Goal: Task Accomplishment & Management: Manage account settings

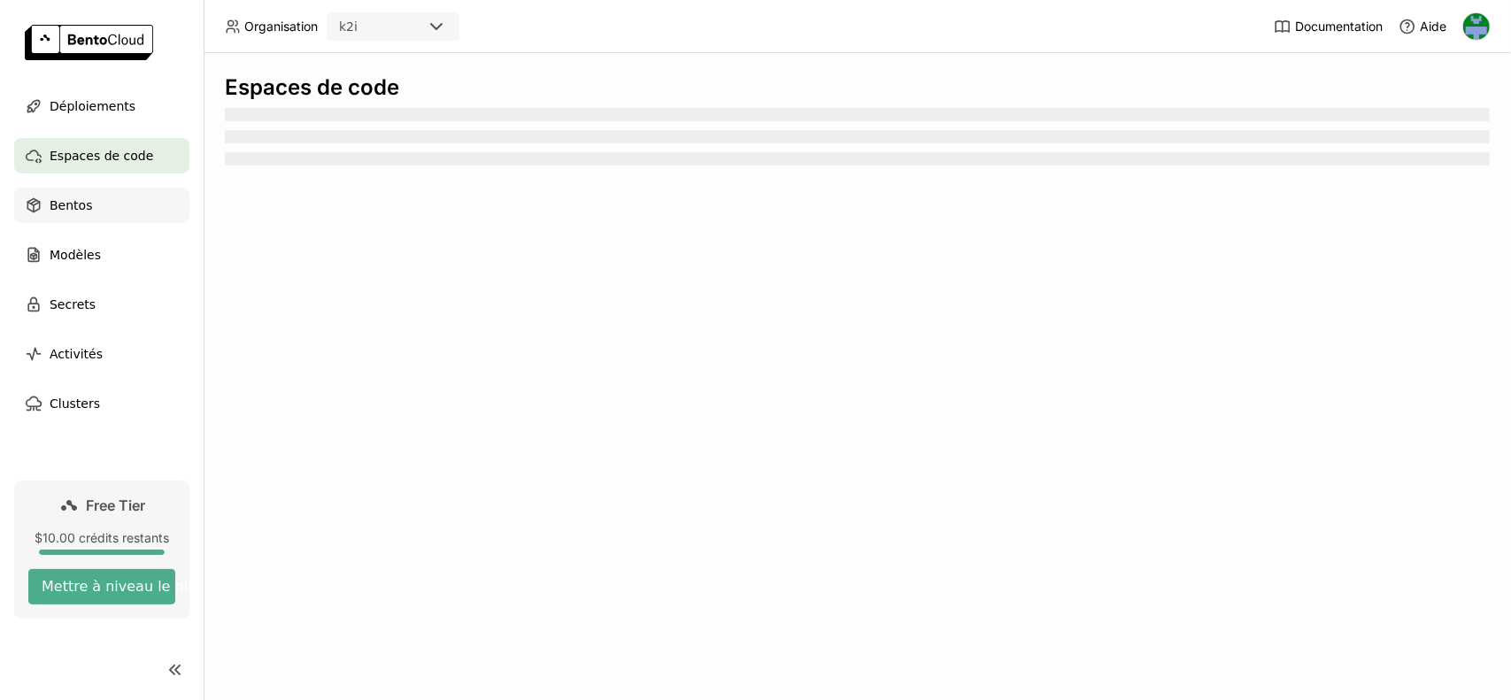
click at [73, 213] on span "Bentos" at bounding box center [71, 205] width 42 height 21
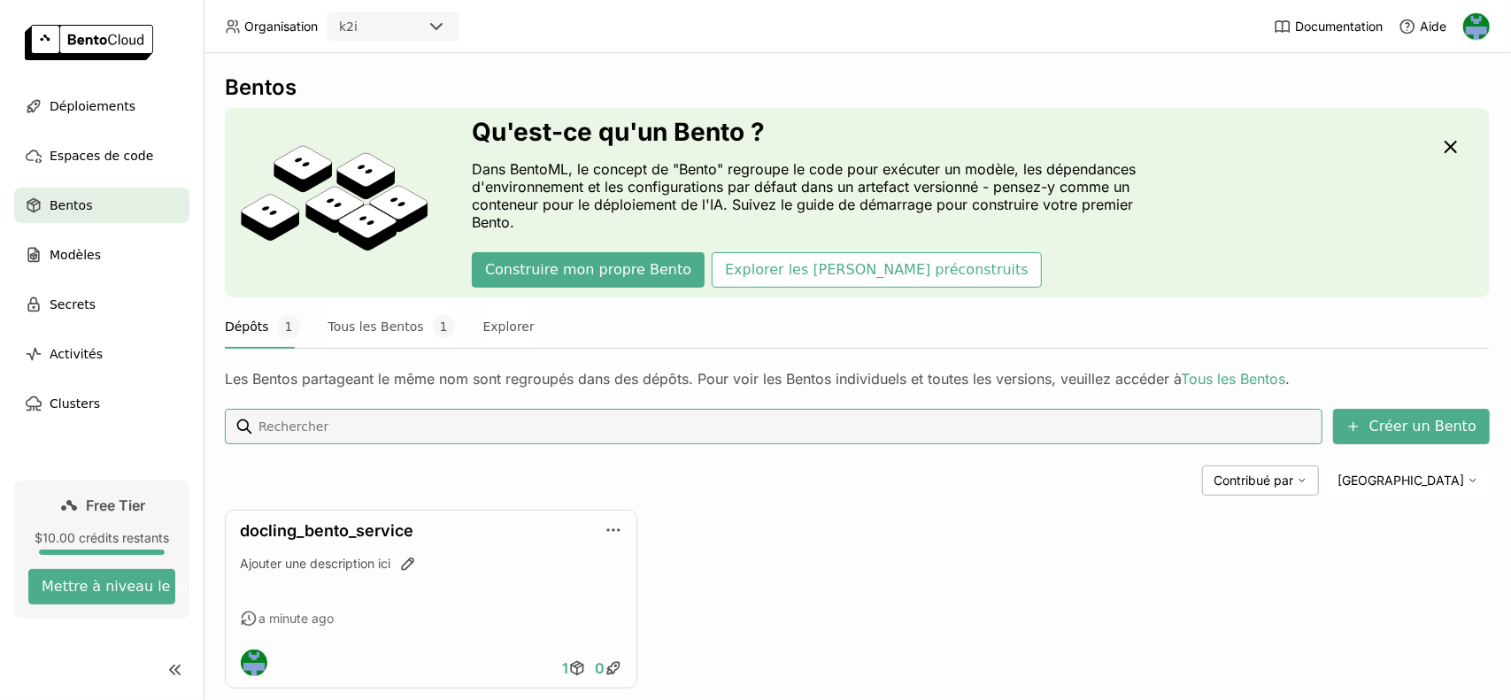
scroll to position [34, 0]
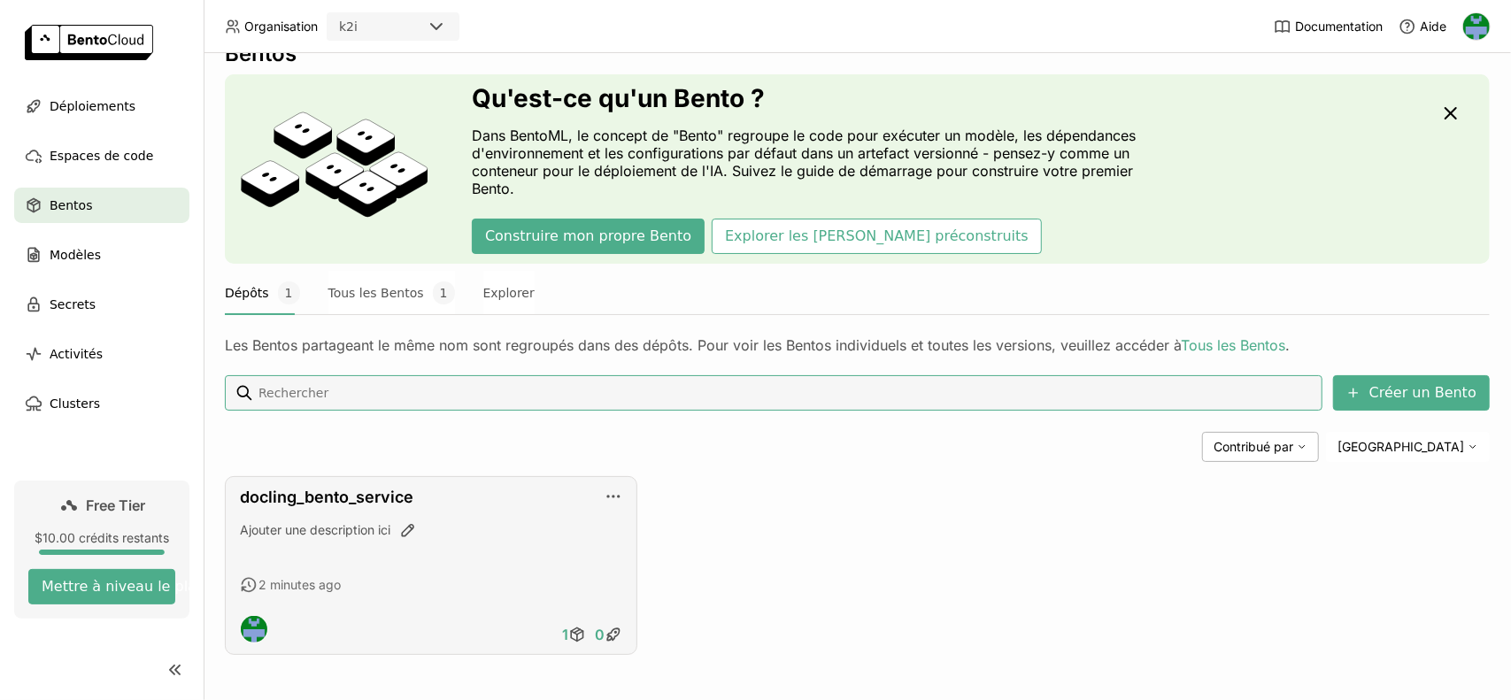
click at [467, 589] on div "2 minutes ago" at bounding box center [431, 585] width 382 height 18
click at [608, 496] on icon "button" at bounding box center [614, 497] width 18 height 18
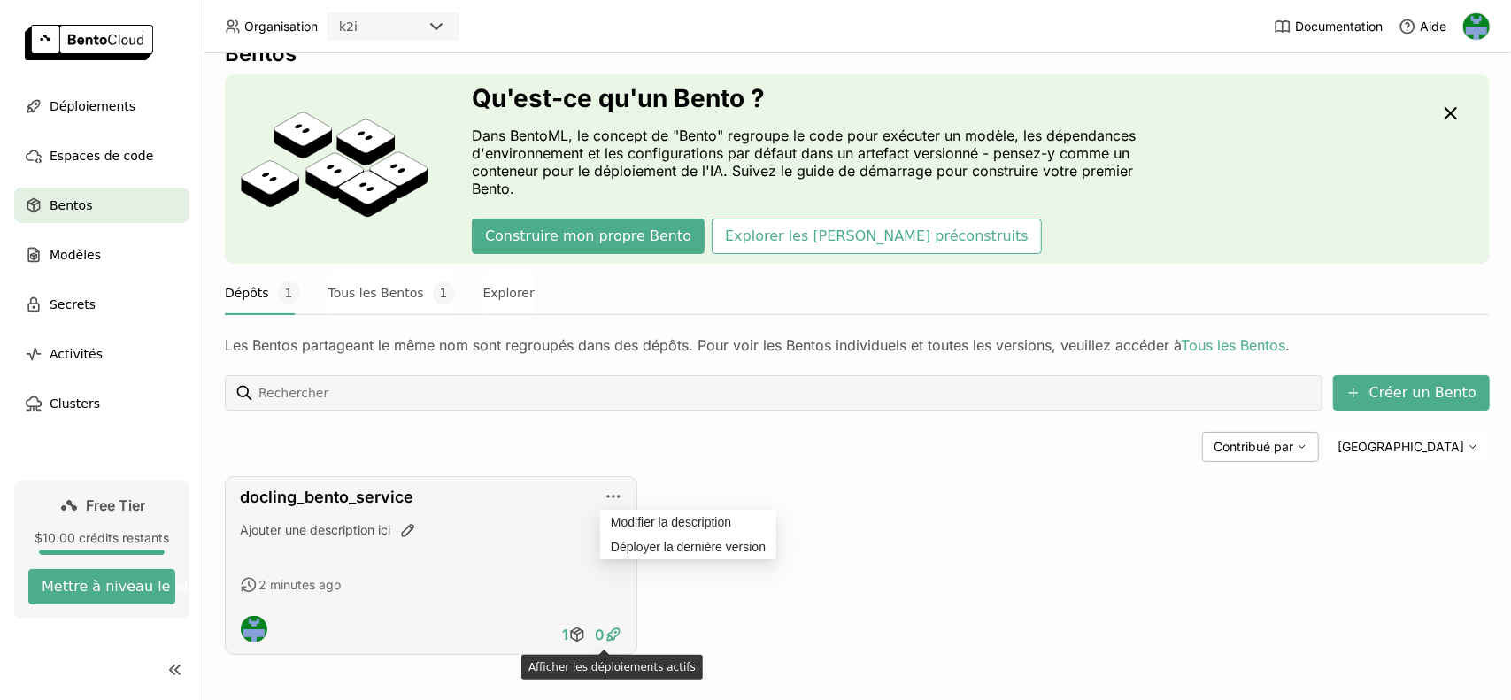
click at [609, 635] on icon at bounding box center [614, 635] width 18 height 18
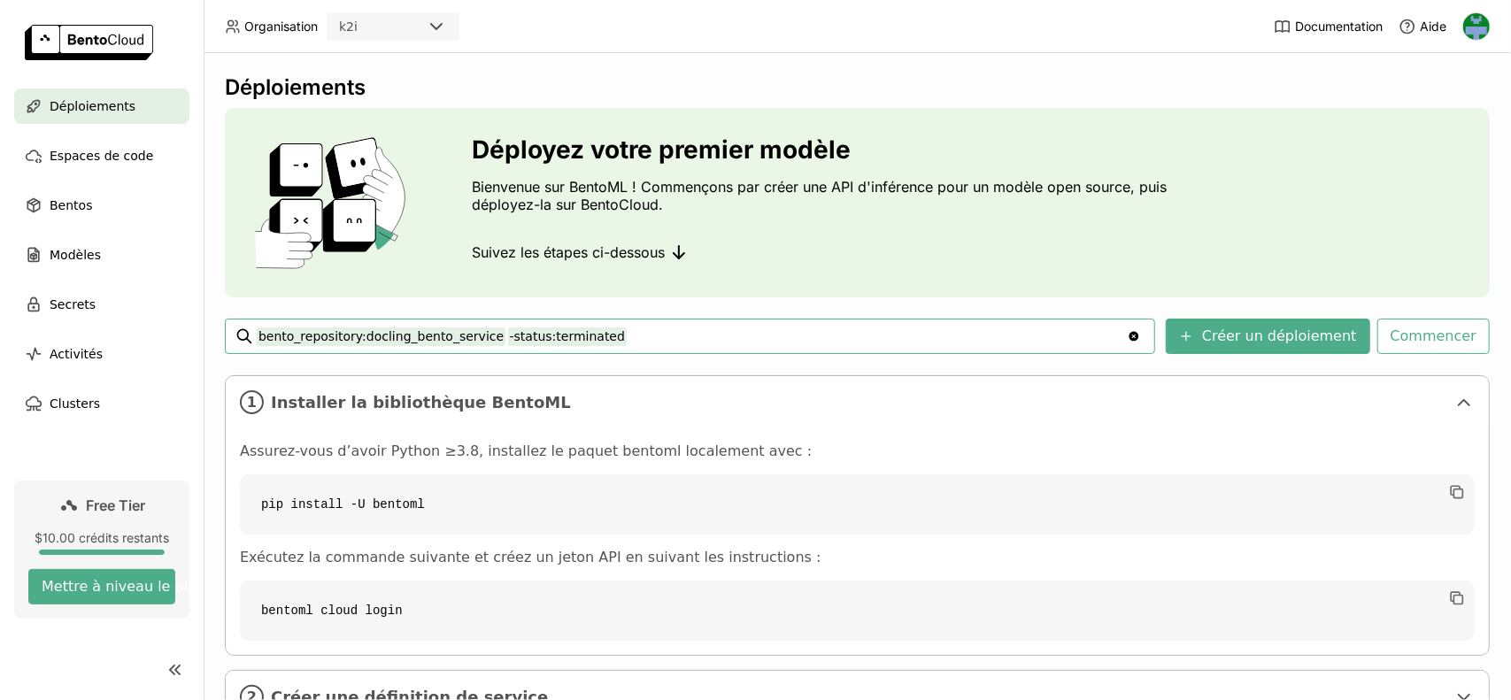
scroll to position [137, 0]
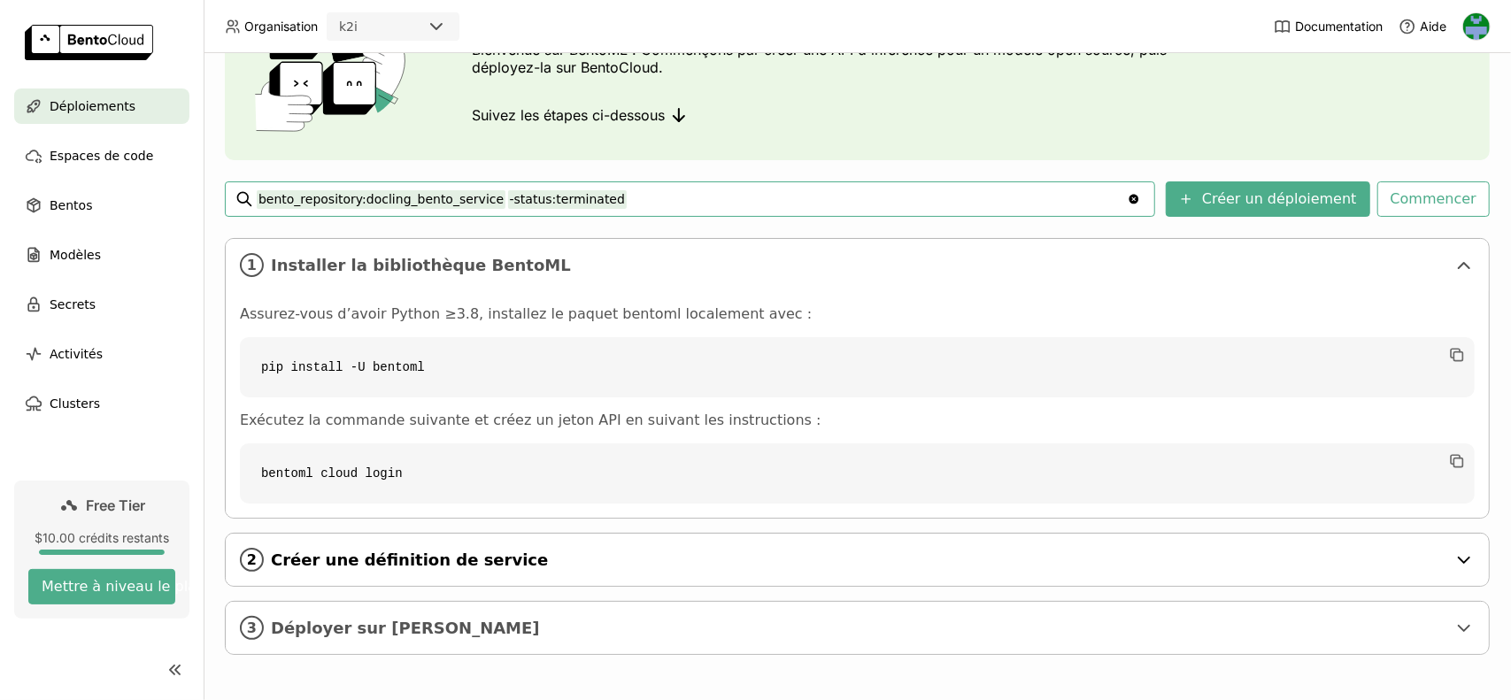
click at [413, 554] on span "Créer une définition de service" at bounding box center [859, 560] width 1176 height 19
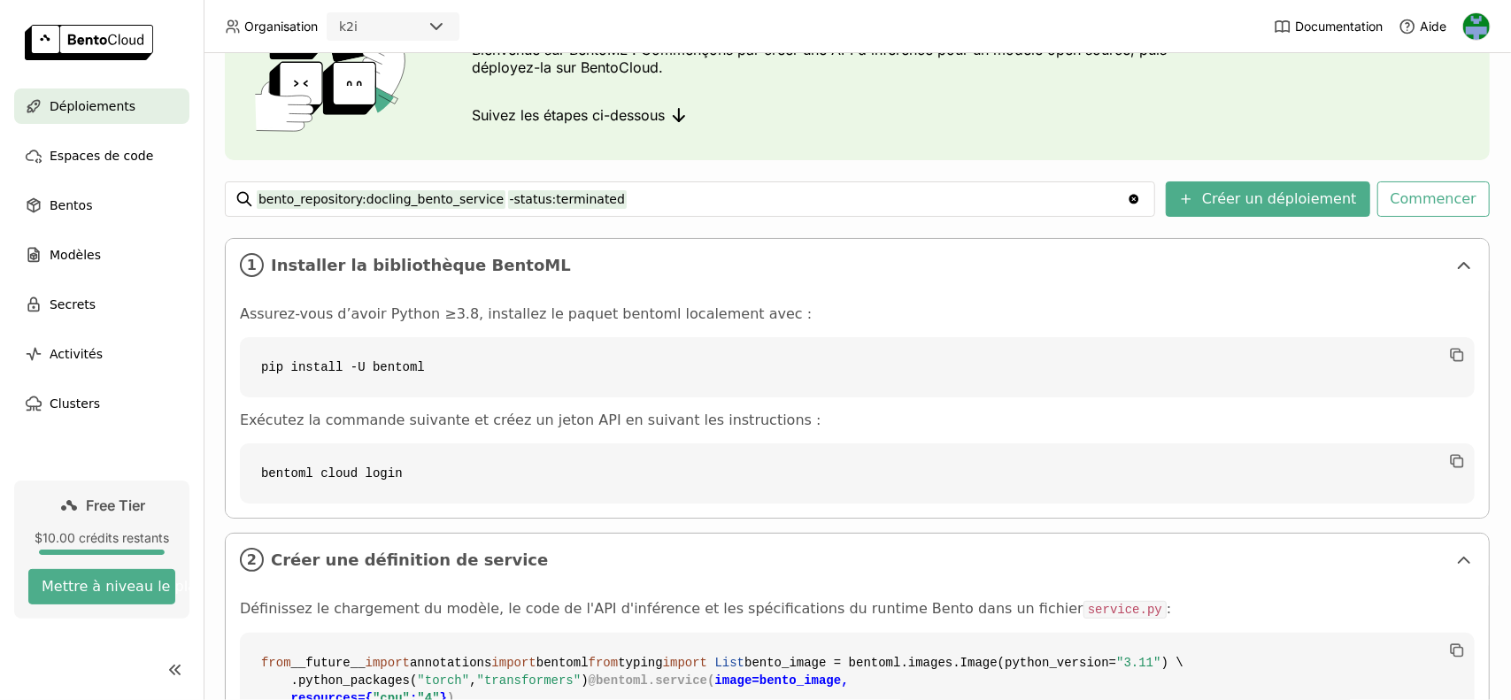
scroll to position [784, 0]
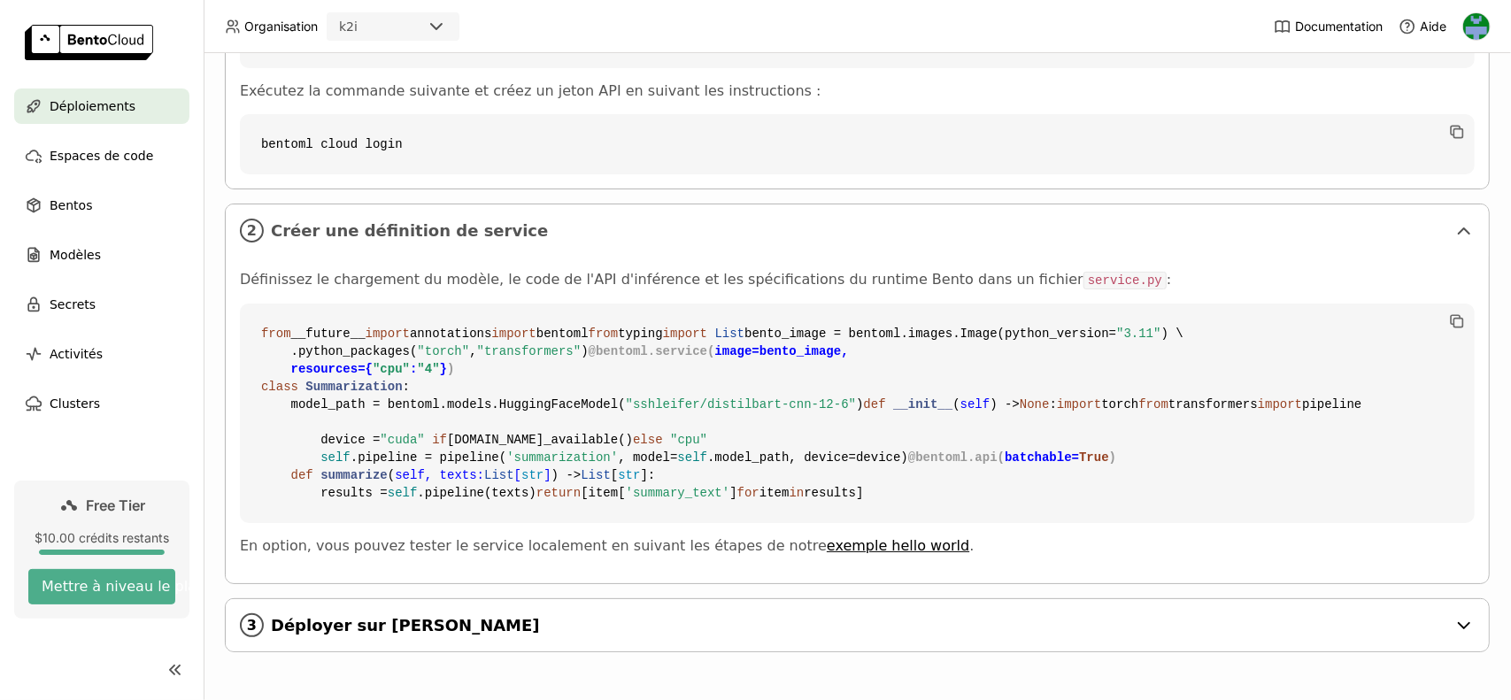
click at [344, 619] on span "Déployer sur [PERSON_NAME]" at bounding box center [859, 625] width 1176 height 19
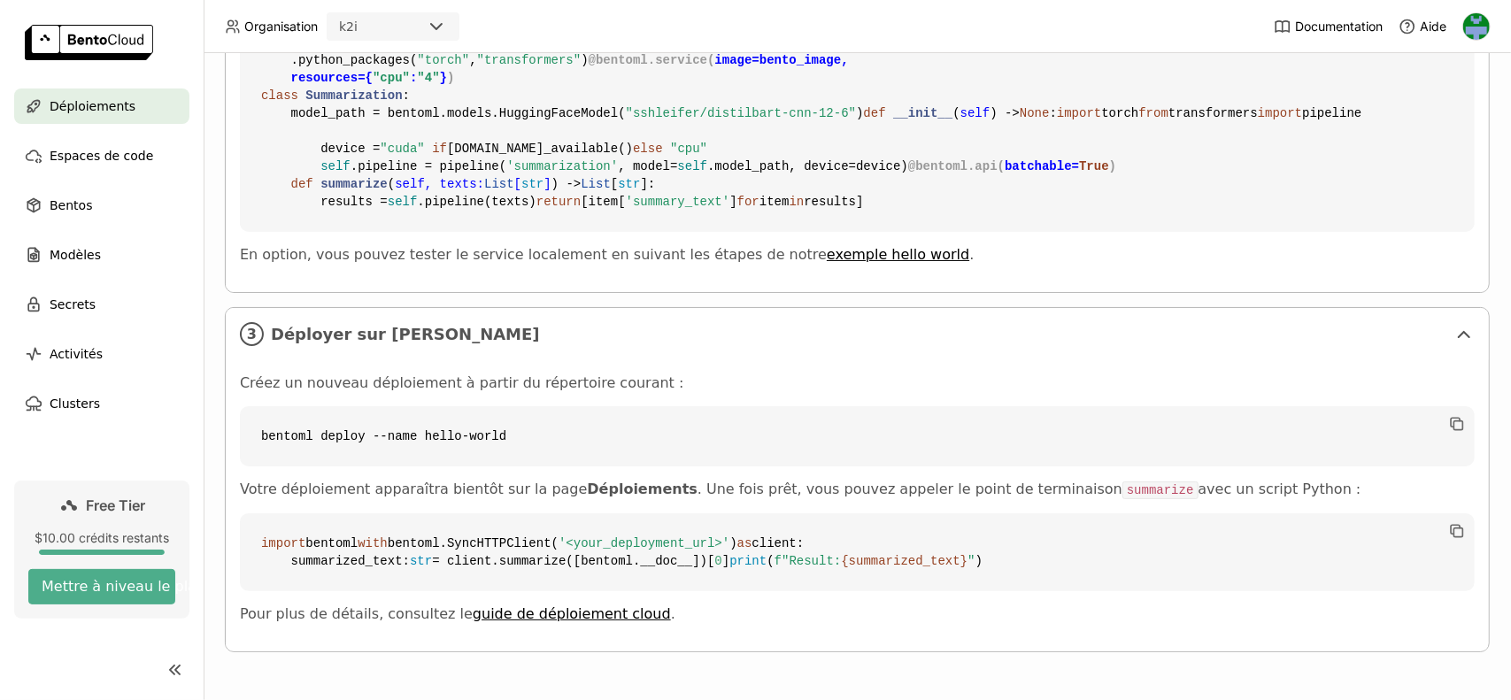
scroll to position [1128, 0]
click at [115, 104] on span "Déploiements" at bounding box center [93, 106] width 86 height 21
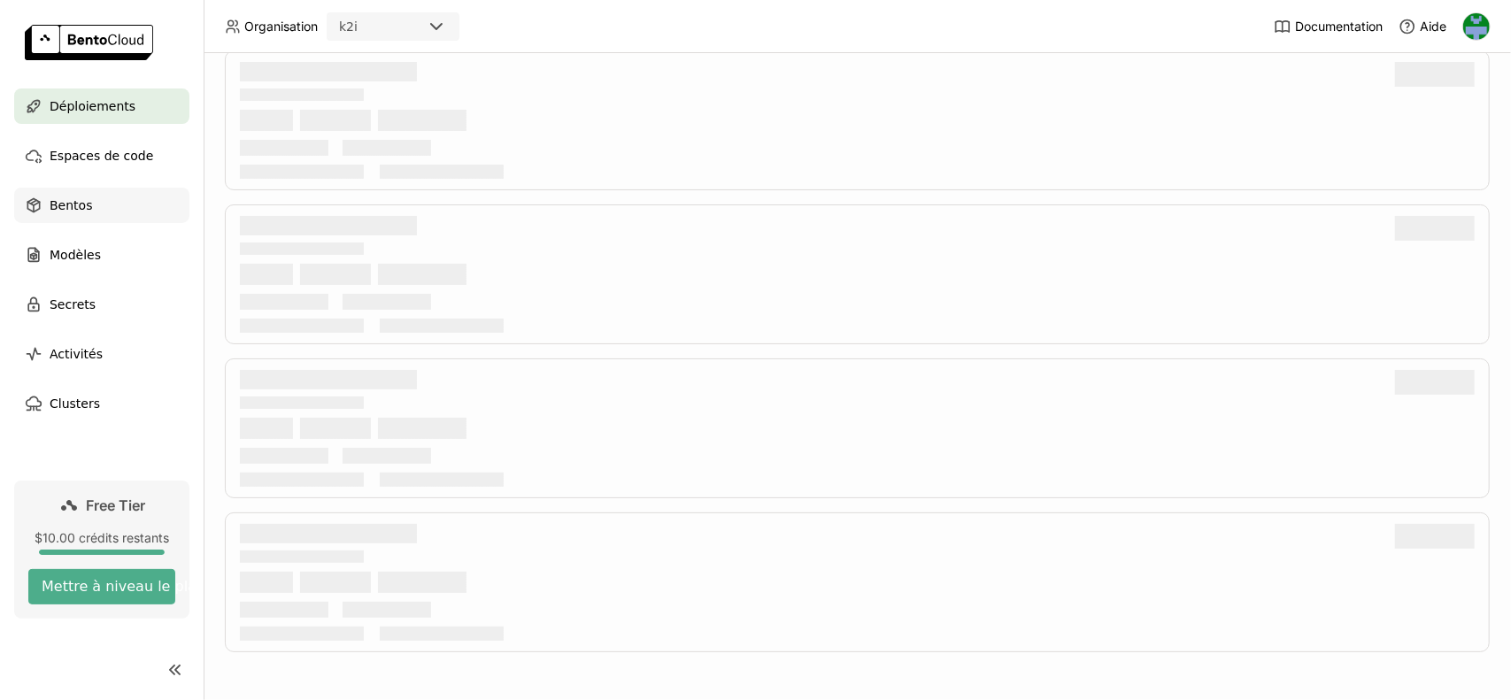
scroll to position [938, 0]
click at [82, 209] on span "Bentos" at bounding box center [71, 205] width 42 height 21
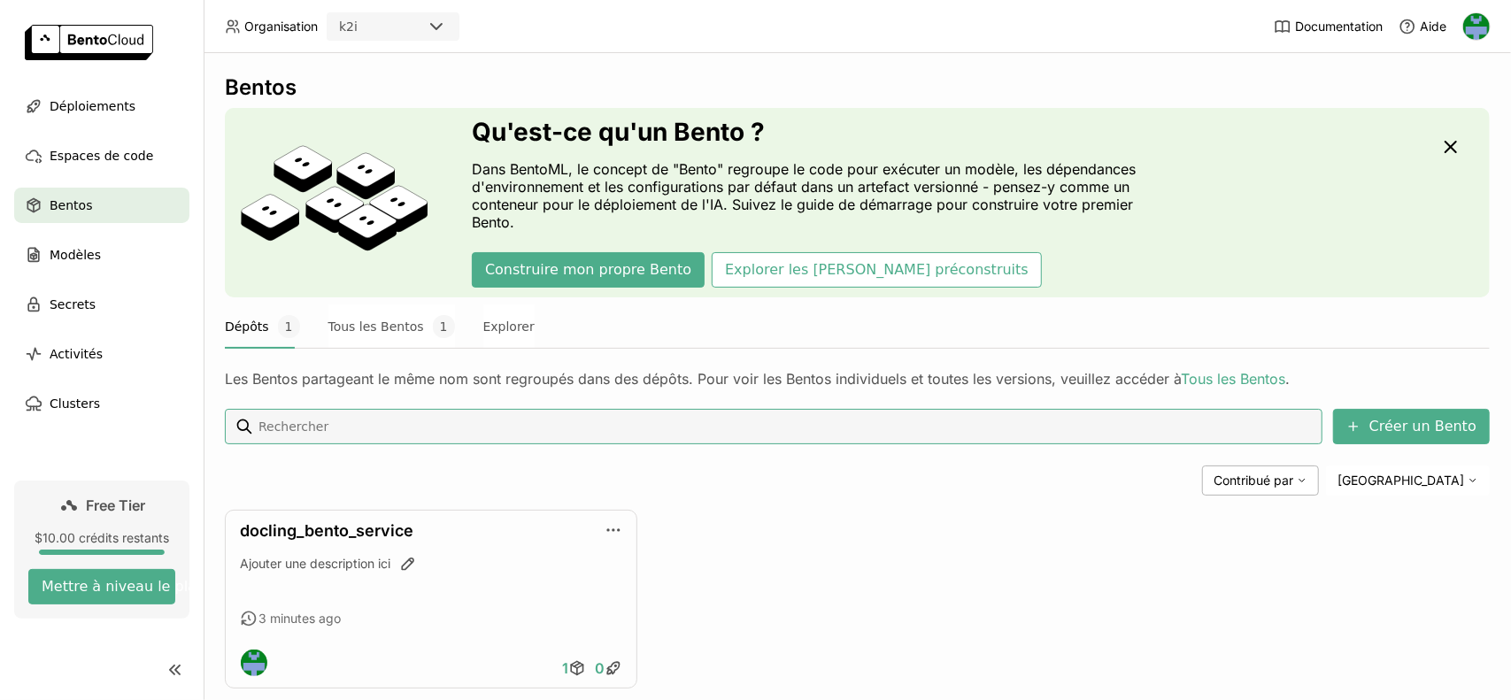
scroll to position [34, 0]
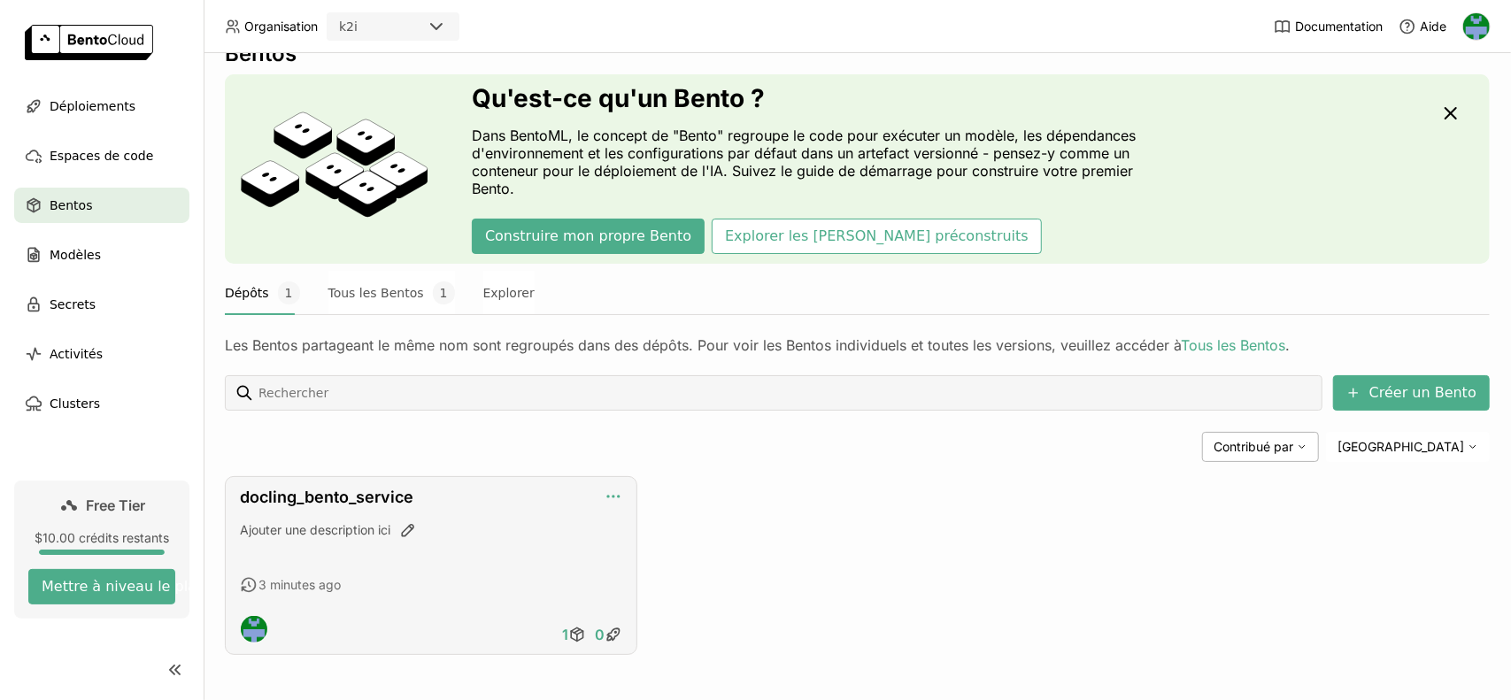
click at [606, 491] on icon "button" at bounding box center [614, 497] width 18 height 18
click at [654, 546] on div "Déployer la dernière version" at bounding box center [688, 547] width 155 height 16
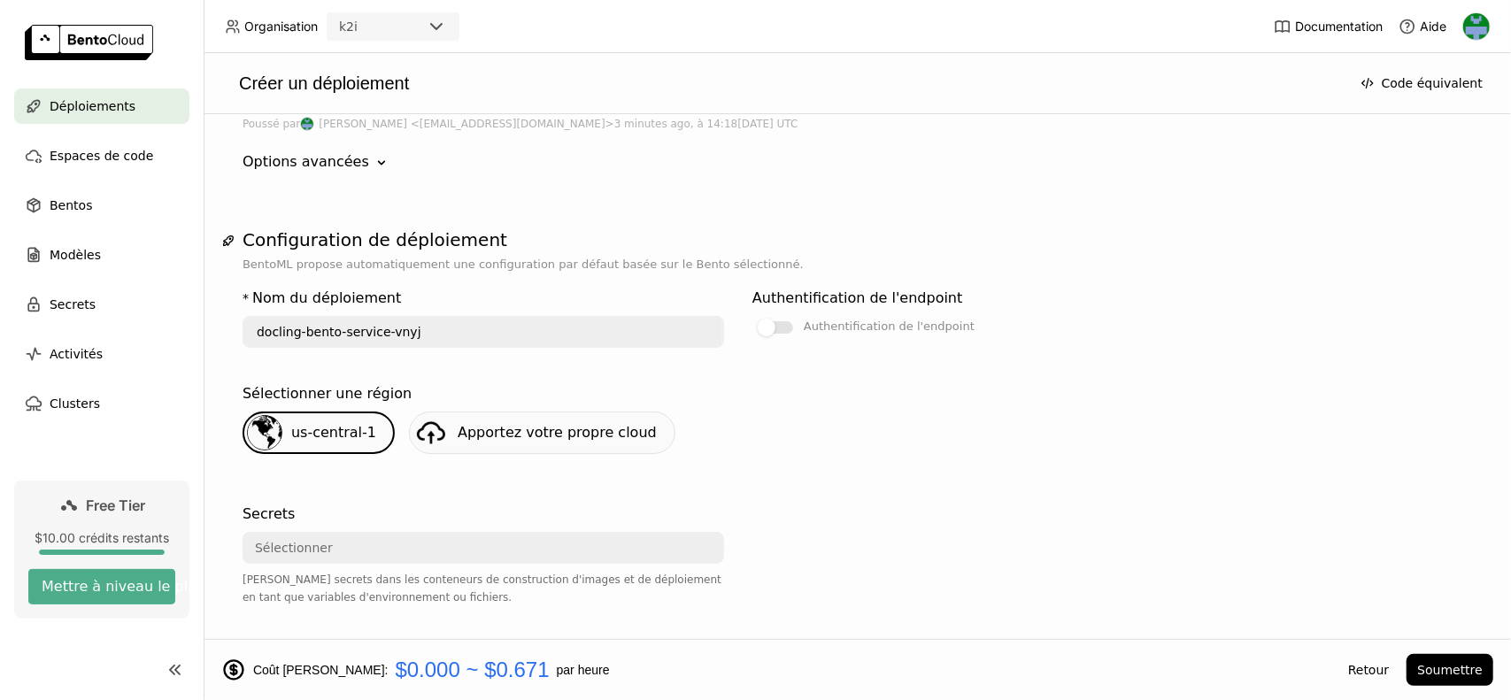
scroll to position [266, 0]
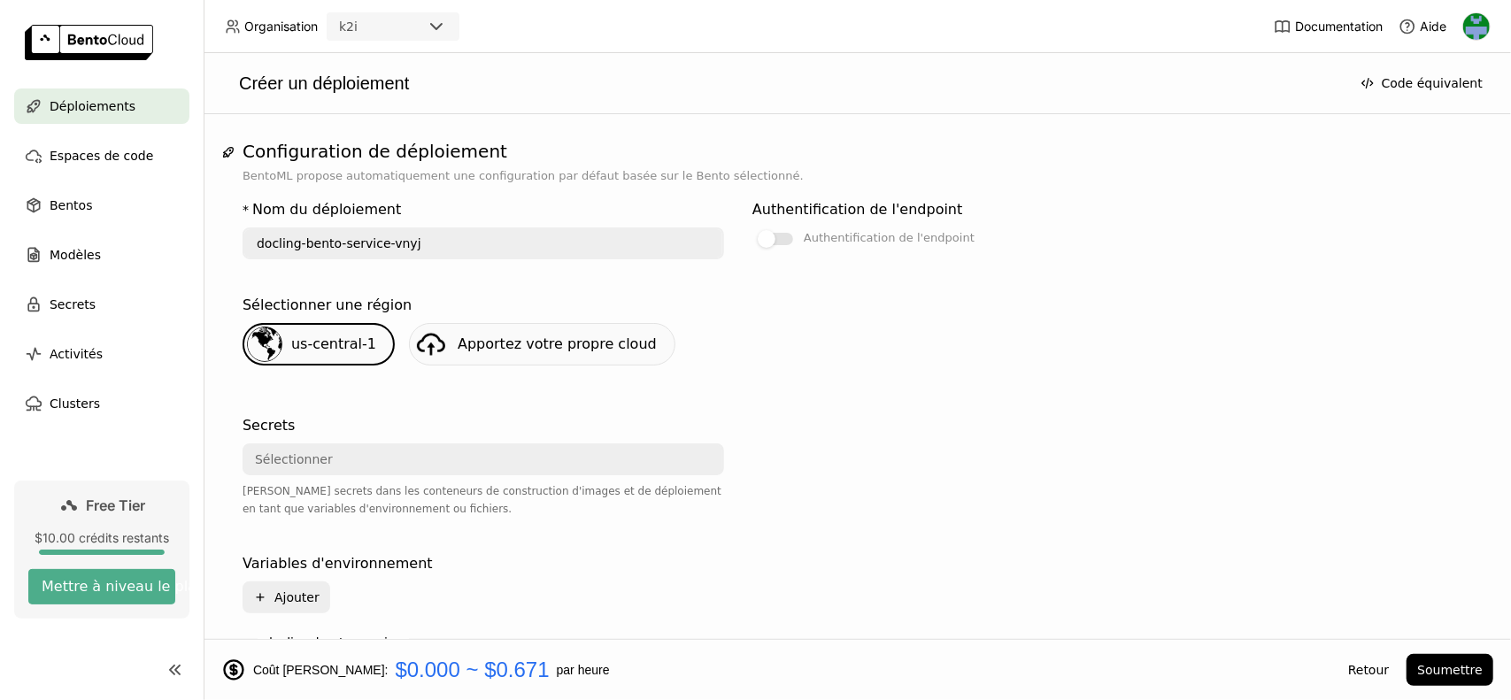
click at [378, 445] on div "Sélectionner" at bounding box center [477, 459] width 467 height 28
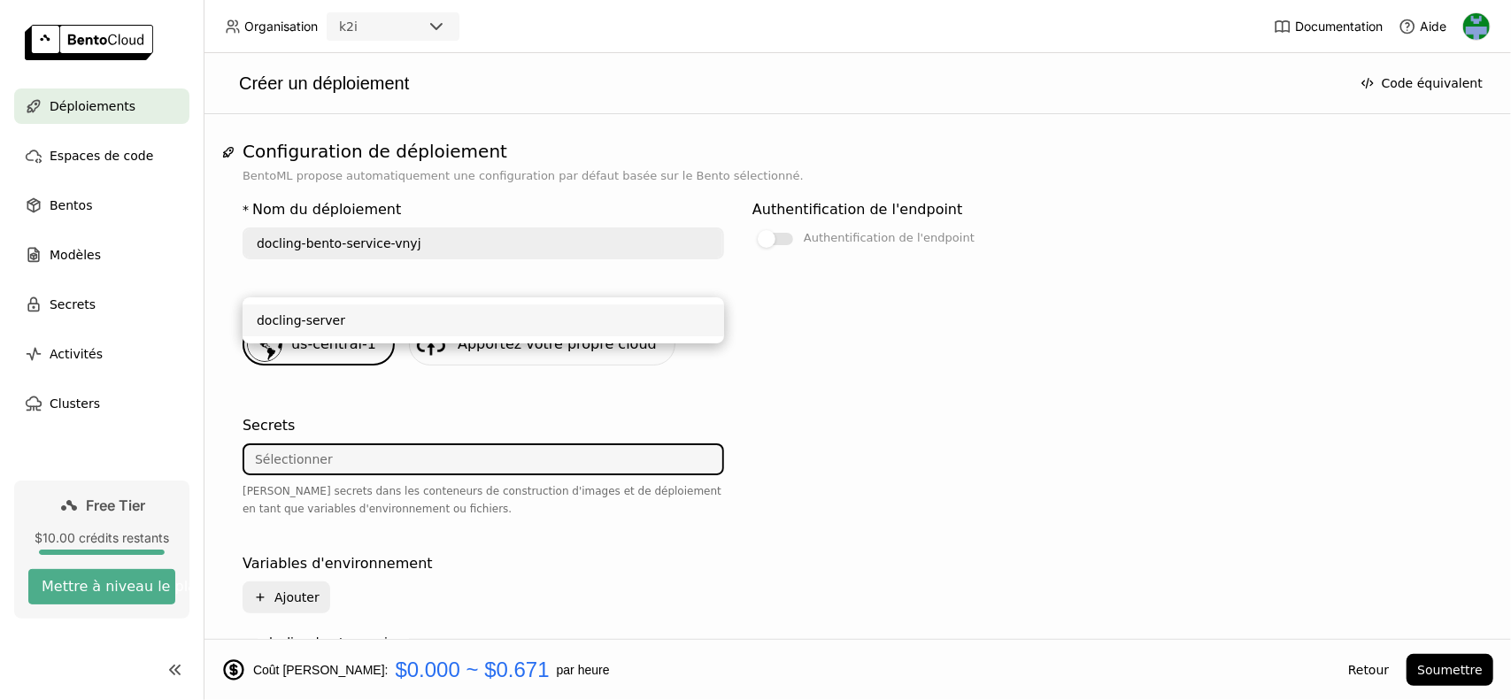
scroll to position [443, 0]
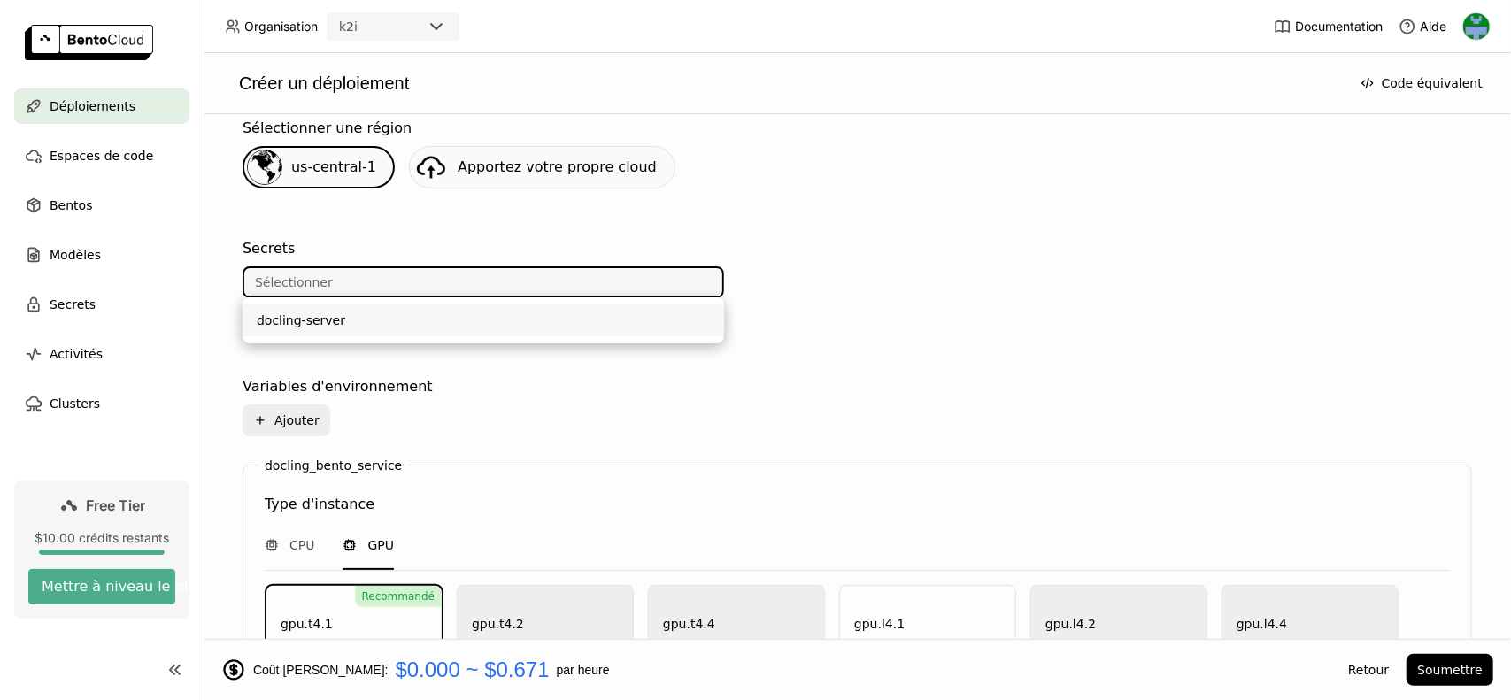
click at [379, 320] on div "docling-server" at bounding box center [483, 321] width 453 height 18
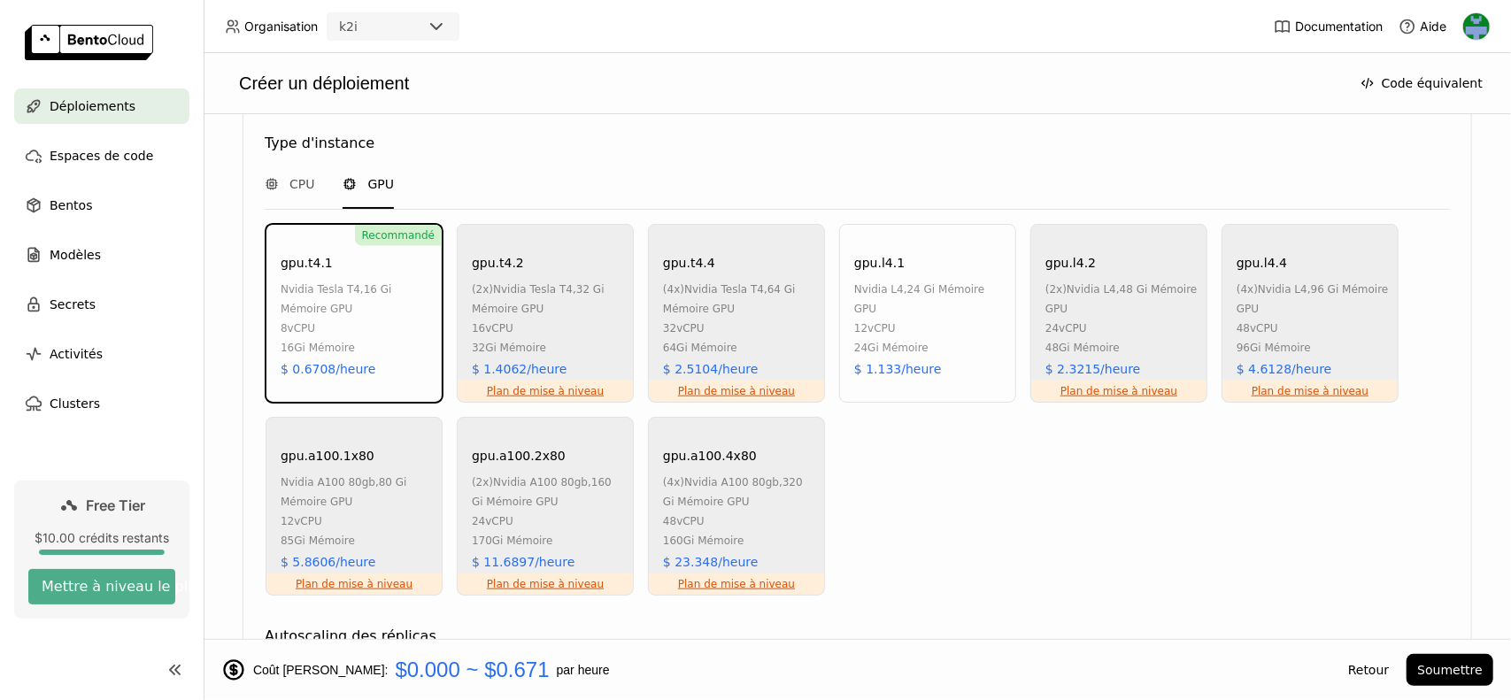
scroll to position [1417, 0]
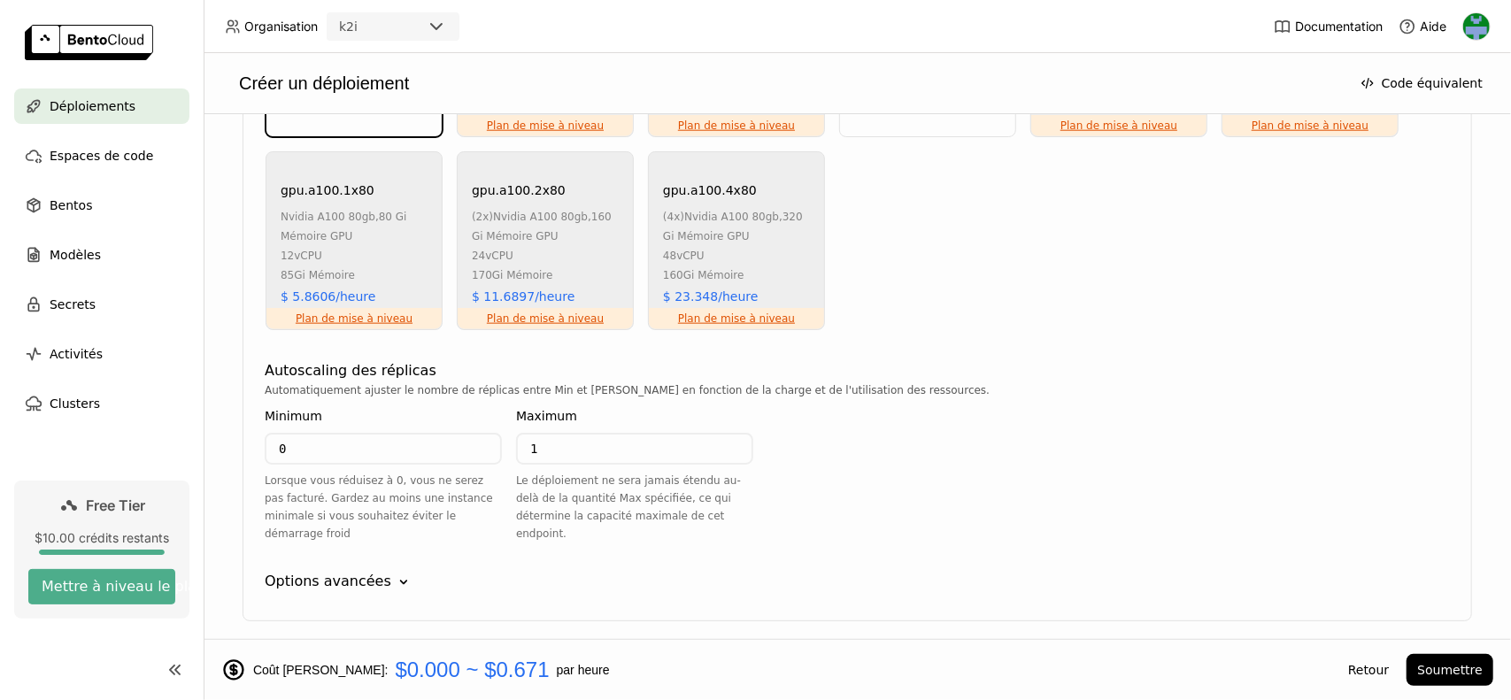
click at [344, 444] on input "0" at bounding box center [383, 449] width 234 height 28
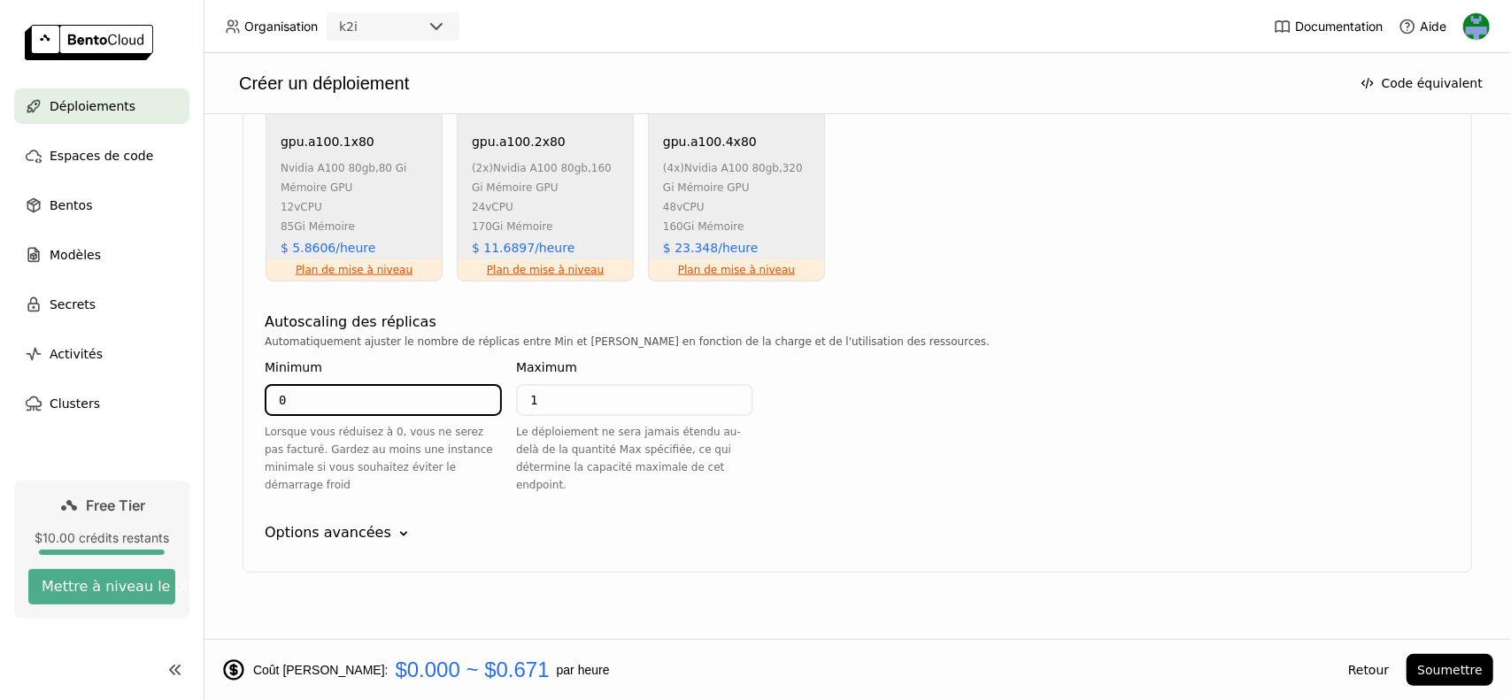
click at [364, 522] on div "Options avancées" at bounding box center [328, 532] width 127 height 21
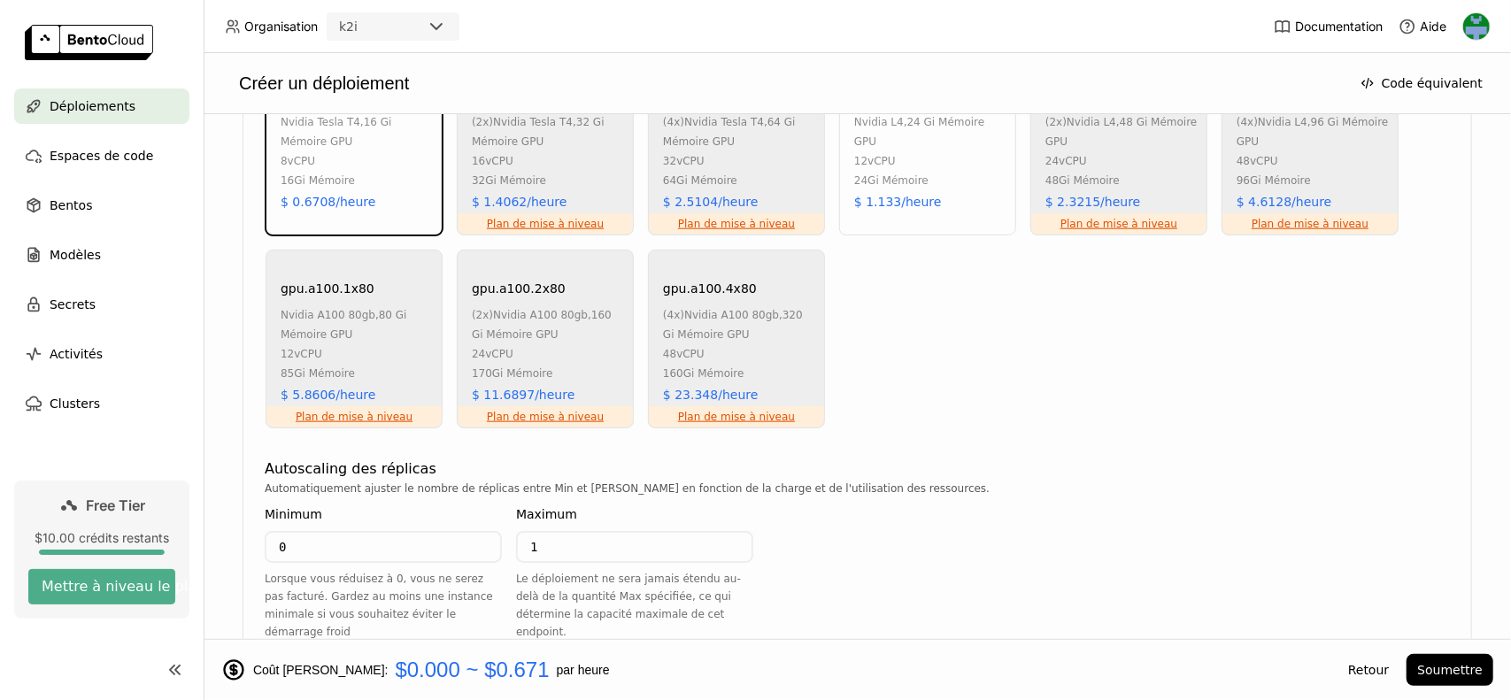
scroll to position [0, 0]
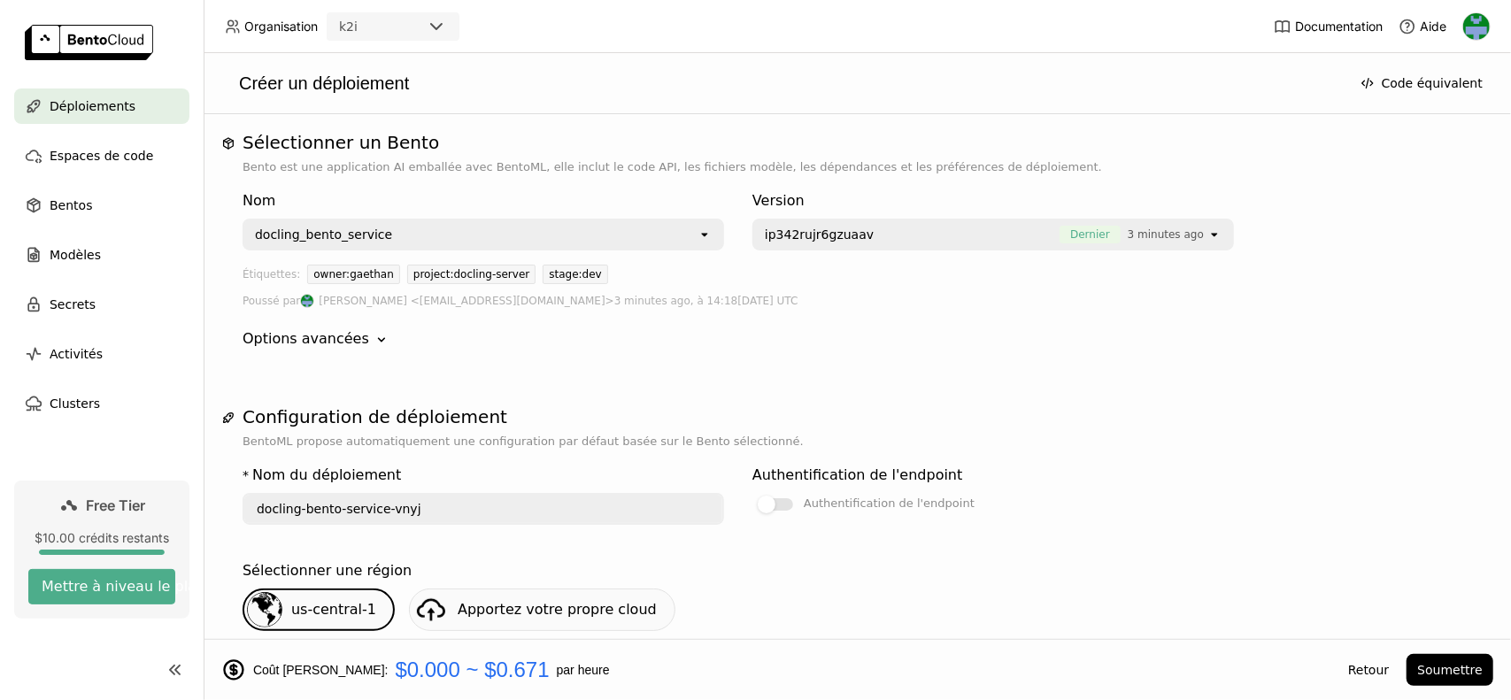
click at [356, 336] on div "Options avancées Down" at bounding box center [858, 338] width 1230 height 21
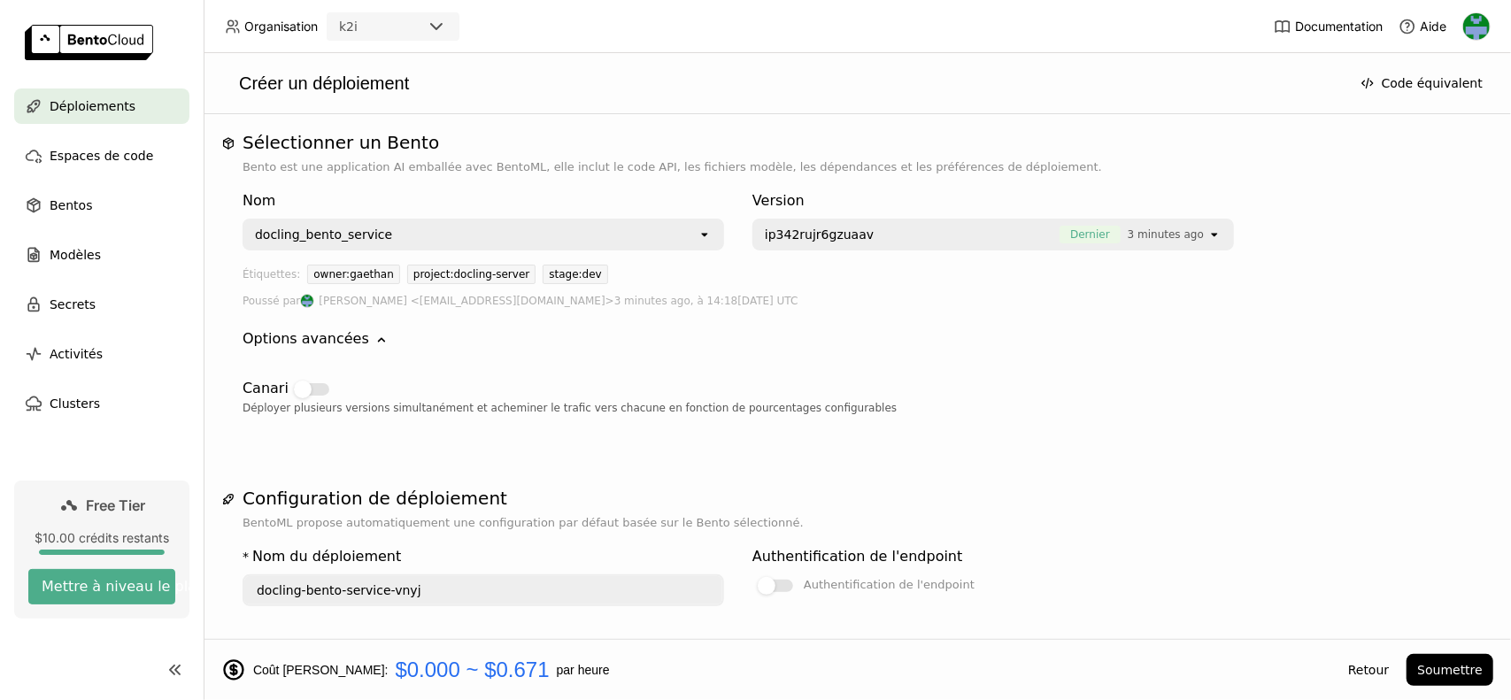
click at [347, 334] on div "Options avancées" at bounding box center [306, 338] width 127 height 21
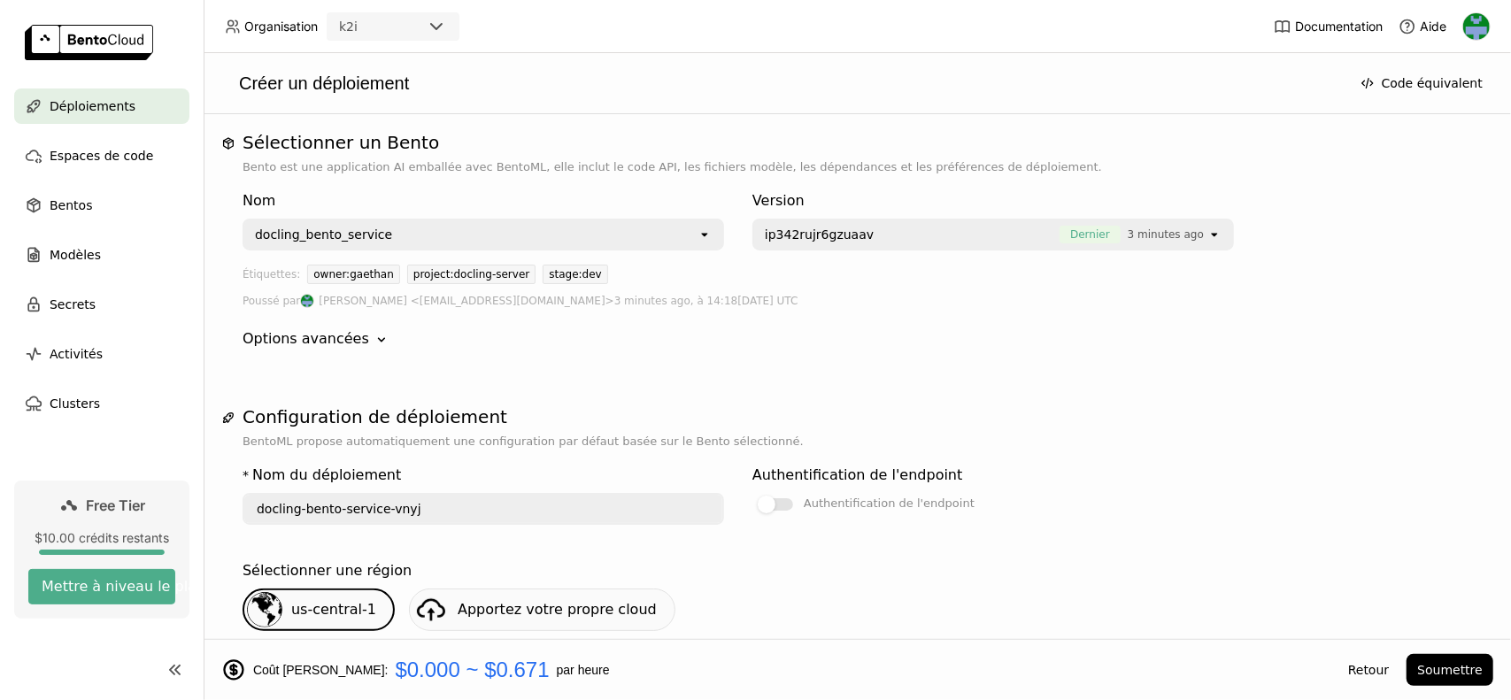
click at [347, 334] on div "Options avancées" at bounding box center [306, 338] width 127 height 21
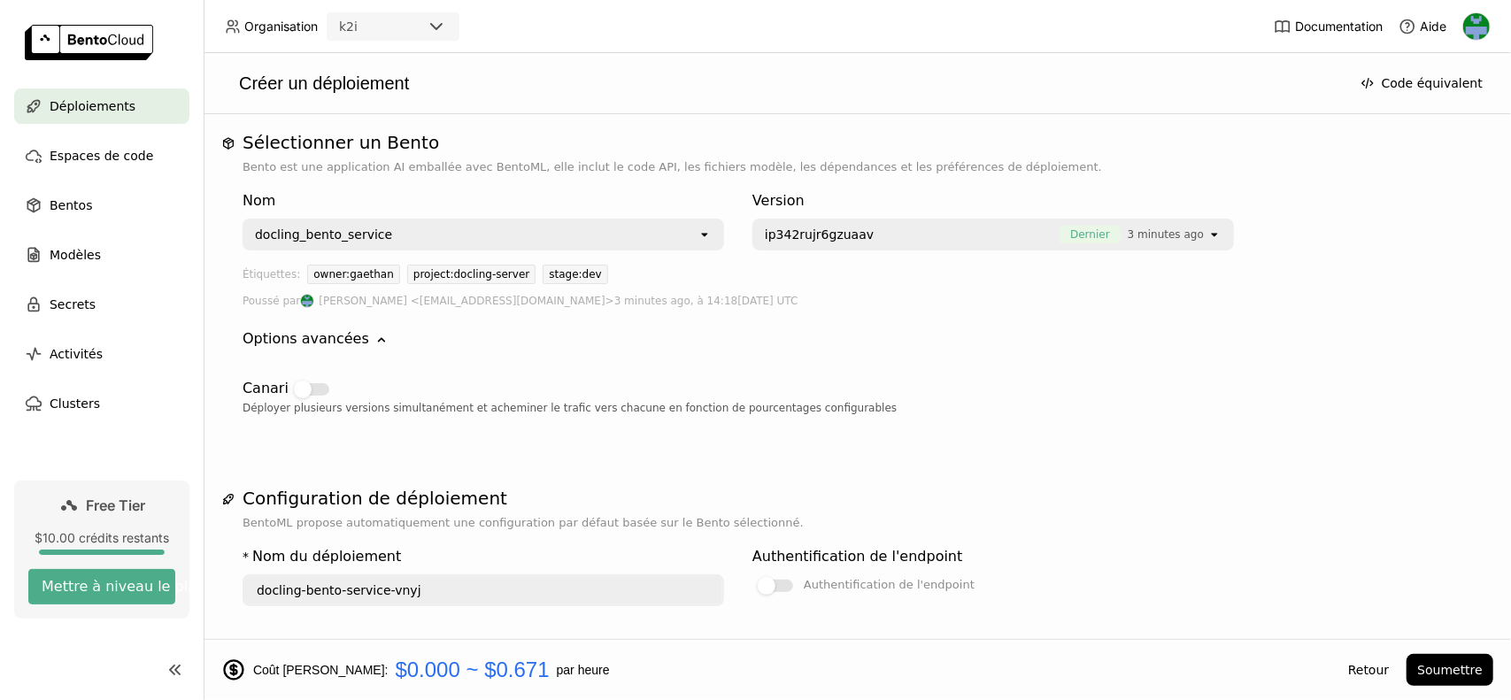
click at [347, 334] on div "Options avancées" at bounding box center [306, 338] width 127 height 21
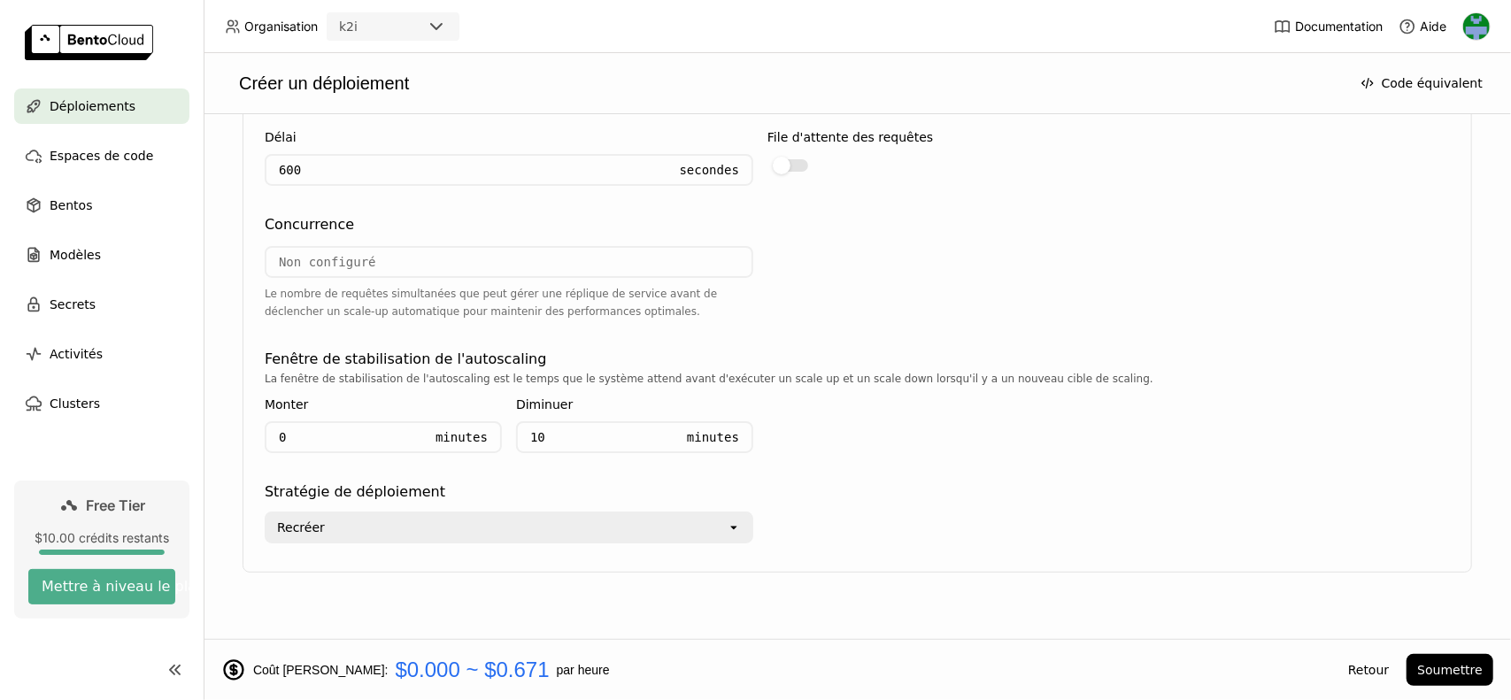
scroll to position [1672, 0]
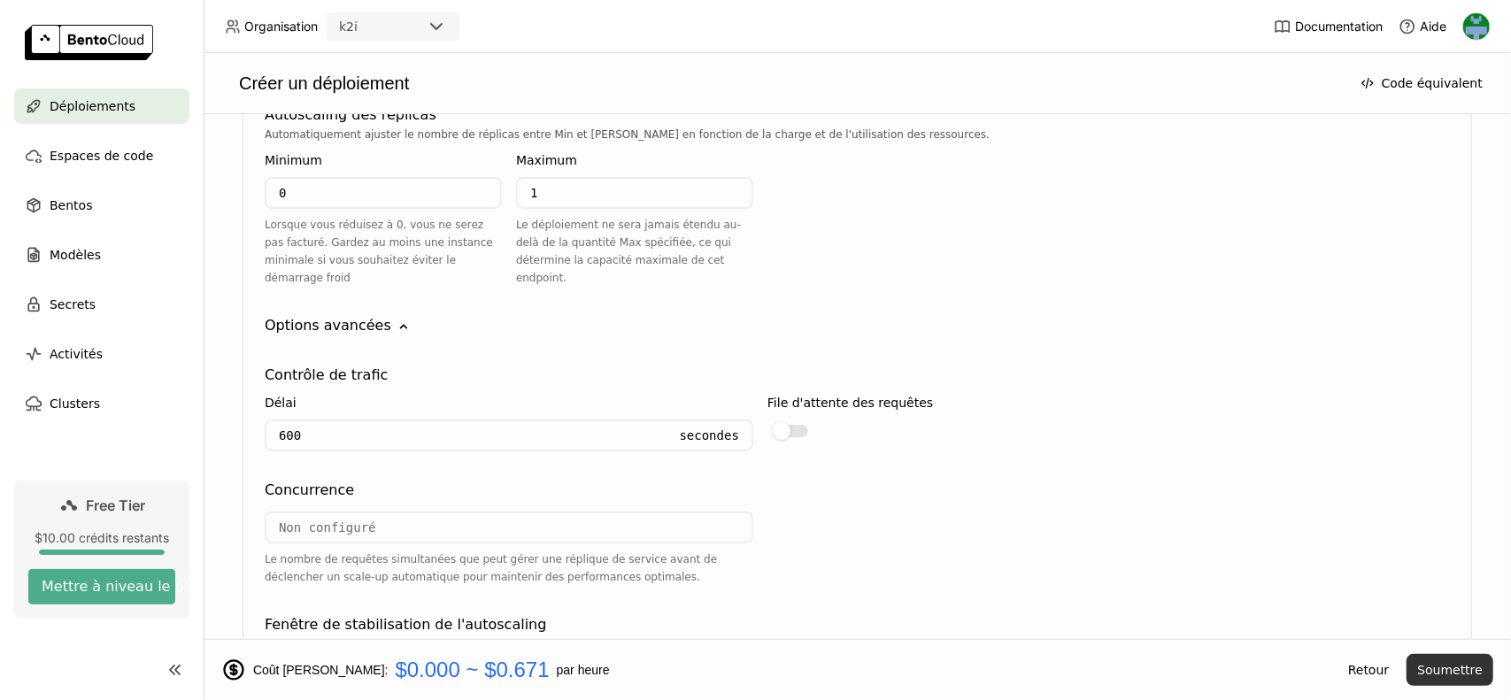
click at [1443, 668] on button "Soumettre" at bounding box center [1450, 670] width 87 height 32
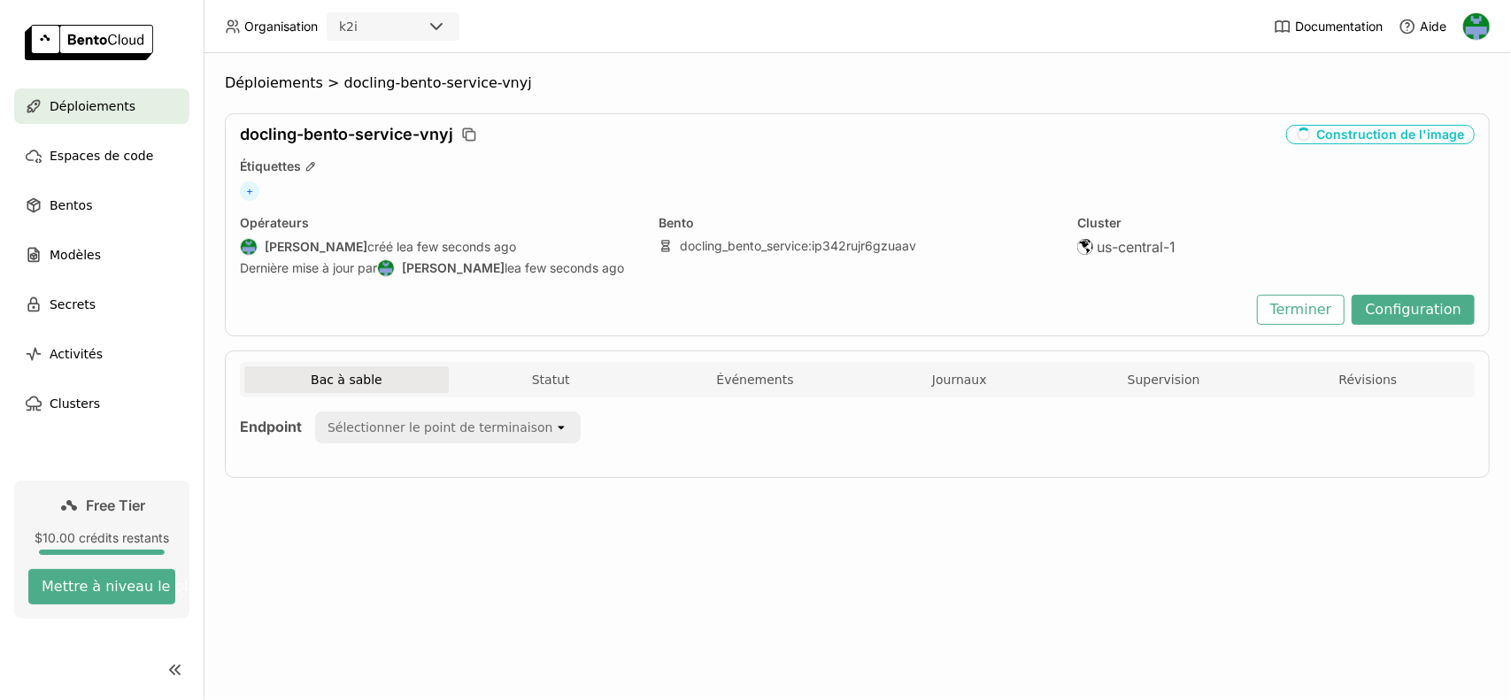
click at [563, 431] on icon "open" at bounding box center [561, 428] width 14 height 14
click at [1108, 187] on div "+" at bounding box center [857, 191] width 1235 height 19
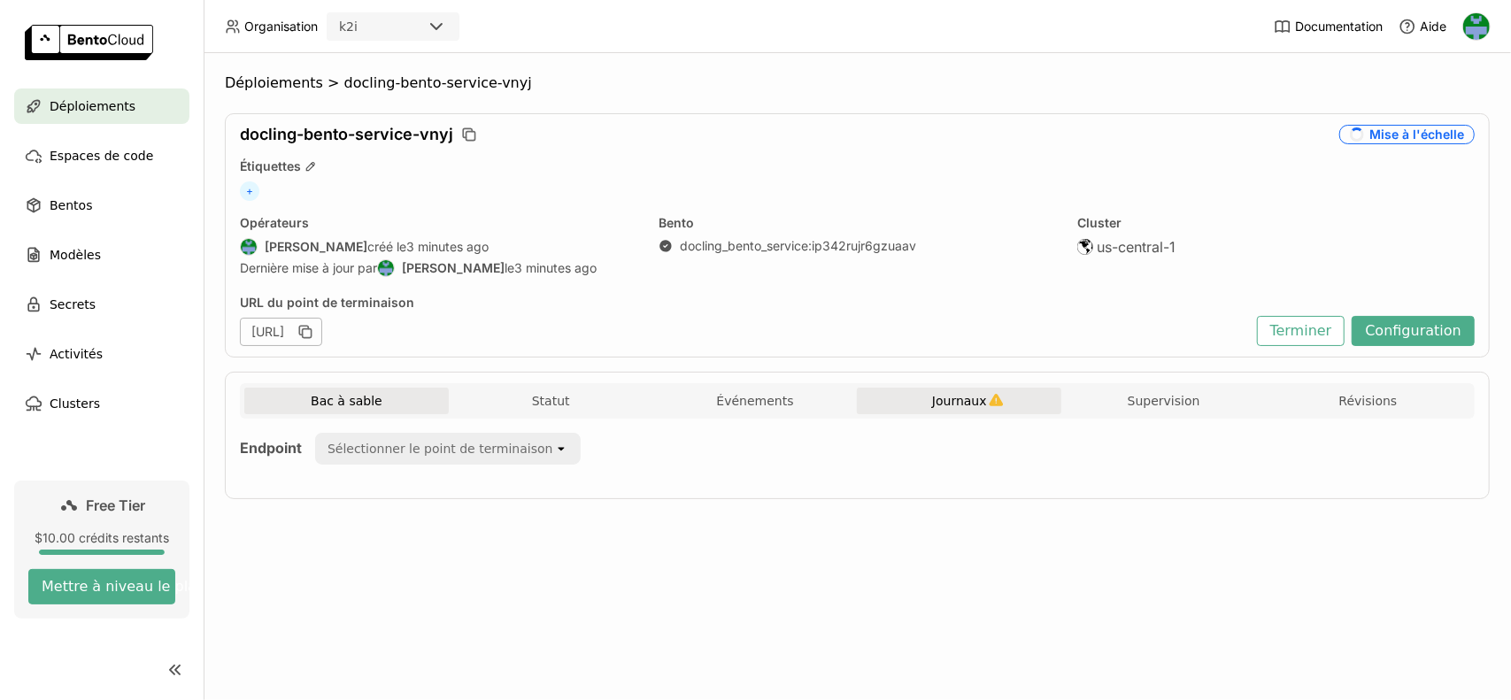
click at [963, 393] on span "Journaux" at bounding box center [959, 401] width 55 height 16
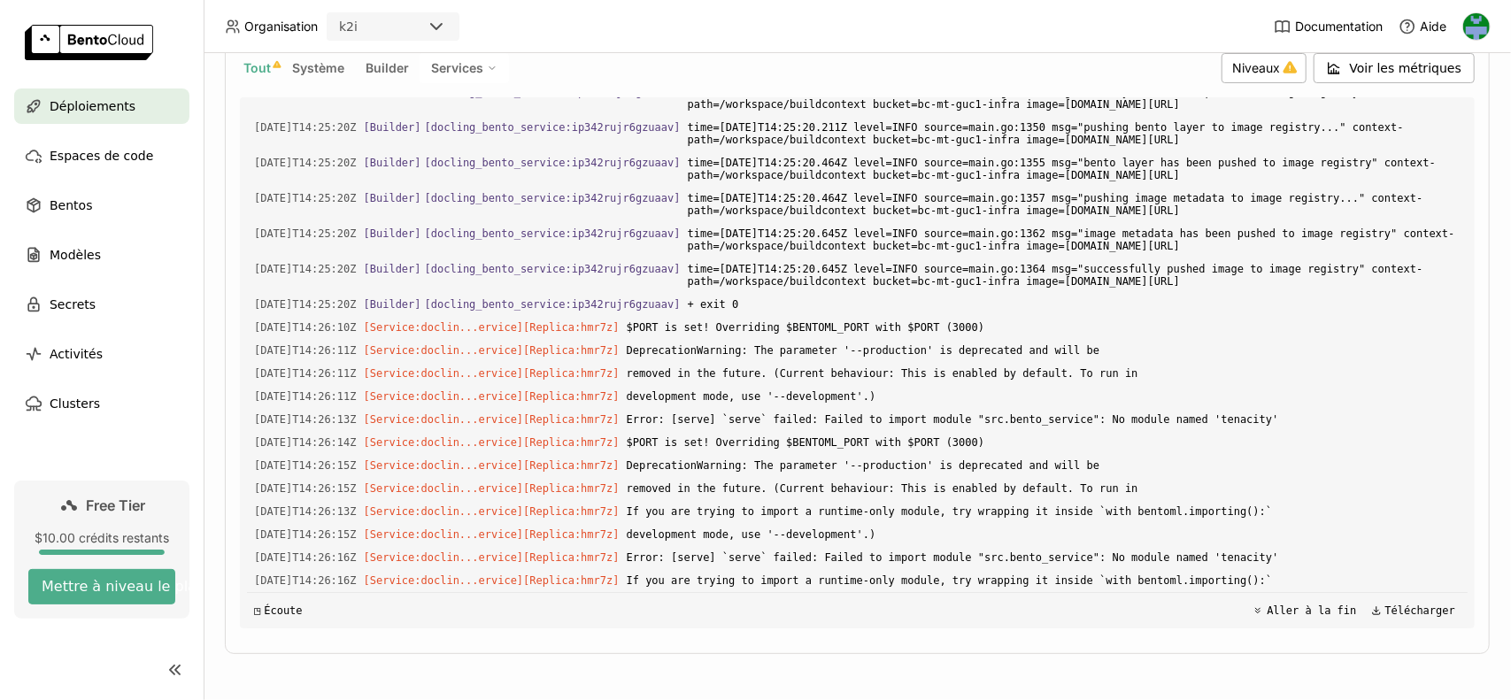
scroll to position [6143, 0]
click at [261, 64] on span "Tout" at bounding box center [256, 67] width 27 height 15
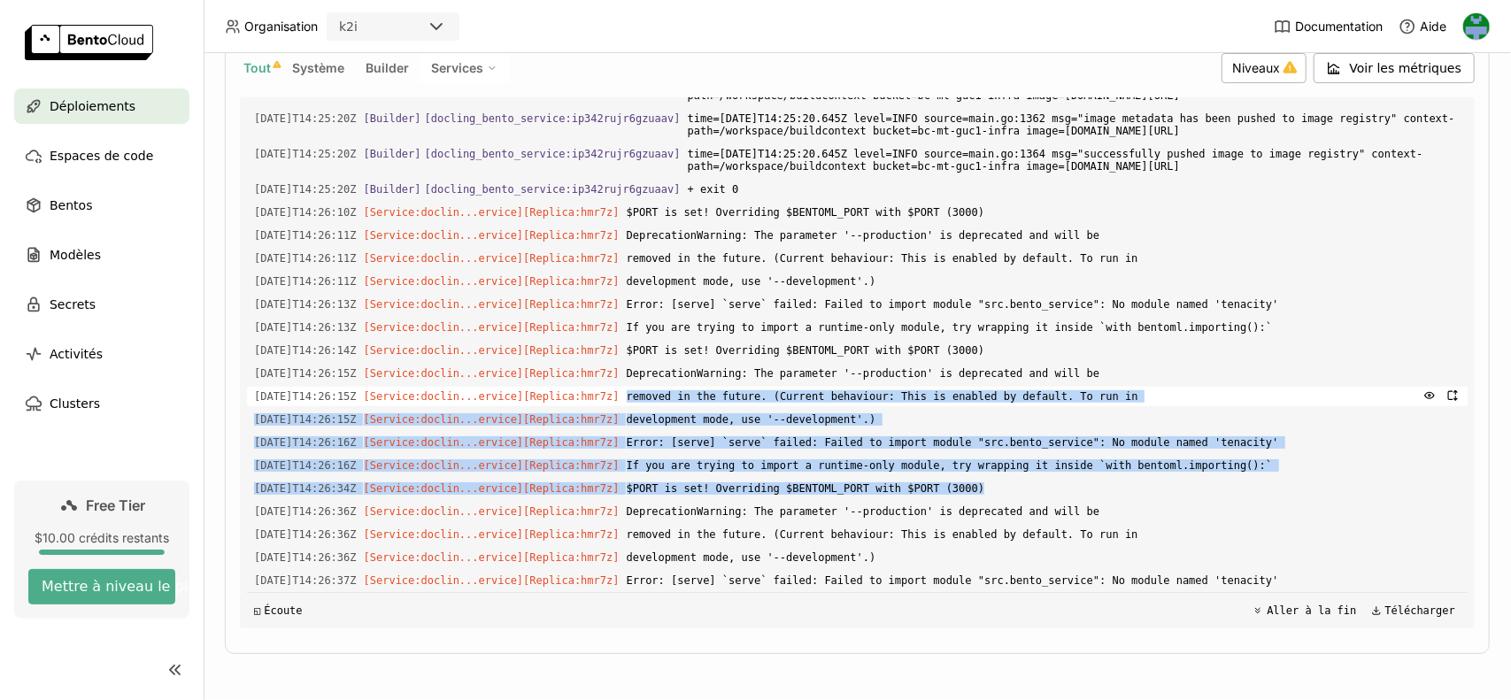
scroll to position [423, 0]
drag, startPoint x: 1208, startPoint y: 577, endPoint x: 611, endPoint y: 398, distance: 623.2
click at [611, 398] on div "Charger les journaux plus anciens 2025-09-04T14:24:02Z [Builder] [ docling_bent…" at bounding box center [857, 363] width 1221 height 531
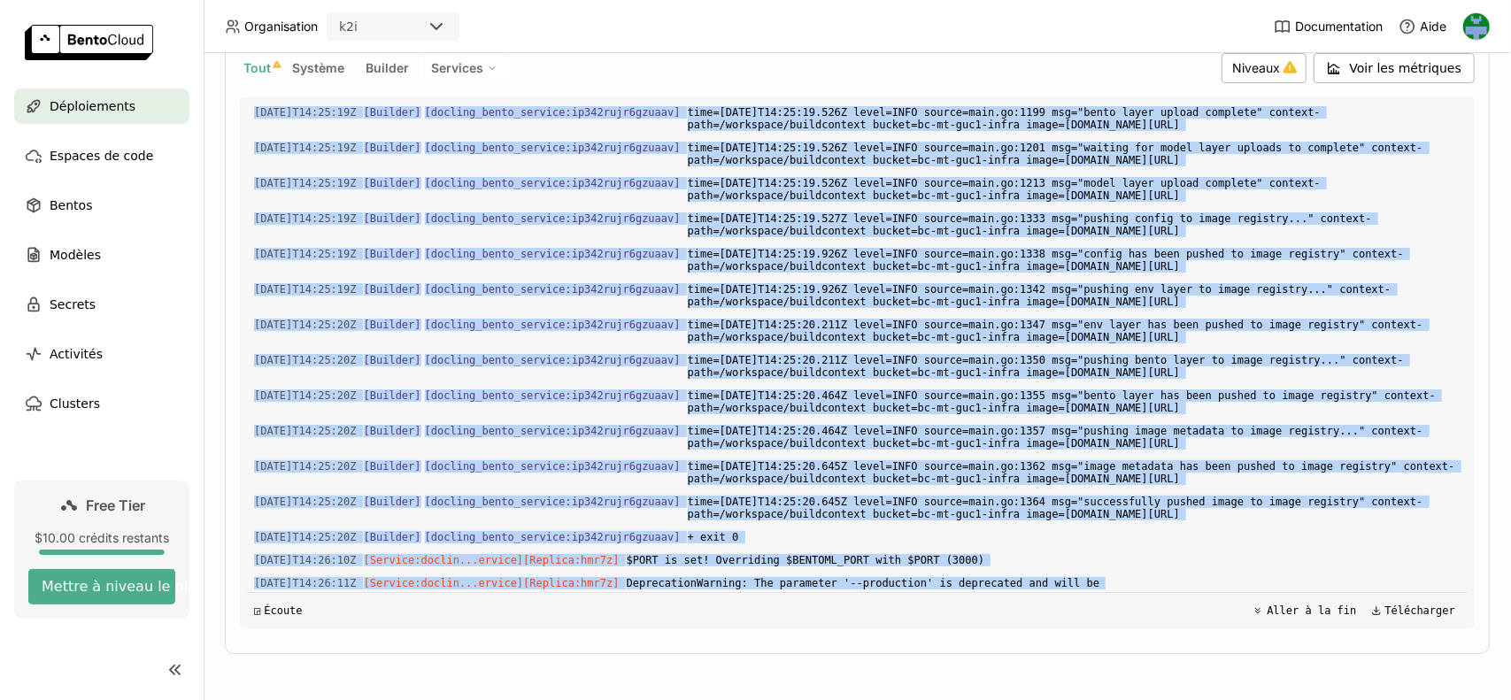
scroll to position [4322, 0]
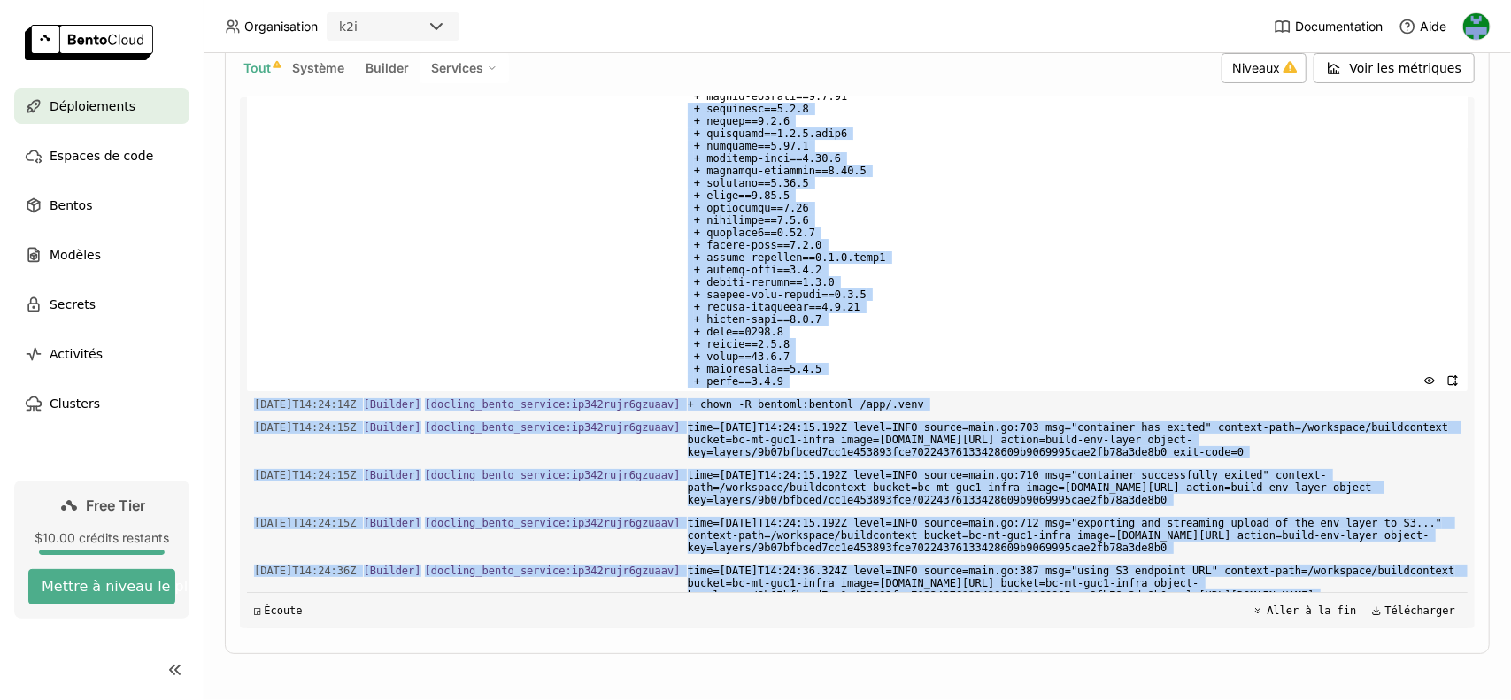
drag, startPoint x: 1219, startPoint y: 580, endPoint x: 322, endPoint y: 313, distance: 935.9
click at [322, 313] on div "Charger les journaux plus anciens 2025-09-04T14:24:02Z [Builder] [ docling_bent…" at bounding box center [857, 362] width 1221 height 531
copy div "+ propcache==0.3.2 + psutil==7.0.0 + pyclipper==1.3.0.post6 + pydantic==2.11.7 …"
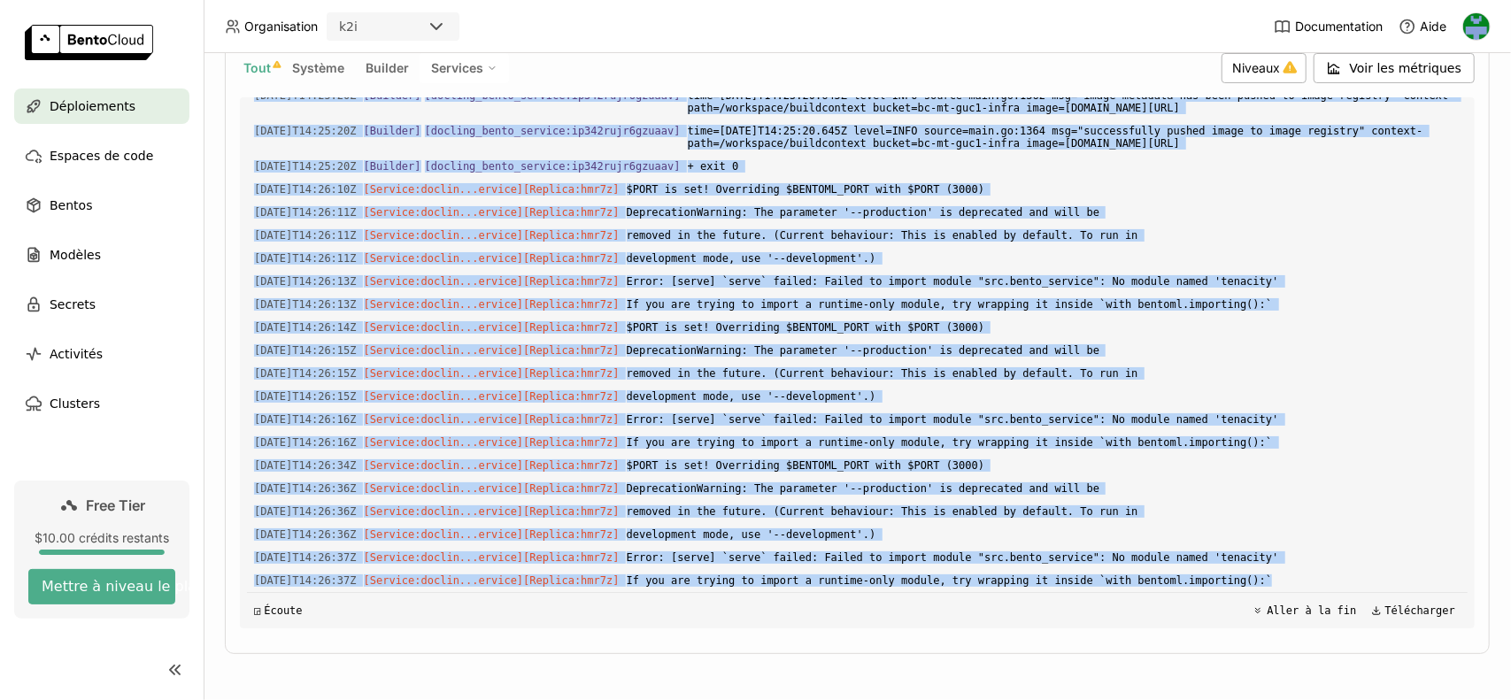
scroll to position [5916, 0]
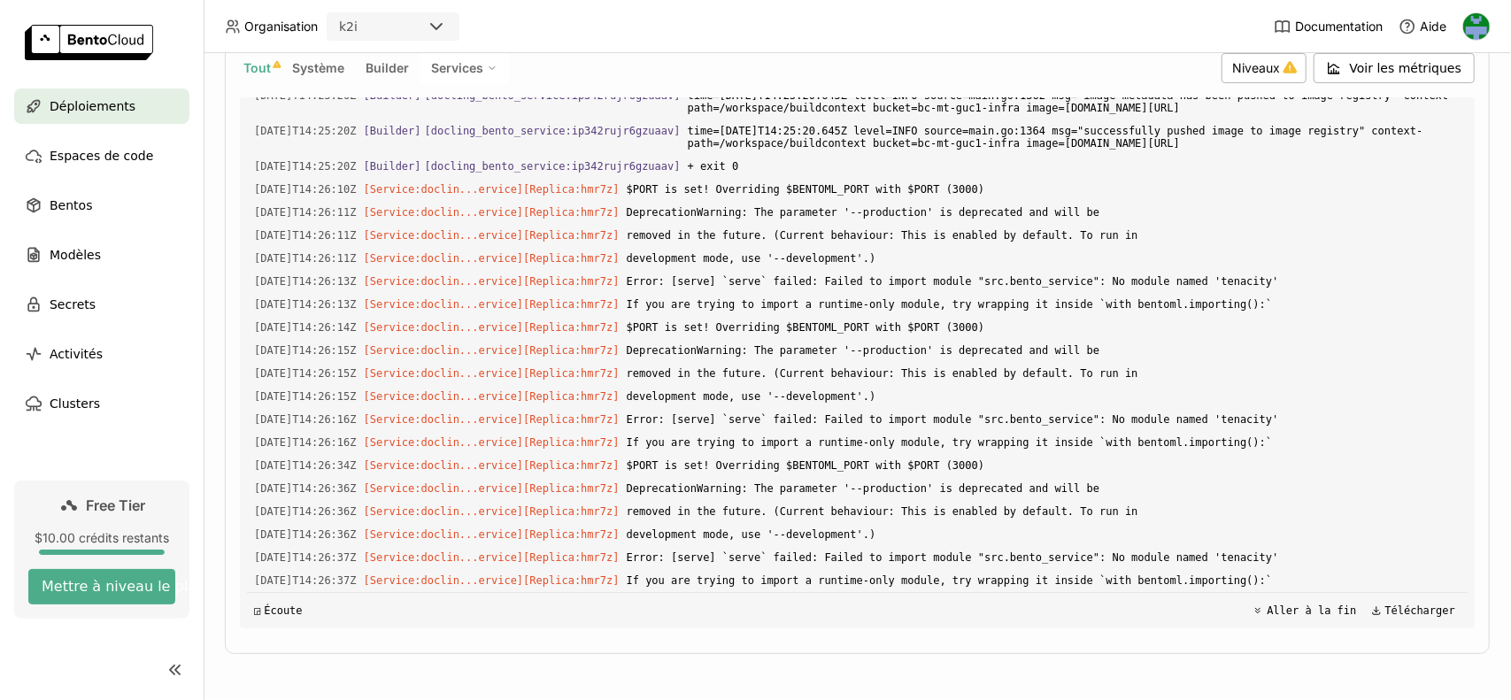
click at [903, 659] on div "Déploiements > docling-bento-service-vnyj docling-bento-service-vnyj Échoué Éti…" at bounding box center [857, 164] width 1265 height 1031
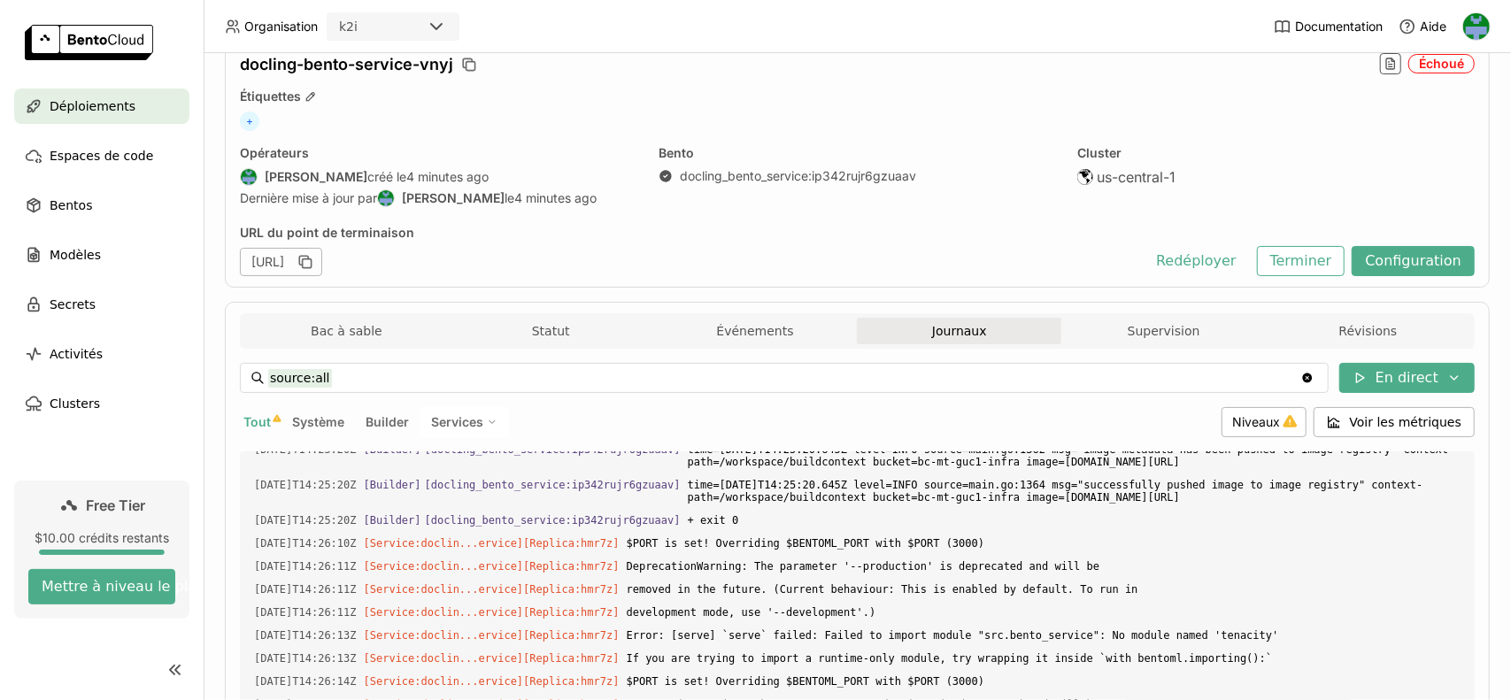
scroll to position [71, 0]
click at [1395, 415] on span "Voir les métriques" at bounding box center [1406, 422] width 112 height 18
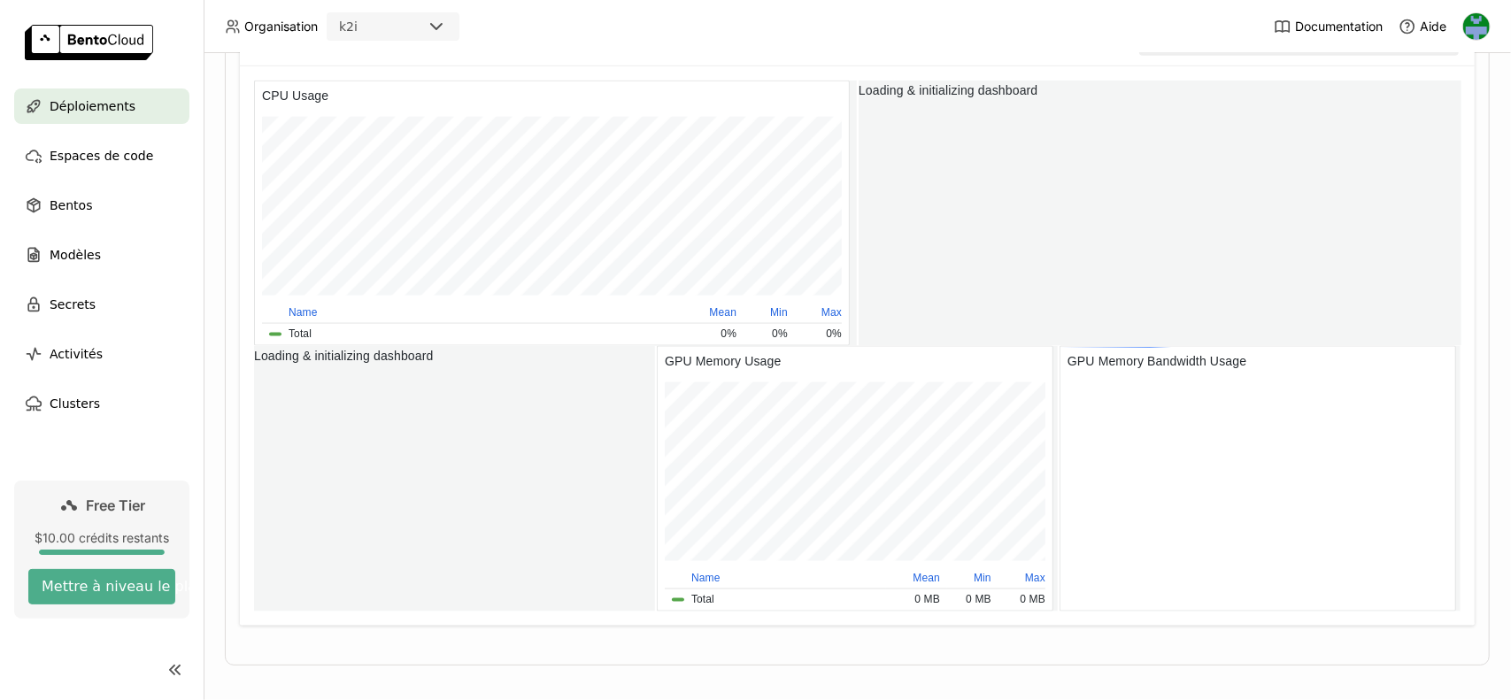
scroll to position [8, 8]
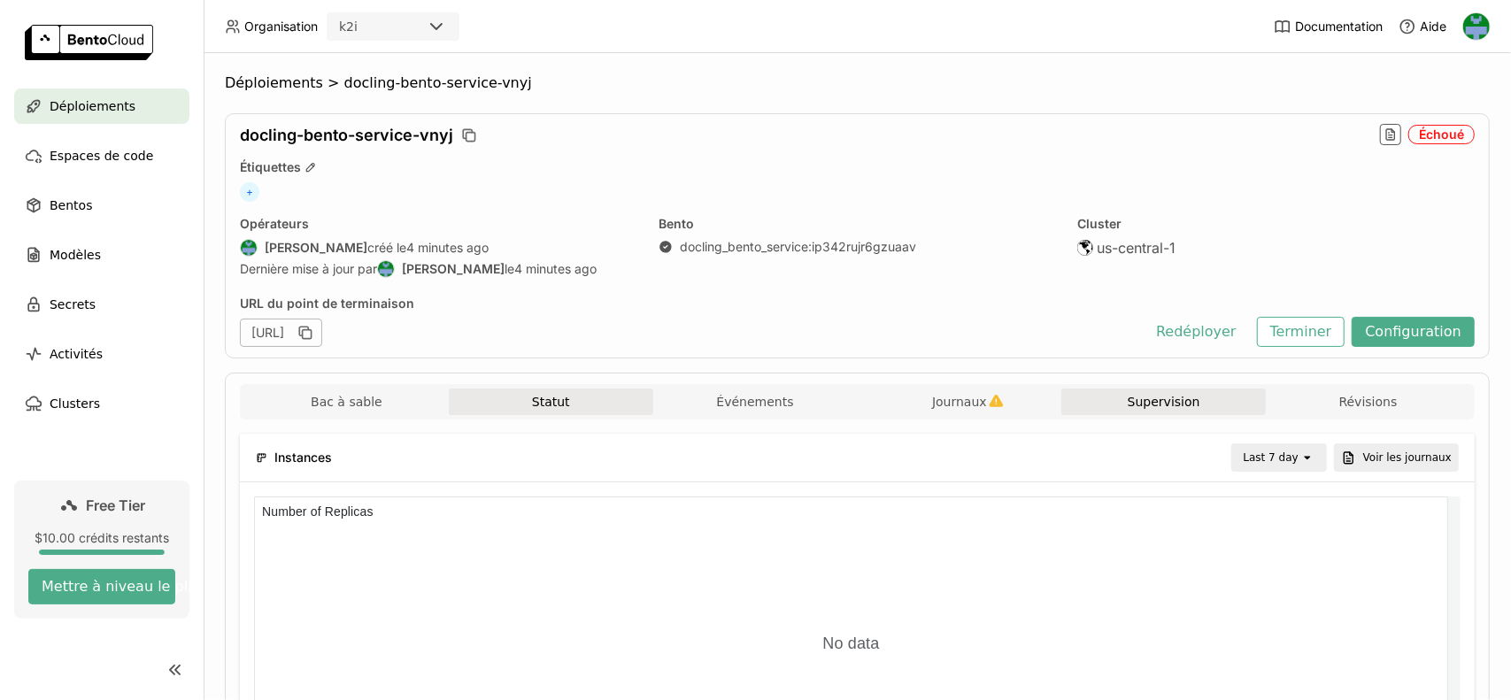
click at [540, 406] on button "Statut" at bounding box center [551, 402] width 205 height 27
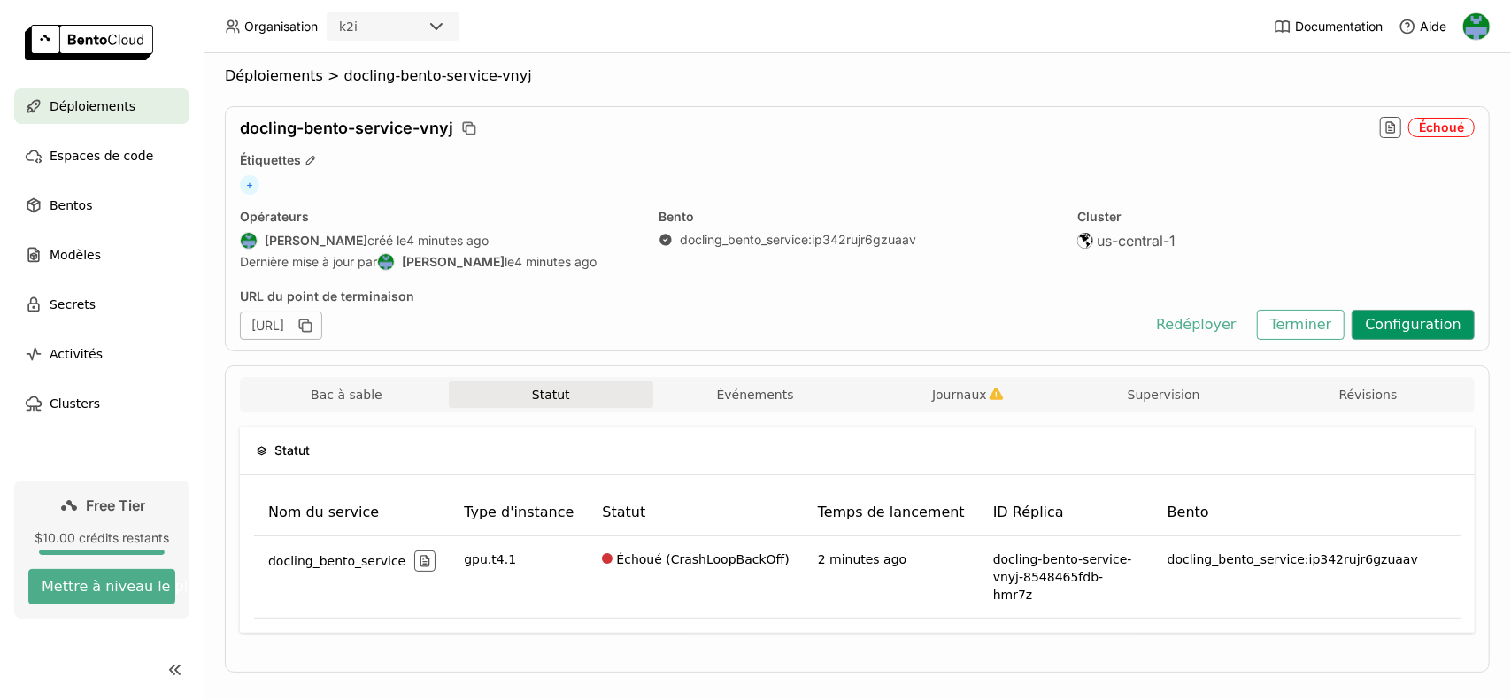
click at [1400, 326] on button "Configuration" at bounding box center [1413, 325] width 123 height 30
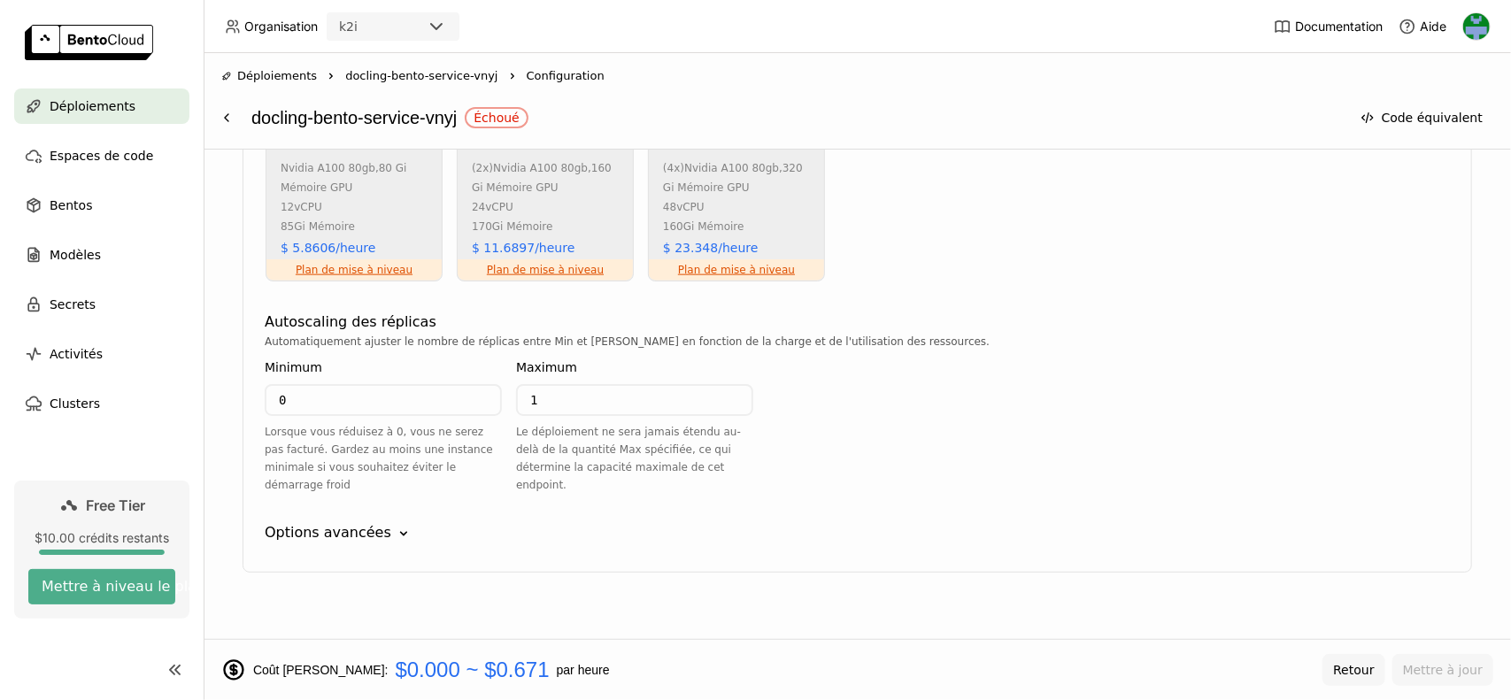
click at [1351, 660] on button "Retour" at bounding box center [1354, 670] width 62 height 32
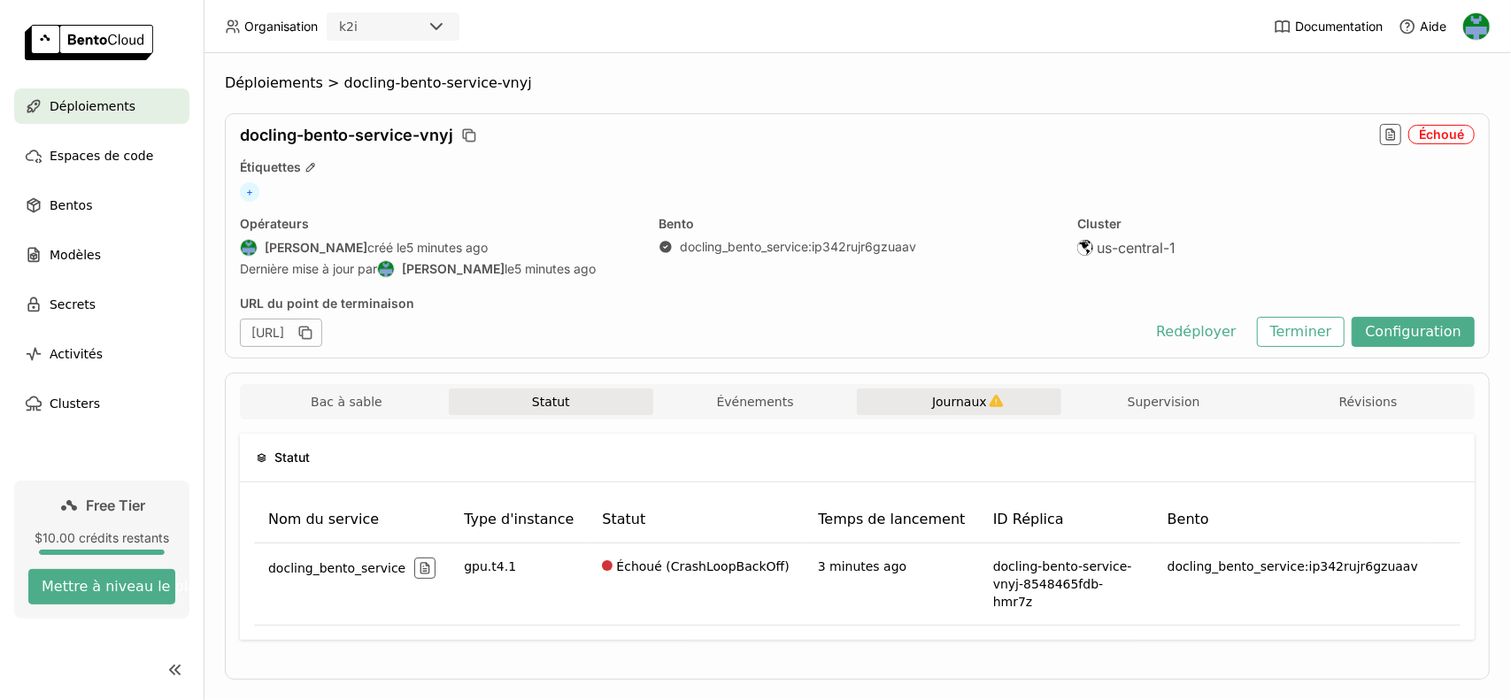
click at [960, 403] on span "Journaux" at bounding box center [959, 402] width 55 height 16
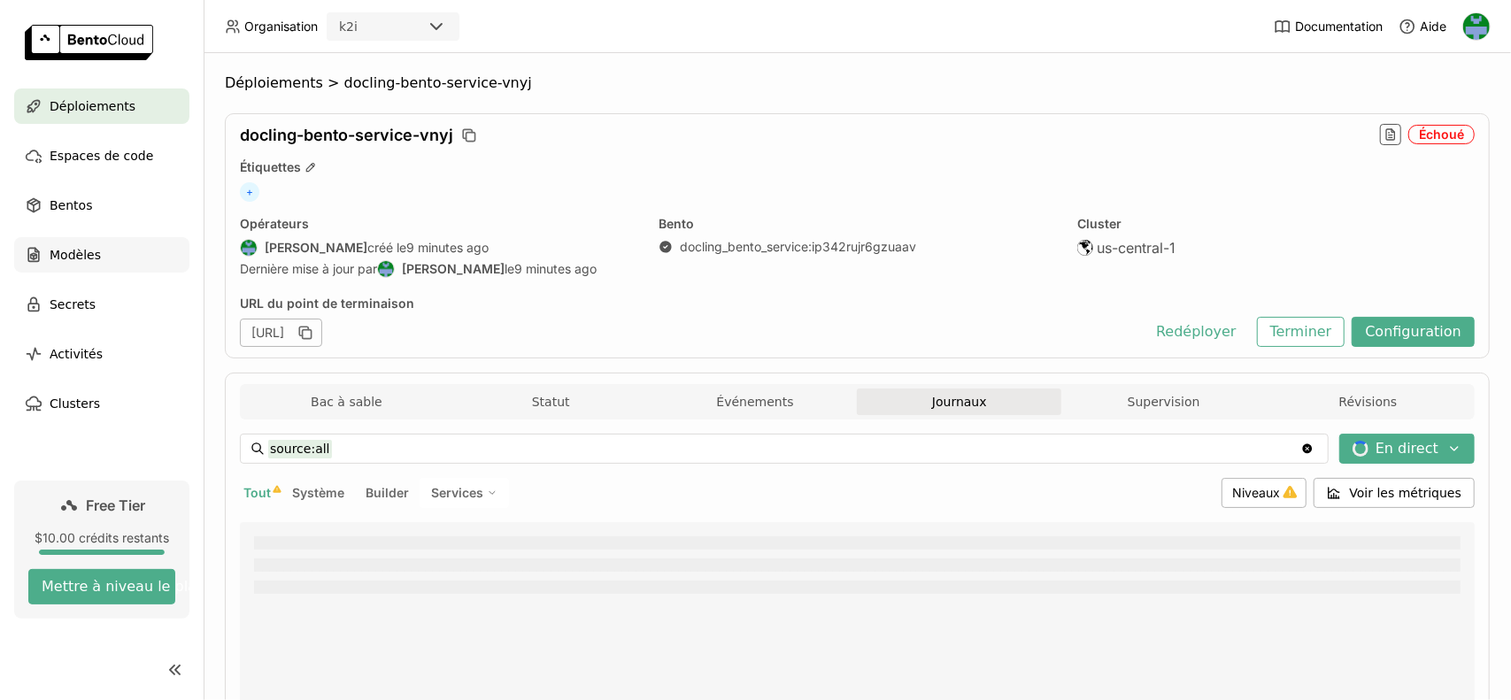
click at [97, 252] on div "Modèles" at bounding box center [101, 254] width 175 height 35
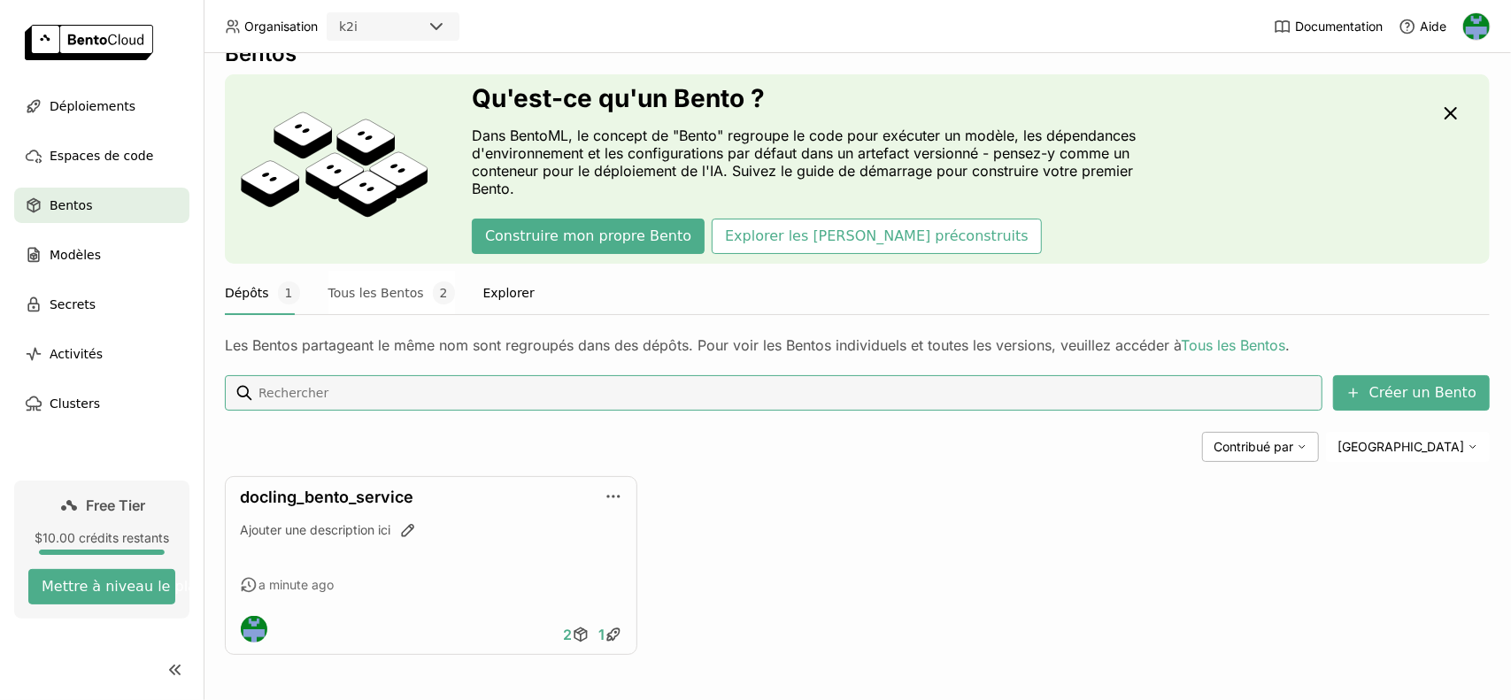
scroll to position [34, 0]
click at [379, 300] on button "Tous les Bentos 2" at bounding box center [391, 293] width 127 height 44
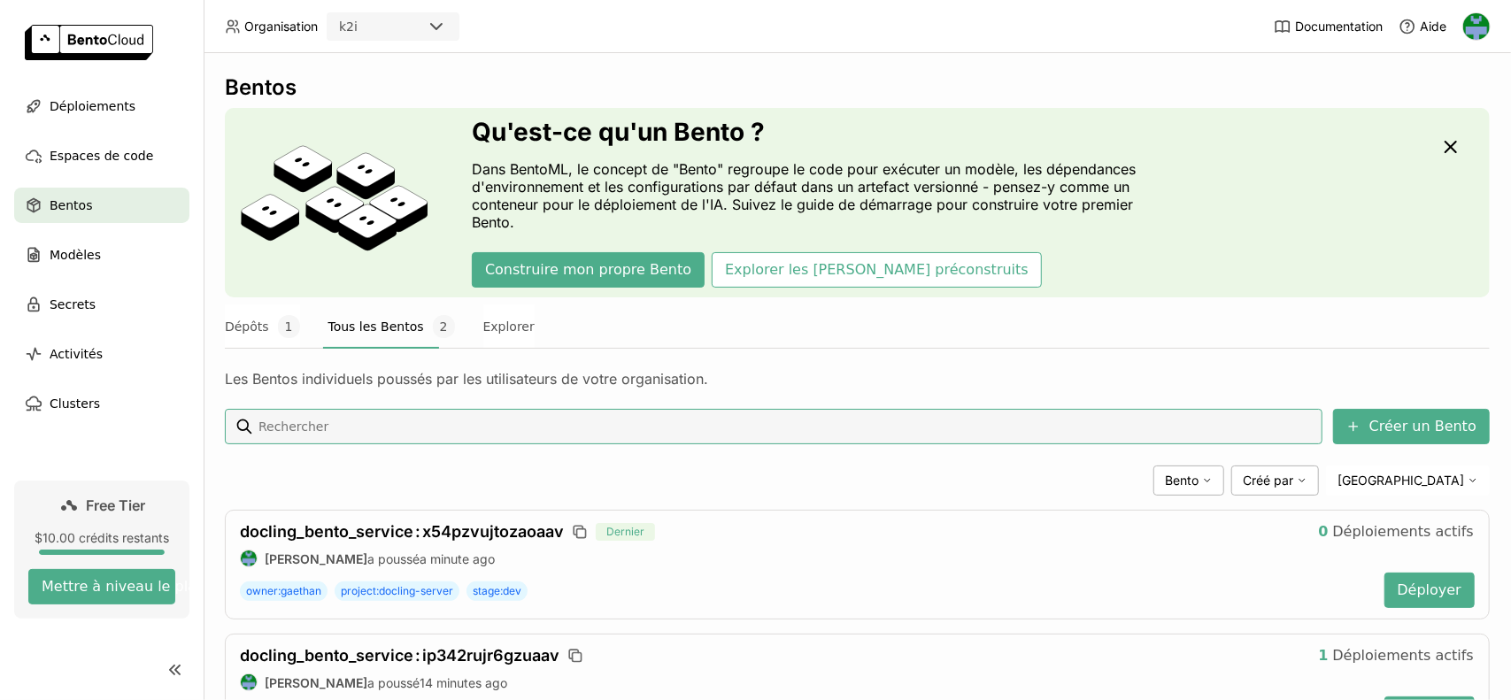
scroll to position [87, 0]
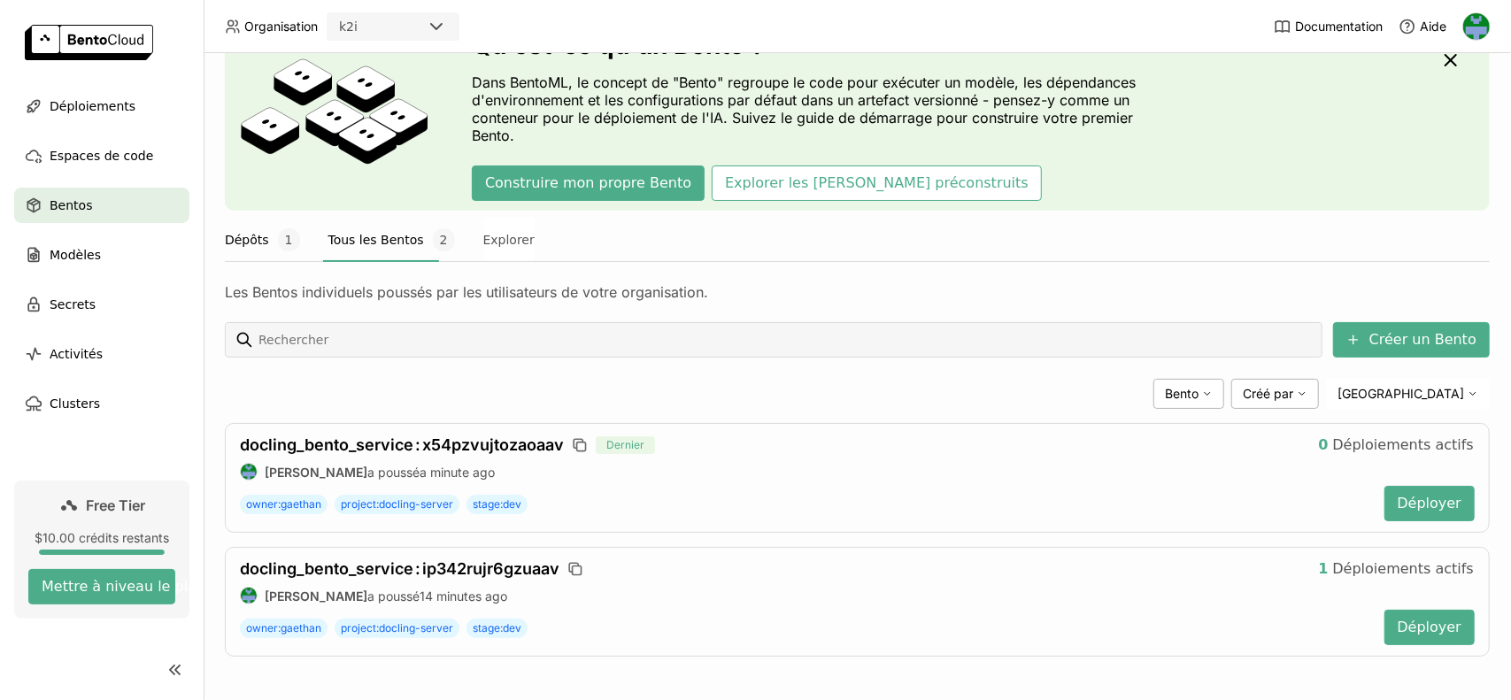
click at [257, 228] on button "Dépôts 1" at bounding box center [262, 240] width 75 height 44
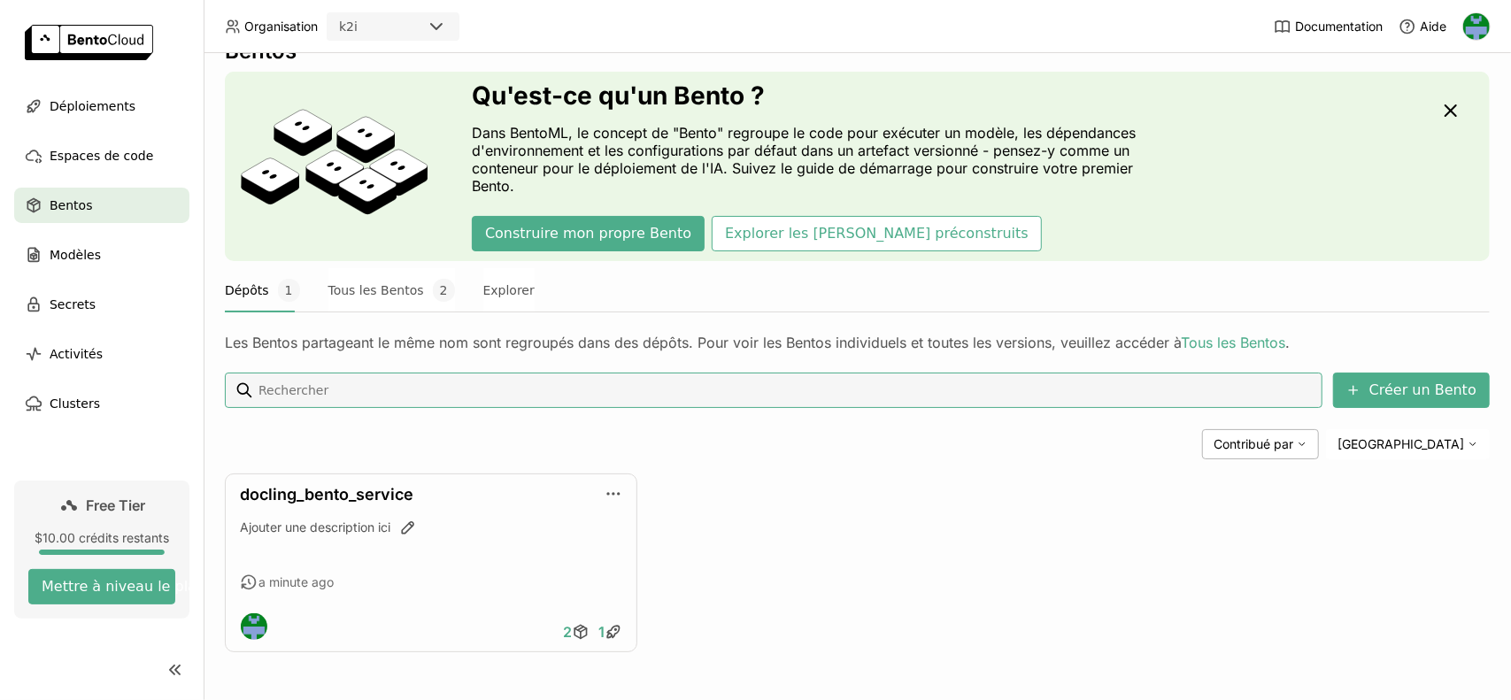
scroll to position [34, 0]
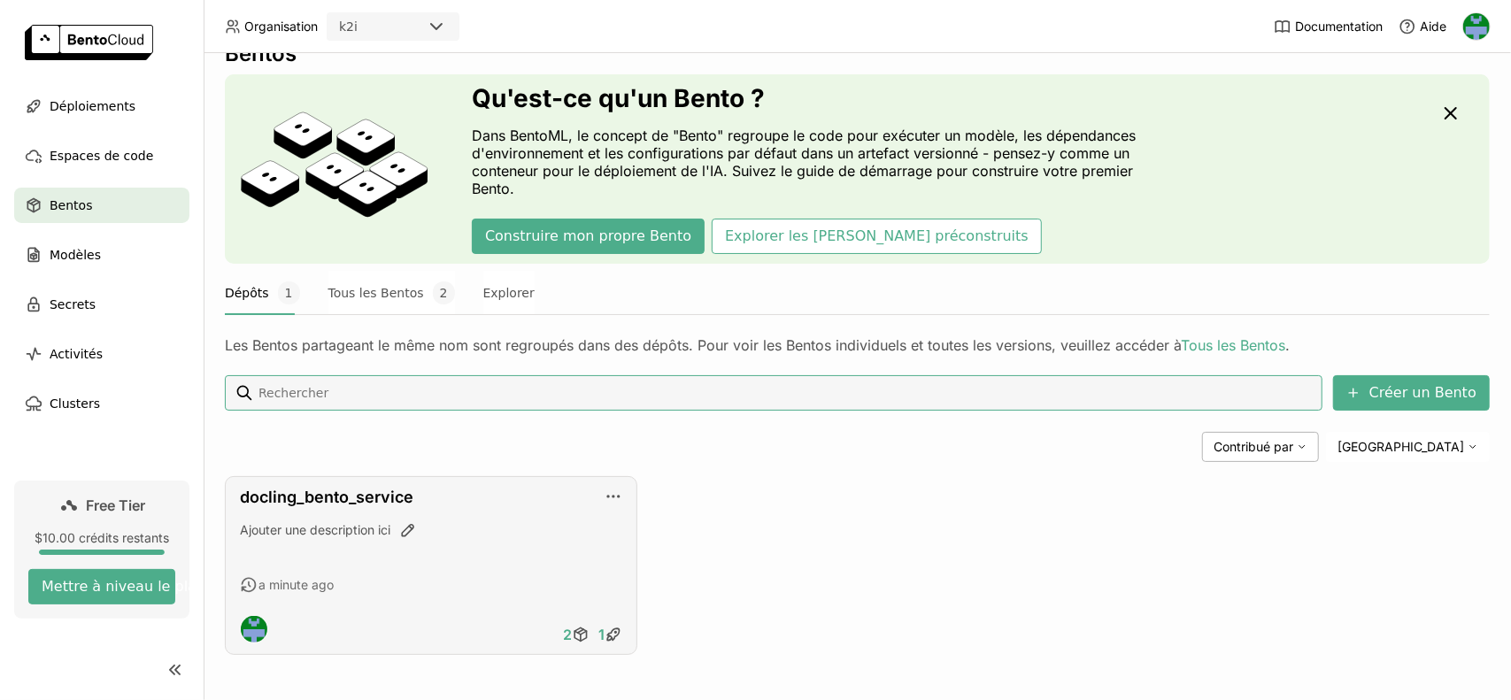
click at [231, 504] on div "docling_bento_service Ajouter une description ici a minute ago 2 1" at bounding box center [431, 565] width 413 height 179
copy link "docling_bento_service"
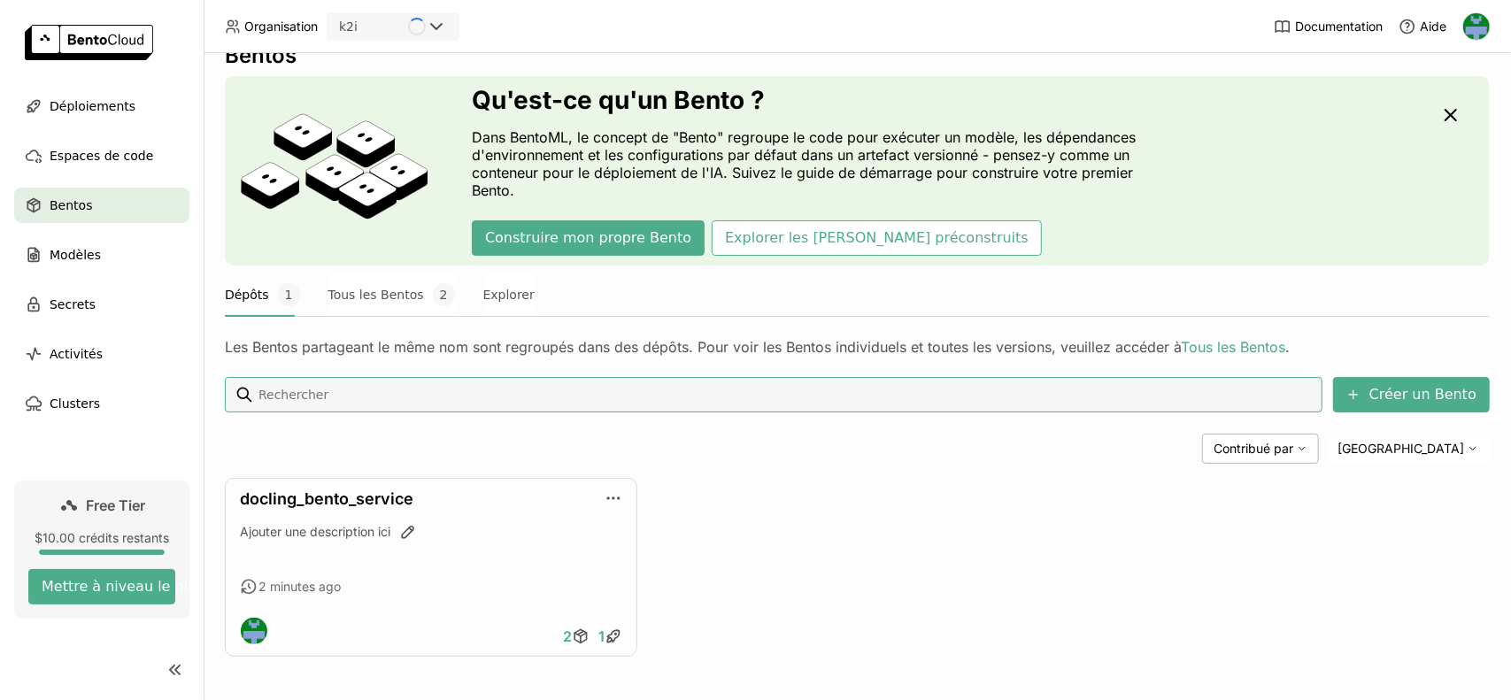
scroll to position [34, 0]
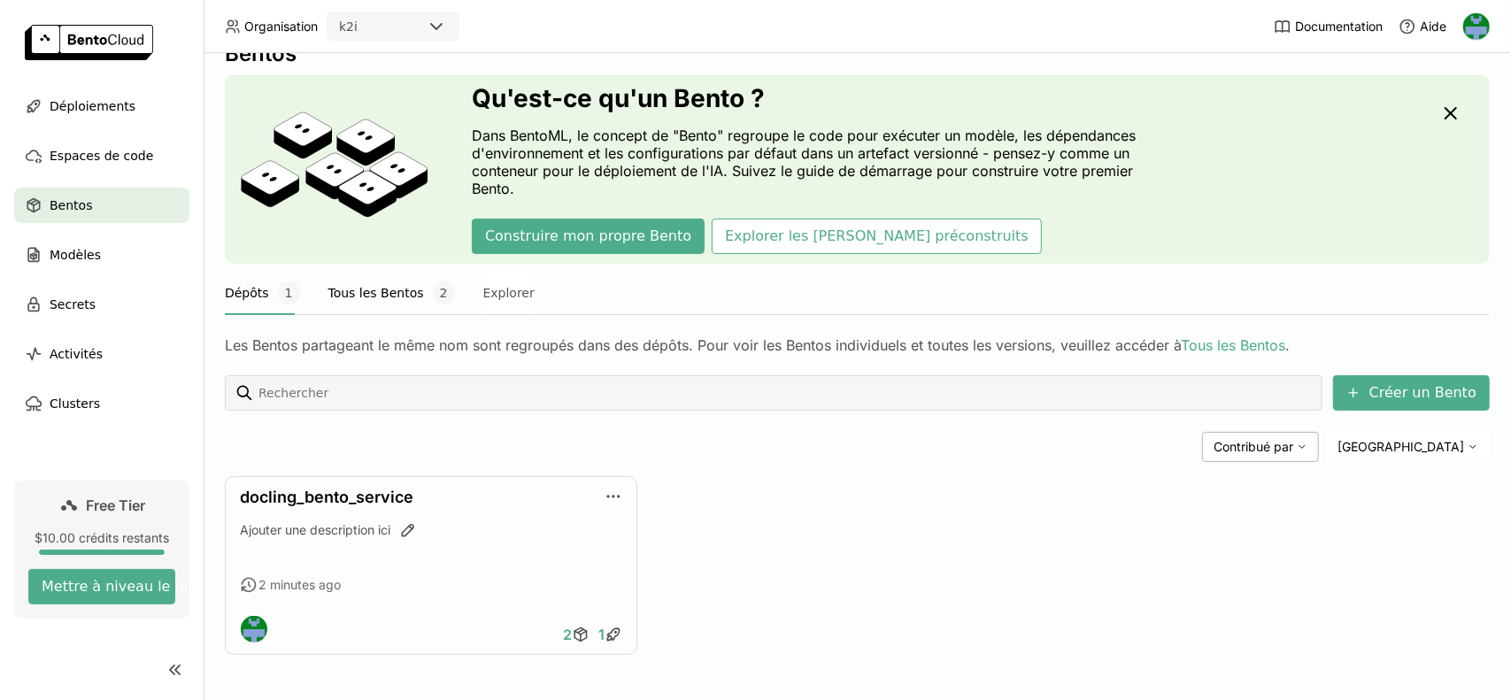
click at [366, 293] on button "Tous les Bentos 2" at bounding box center [391, 293] width 127 height 44
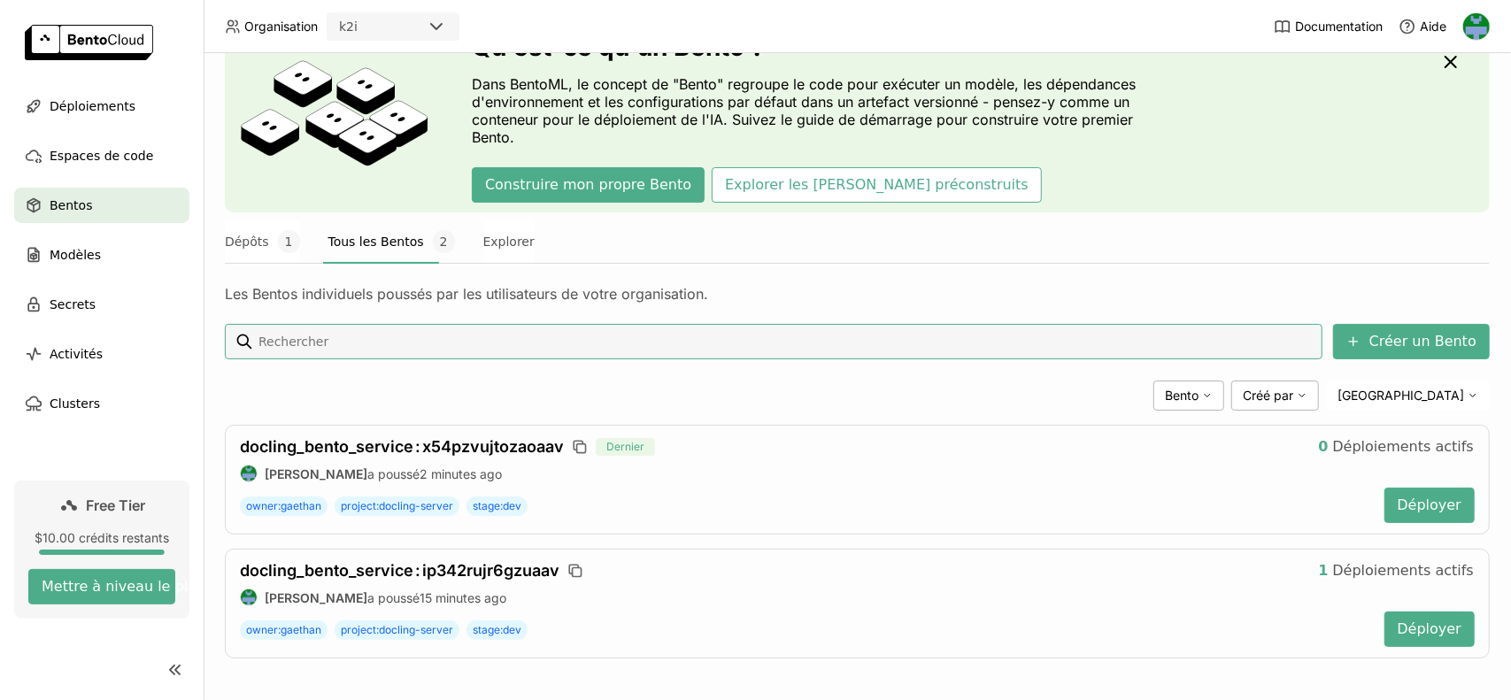
scroll to position [87, 0]
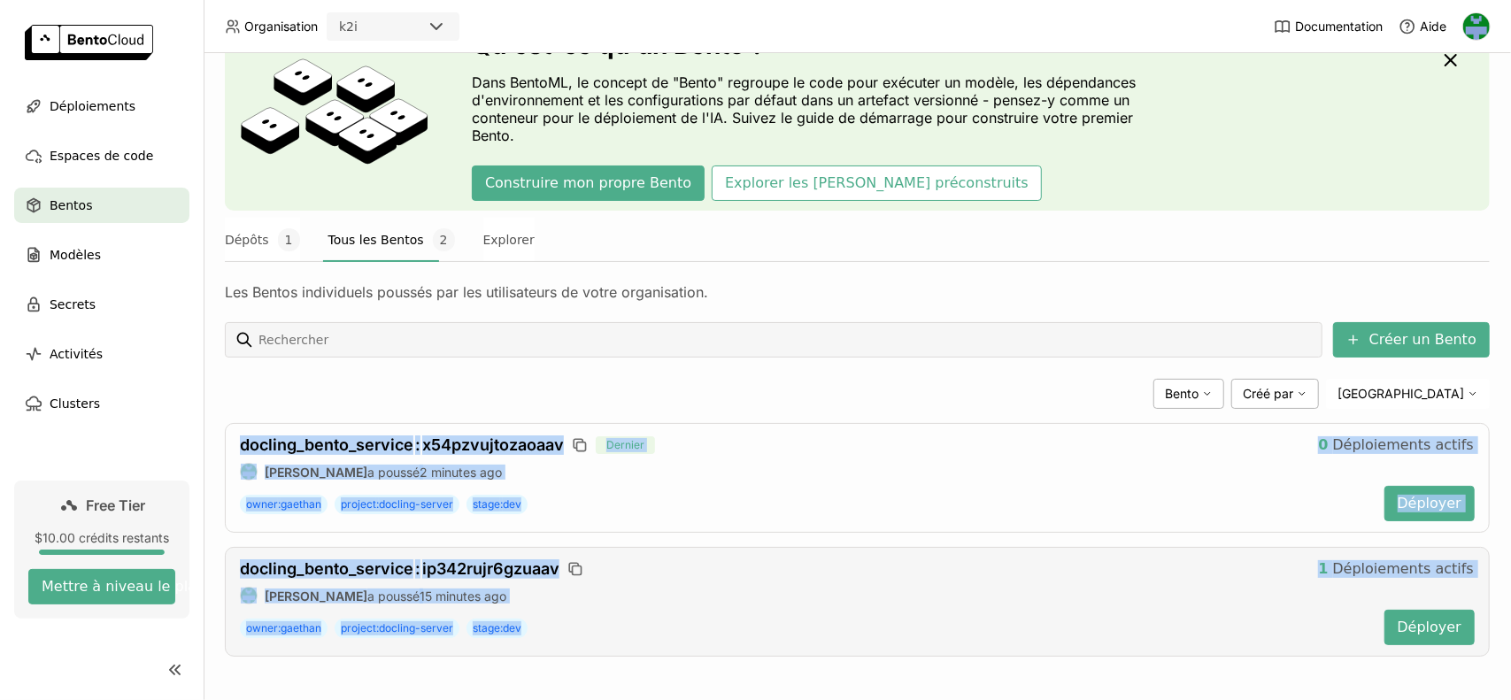
drag, startPoint x: 216, startPoint y: 432, endPoint x: 680, endPoint y: 635, distance: 506.3
click at [680, 635] on div "Bentos Qu'est-ce qu'un Bento ? Dans BentoML, le concept de "Bento" regroupe le …" at bounding box center [858, 376] width 1308 height 647
copy div "docling_bento_service : x54pzvujtozaoaav Dernier 0 Déploiements actifs [PERSON_…"
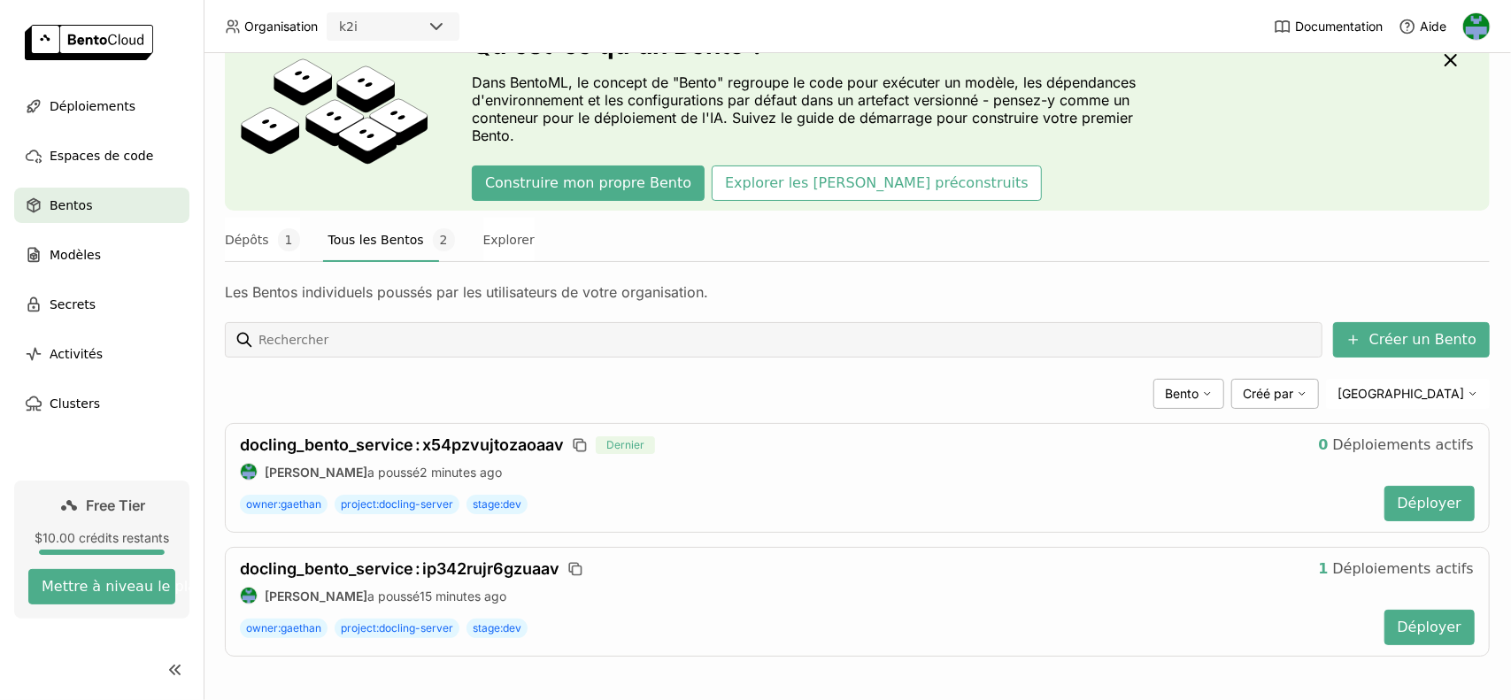
click at [1083, 389] on div "[PERSON_NAME] par [PERSON_NAME]" at bounding box center [857, 394] width 1265 height 30
click at [1334, 567] on button "1 Déploiements actifs" at bounding box center [1396, 569] width 182 height 35
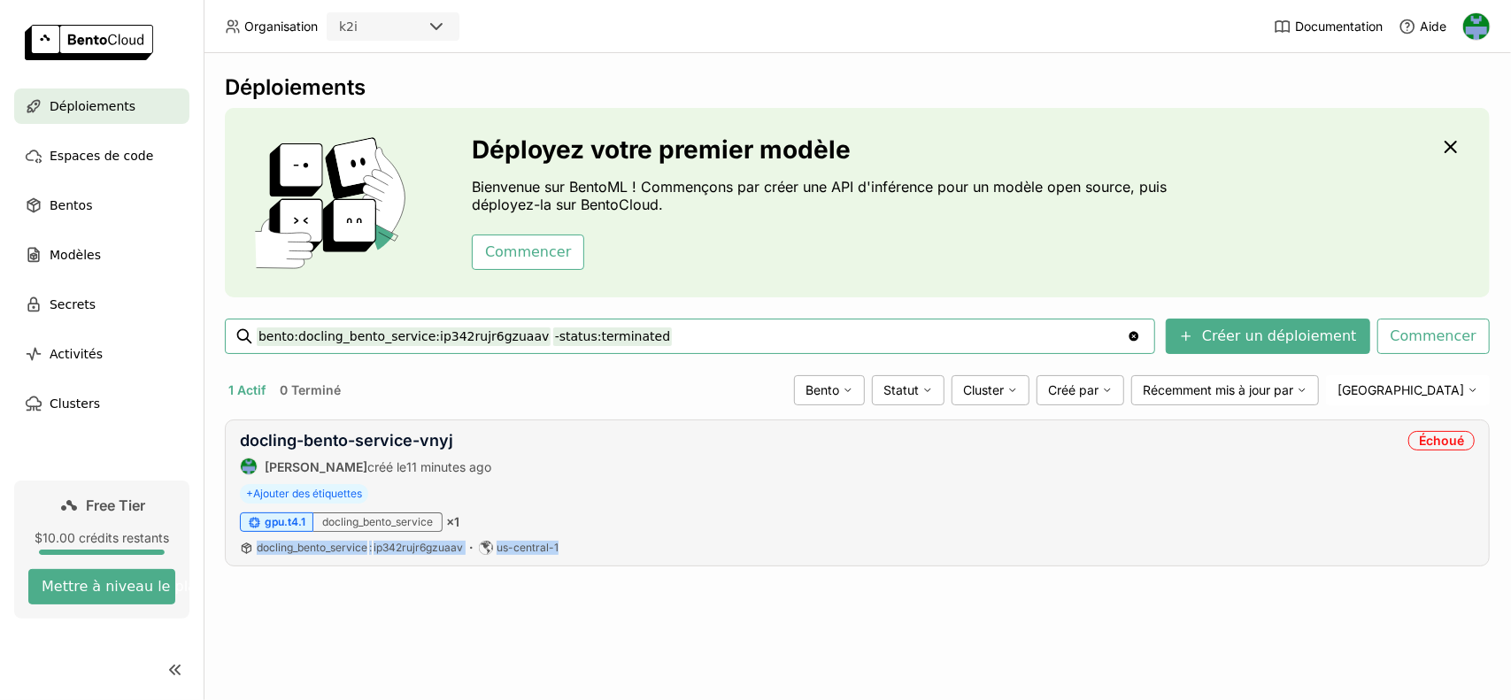
click at [841, 530] on div "docling-bento-service-vnyj [PERSON_NAME] créé le 11 minutes ago Échoué + Ajoute…" at bounding box center [857, 493] width 1265 height 147
click at [739, 485] on div "+ Ajouter des étiquettes" at bounding box center [857, 493] width 1235 height 19
click at [865, 388] on div "Bento" at bounding box center [829, 390] width 71 height 30
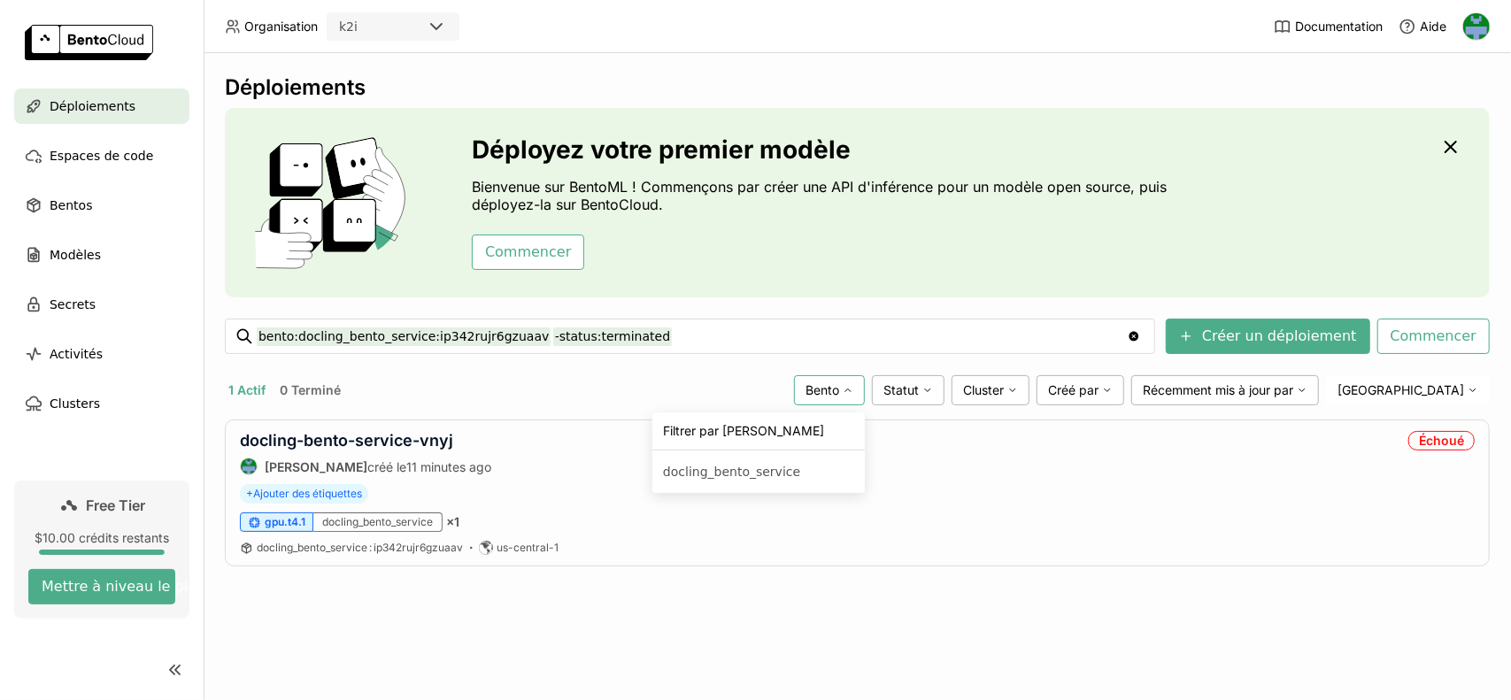
click at [865, 388] on div "Bento" at bounding box center [829, 390] width 71 height 30
click at [933, 394] on icon at bounding box center [928, 390] width 11 height 11
click at [328, 436] on link "docling-bento-service-vnyj" at bounding box center [346, 440] width 213 height 19
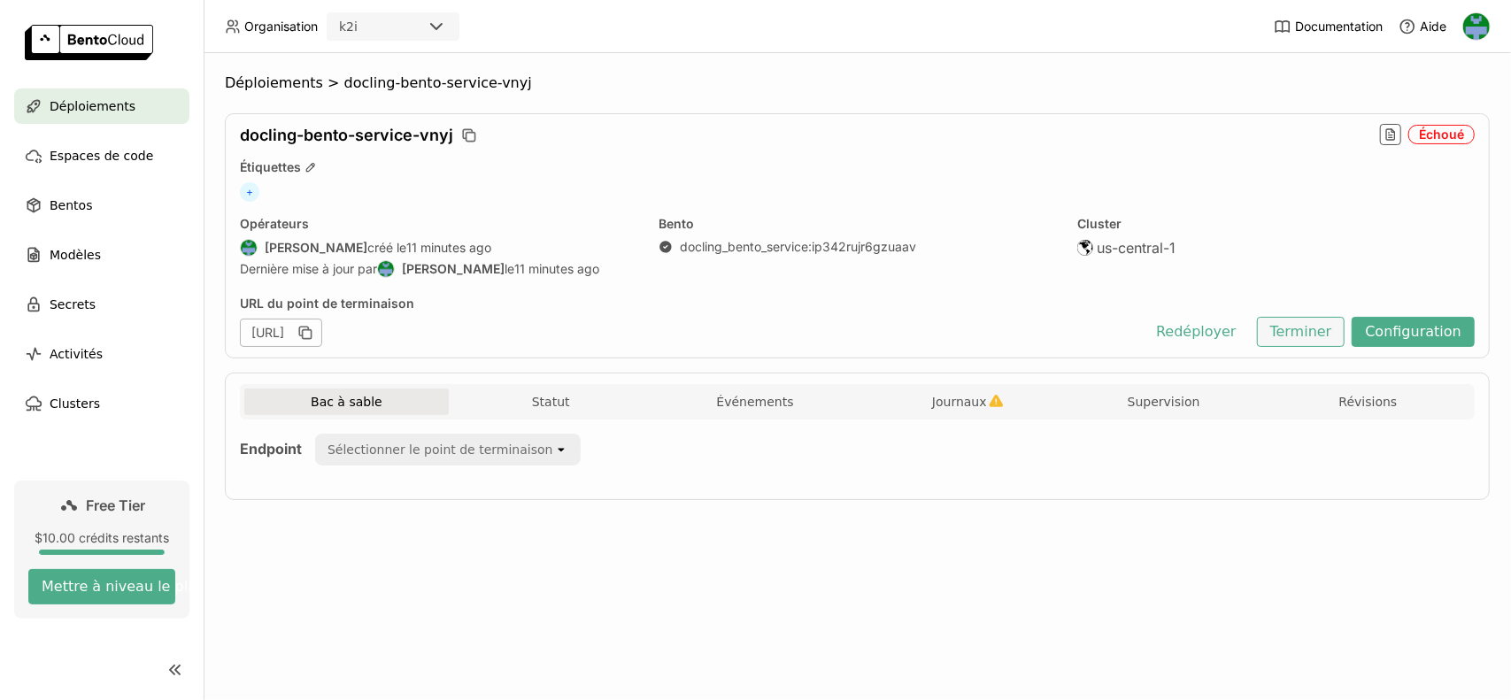
click at [1312, 327] on button "Terminer" at bounding box center [1301, 332] width 89 height 30
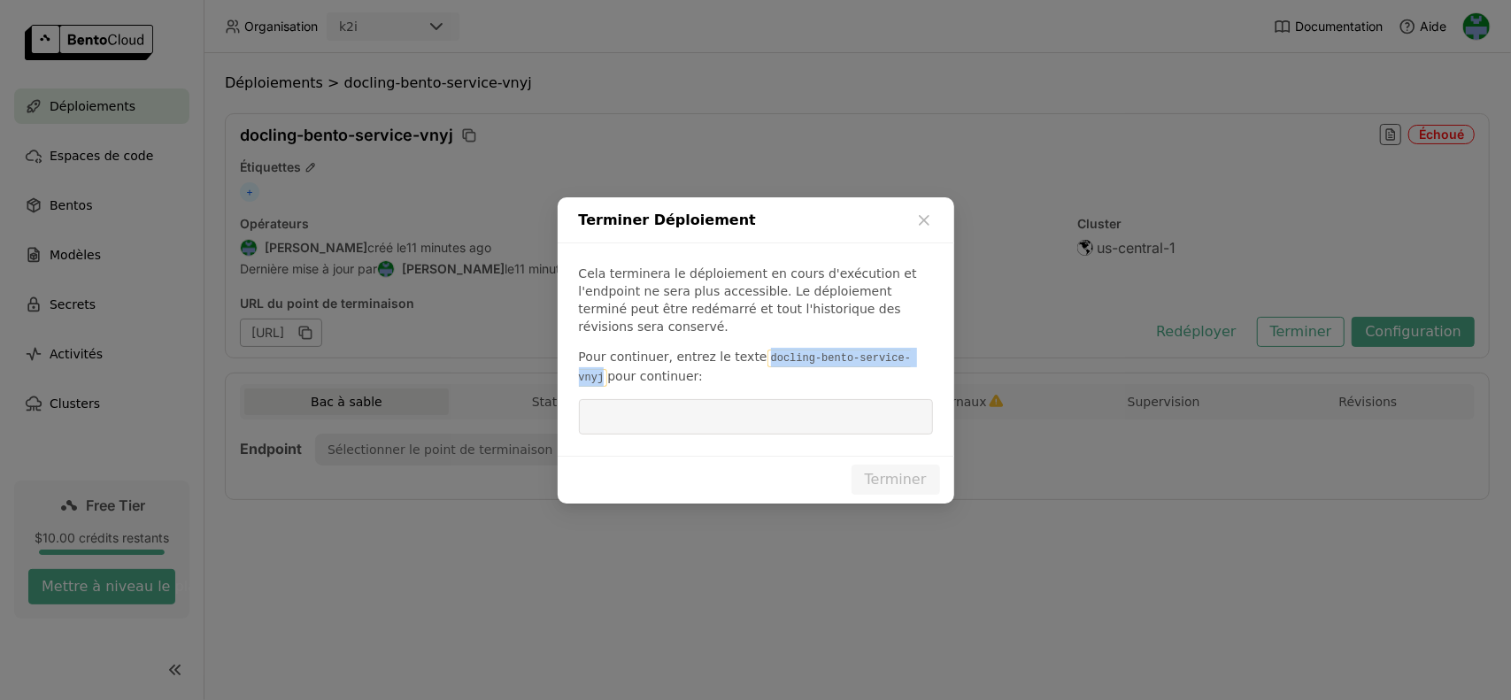
drag, startPoint x: 751, startPoint y: 346, endPoint x: 928, endPoint y: 346, distance: 177.1
click at [928, 348] on p "Pour continuer, entrez le texte docling-bento-service-vnyj pour continuer:" at bounding box center [756, 367] width 354 height 39
copy code "docling-bento-service-vnyj"
click at [747, 410] on input "dialog" at bounding box center [756, 417] width 333 height 34
paste input "docling-bento-service-vnyj"
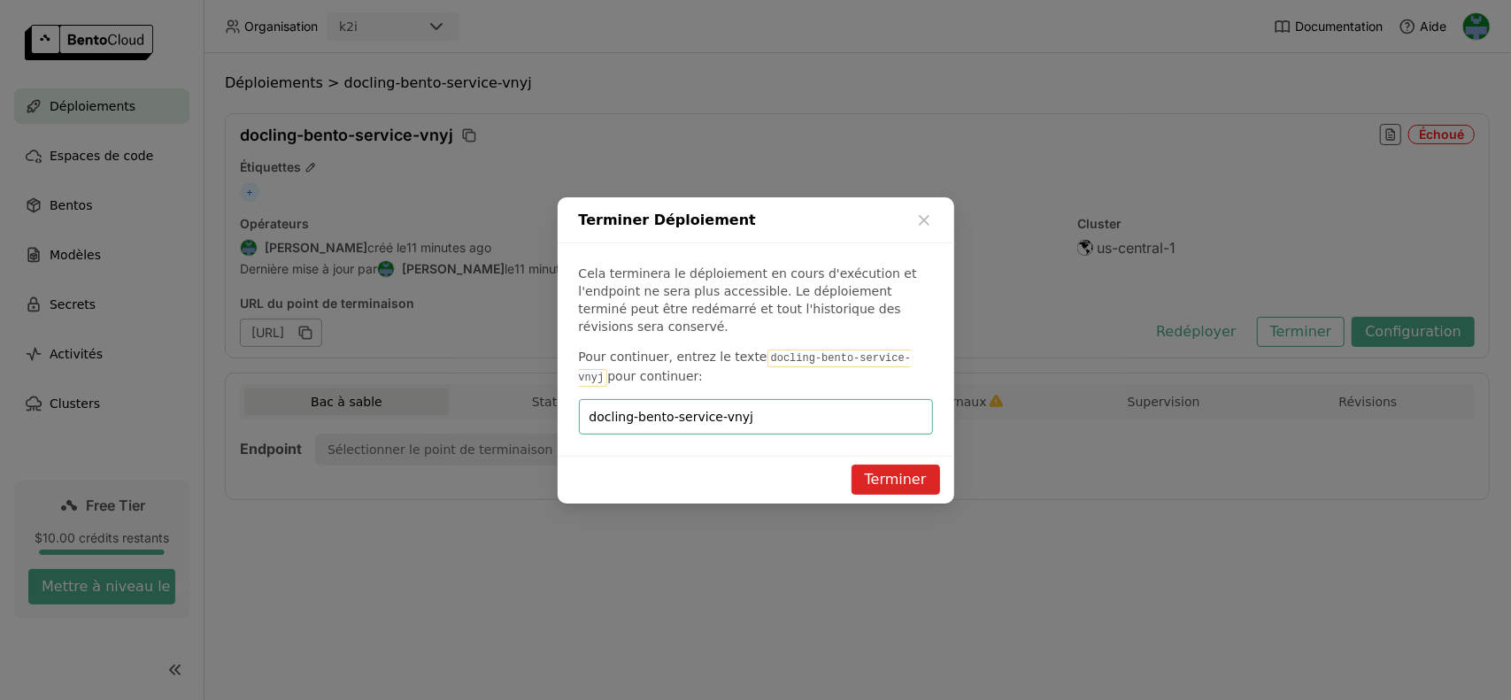
type input "docling-bento-service-vnyj"
click at [912, 466] on button "Terminer" at bounding box center [896, 480] width 89 height 30
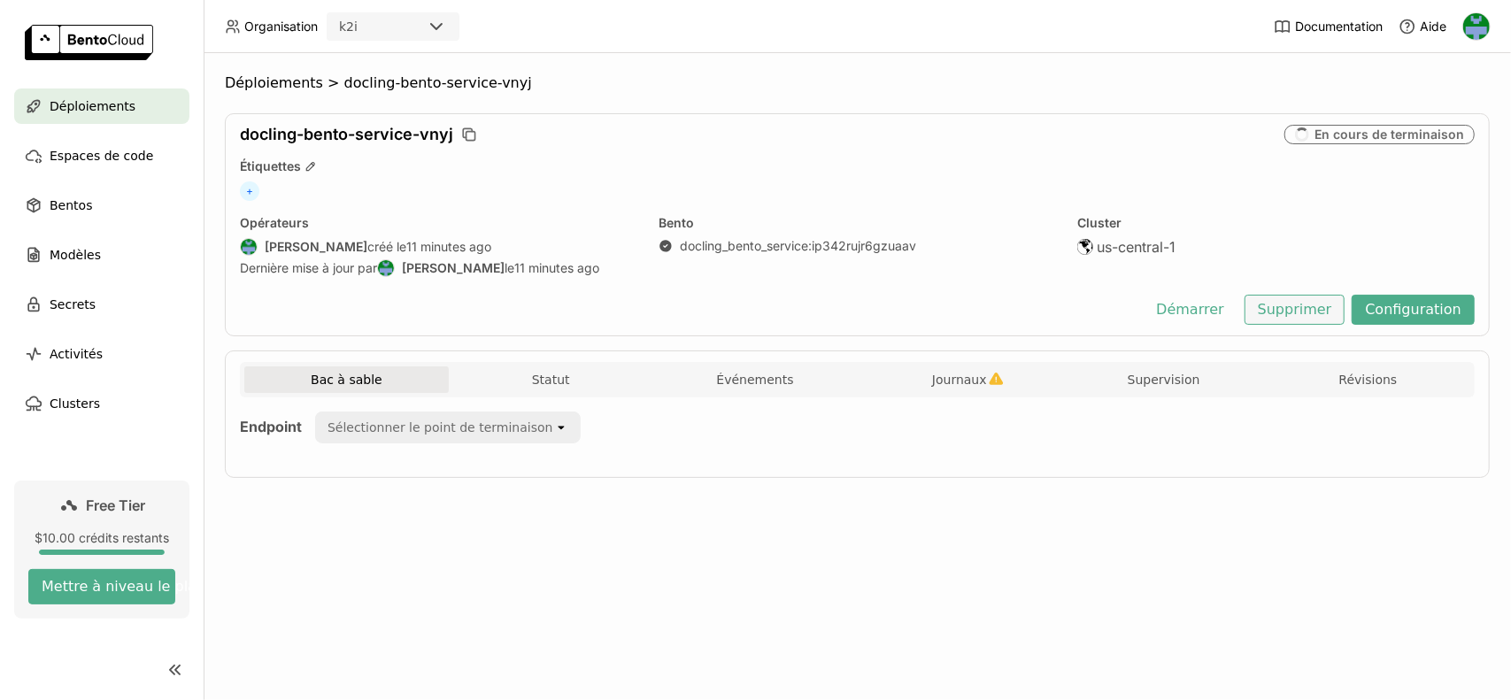
click at [1304, 312] on button "Supprimer" at bounding box center [1295, 310] width 101 height 30
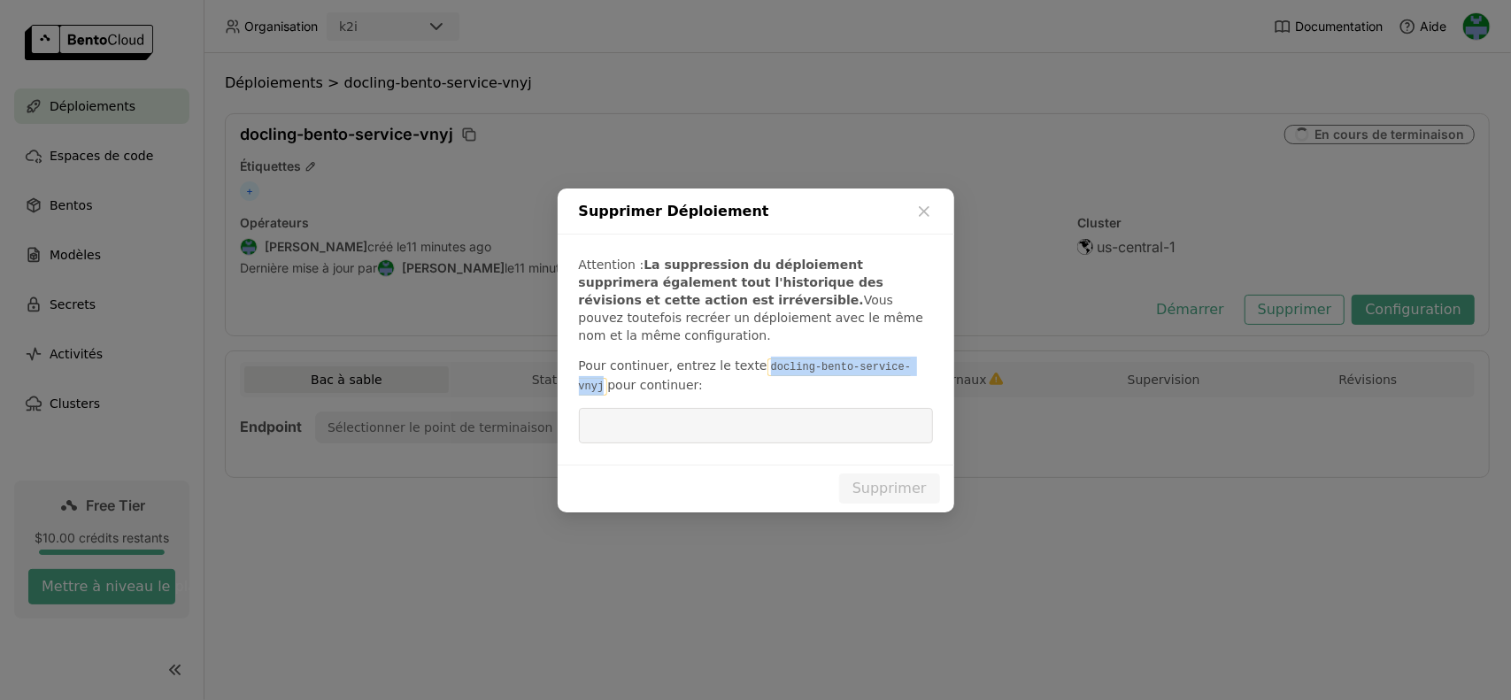
drag, startPoint x: 751, startPoint y: 359, endPoint x: 901, endPoint y: 367, distance: 150.7
click at [901, 367] on code "docling-bento-service-vnyj" at bounding box center [745, 377] width 333 height 37
copy code "docling-bento-service-vnyj"
click at [812, 411] on input "dialog" at bounding box center [756, 426] width 333 height 34
paste input "docling-bento-service-vnyj"
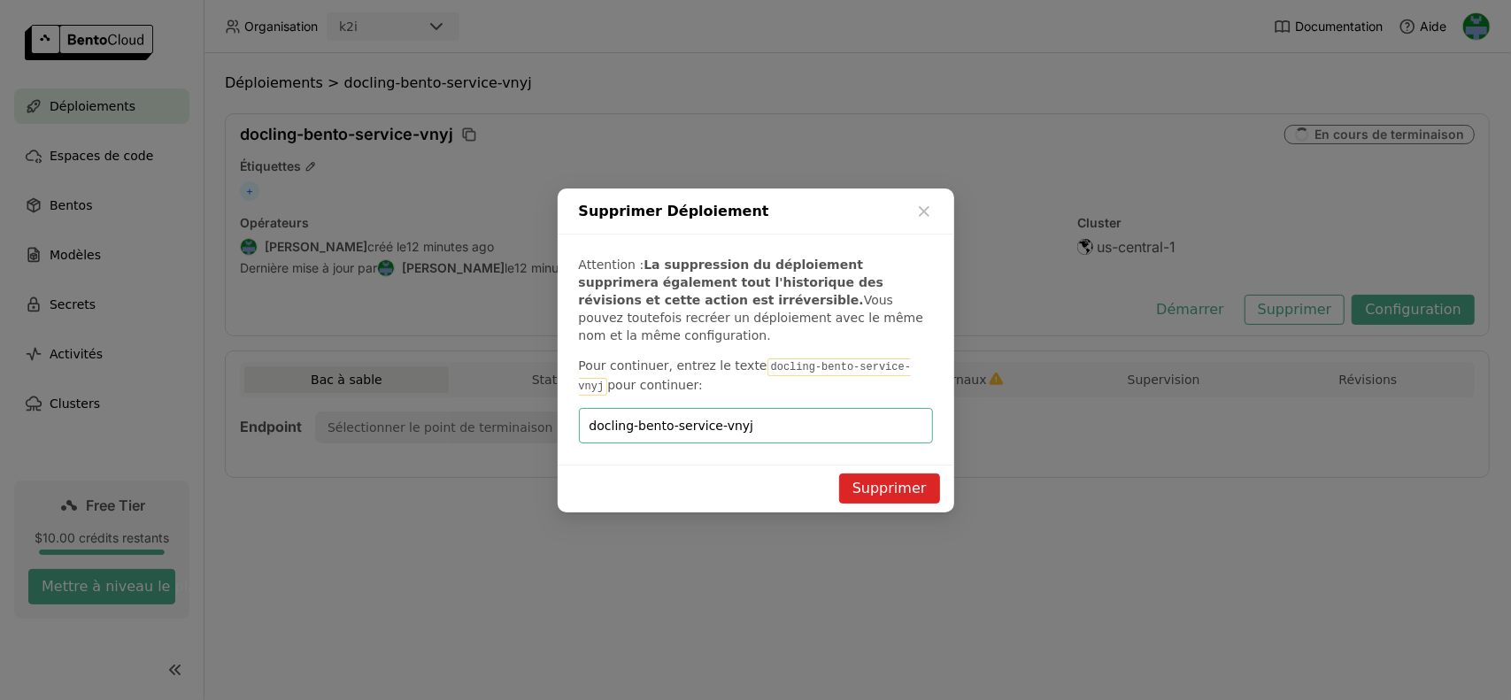
type input "docling-bento-service-vnyj"
click at [887, 480] on button "Supprimer" at bounding box center [889, 489] width 101 height 30
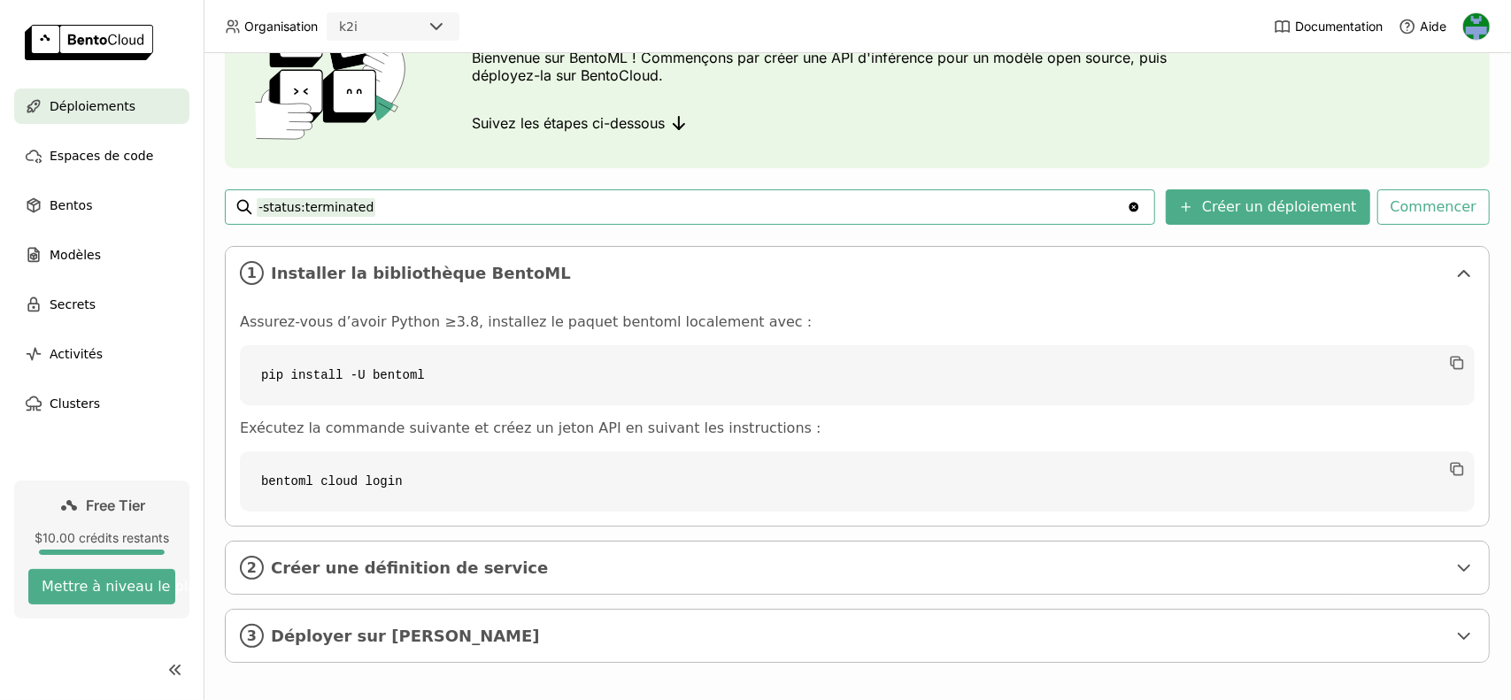
scroll to position [137, 0]
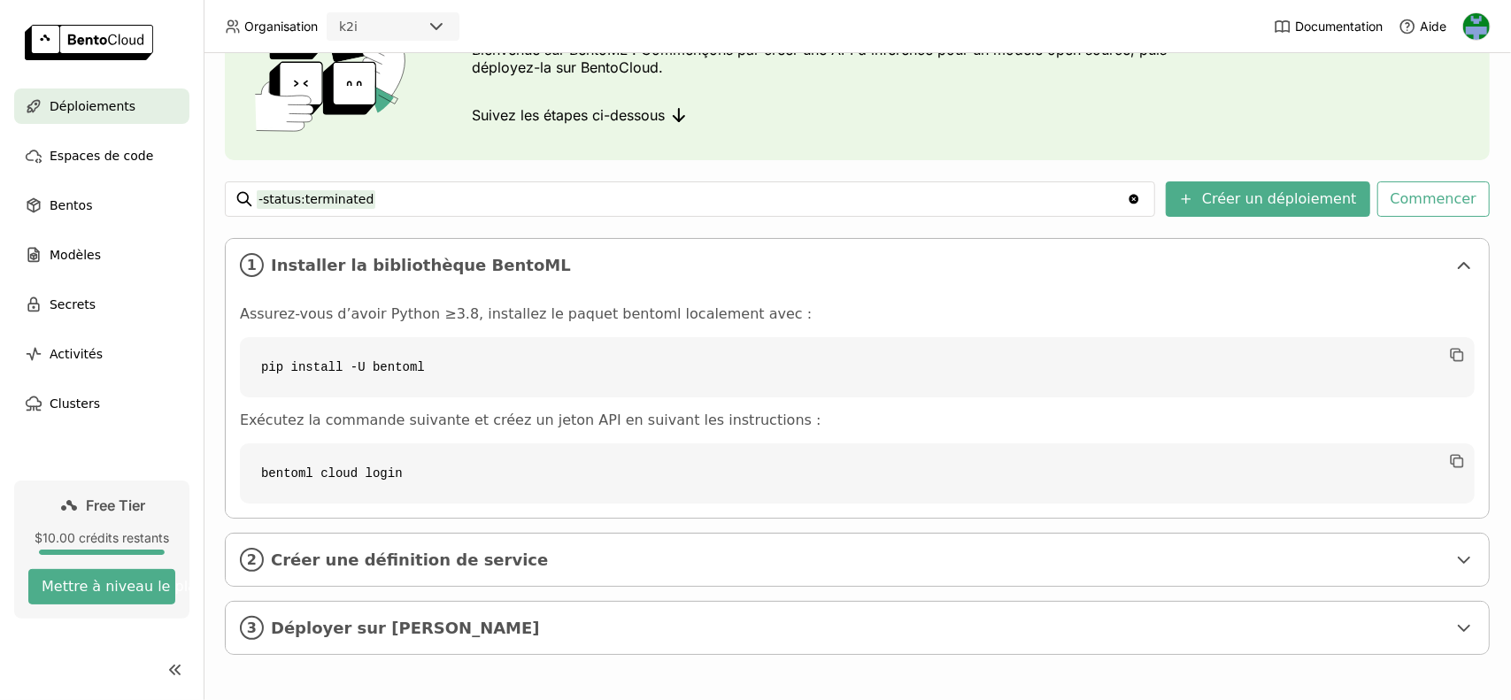
click at [94, 114] on span "Déploiements" at bounding box center [93, 106] width 86 height 21
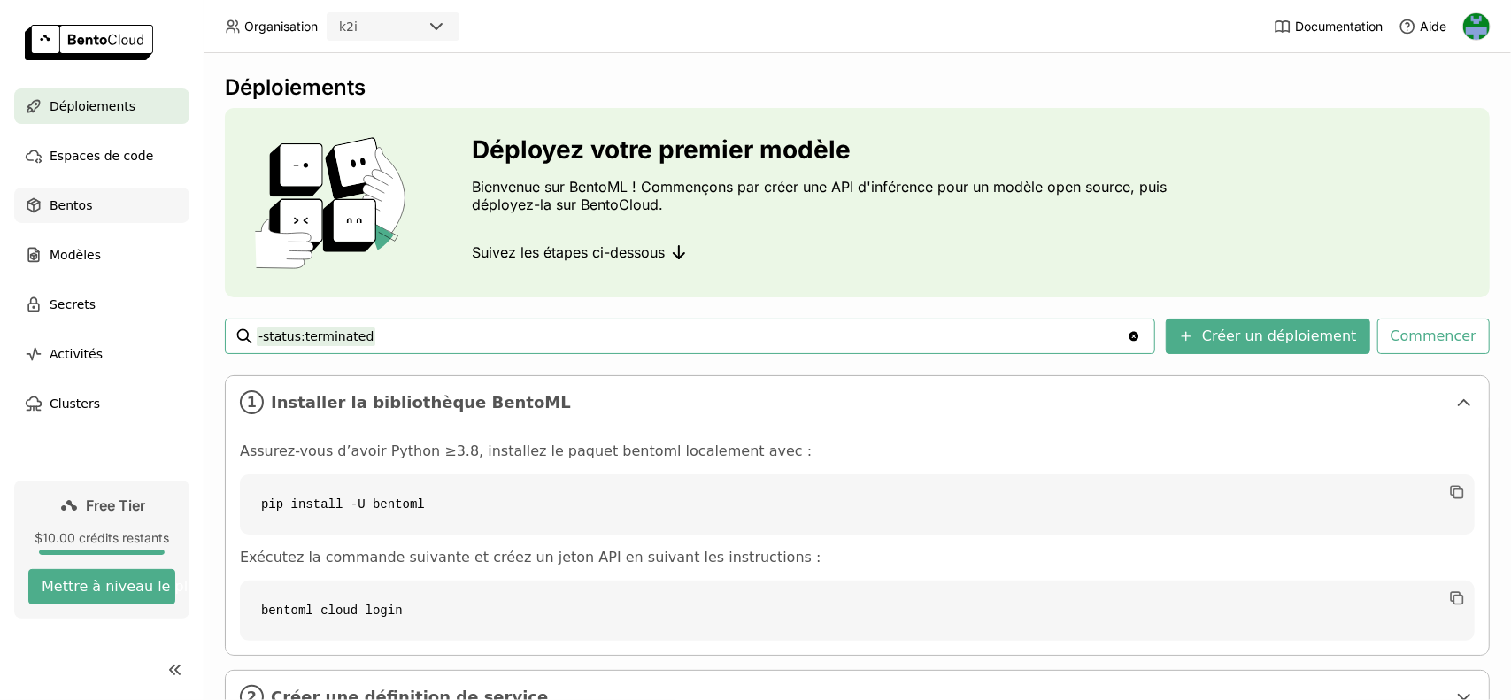
click at [76, 212] on span "Bentos" at bounding box center [71, 205] width 42 height 21
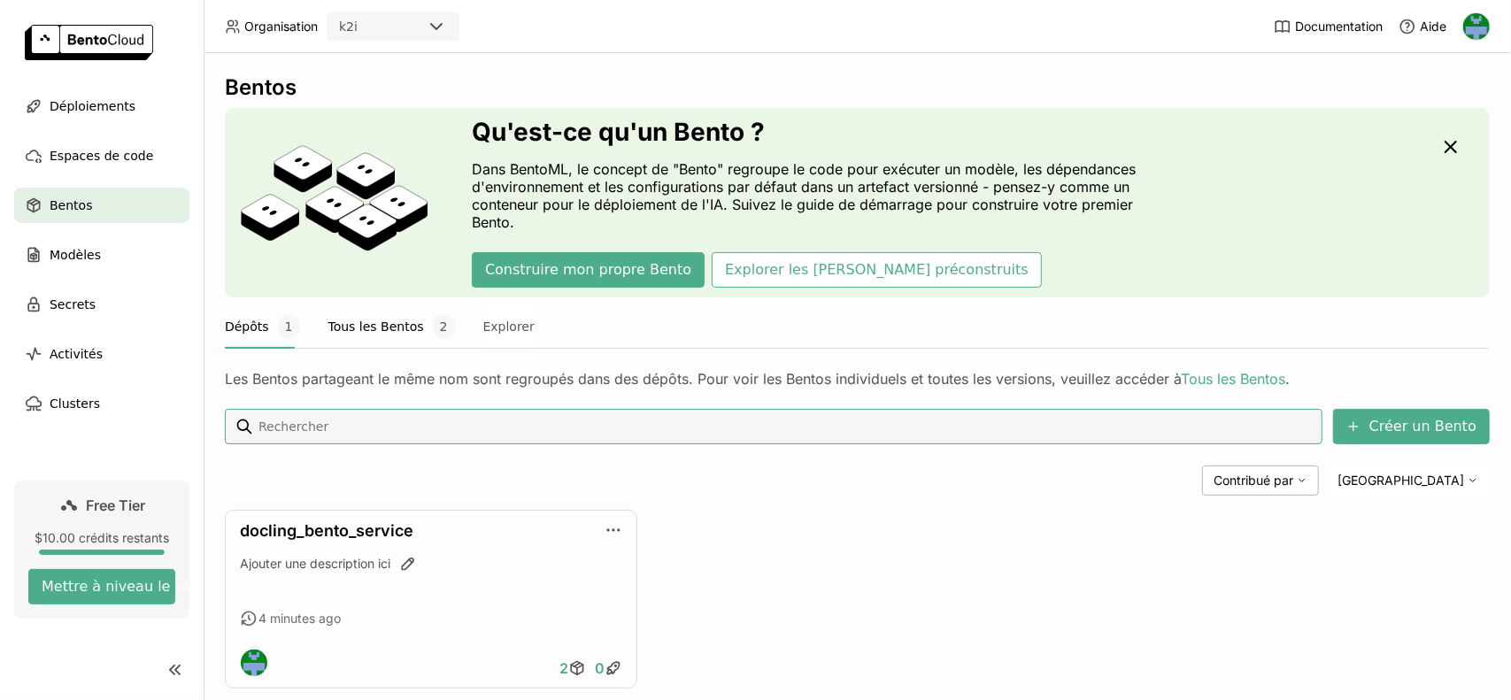
click at [356, 327] on button "Tous les Bentos 2" at bounding box center [391, 327] width 127 height 44
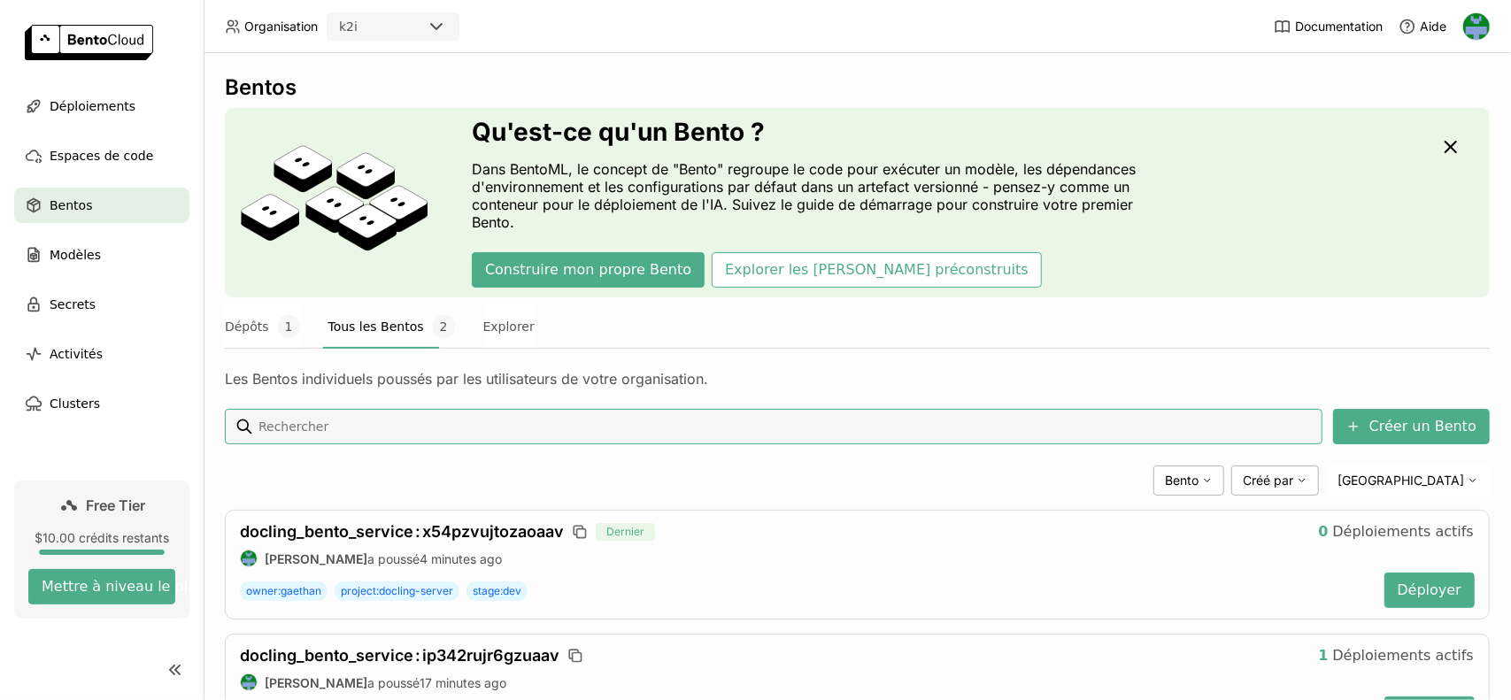
scroll to position [87, 0]
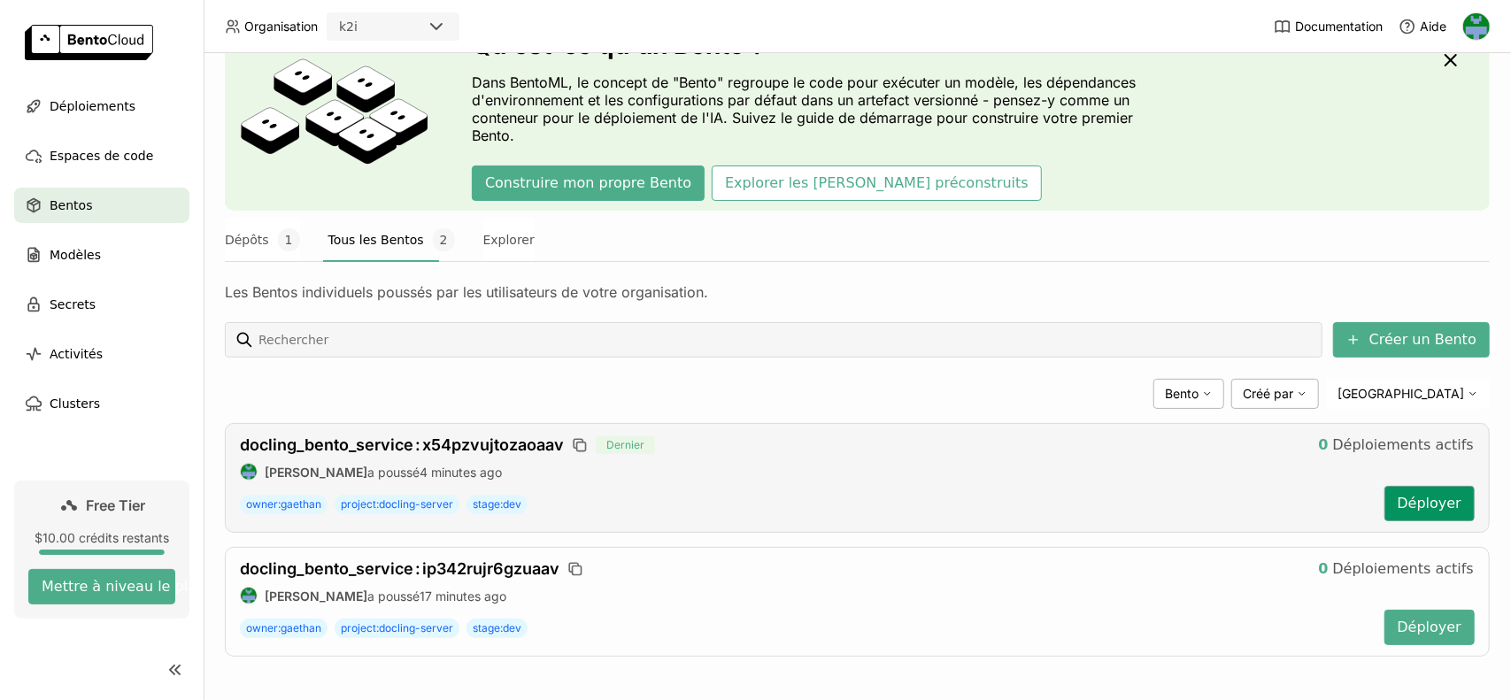
click at [1440, 500] on button "Déployer" at bounding box center [1430, 503] width 90 height 35
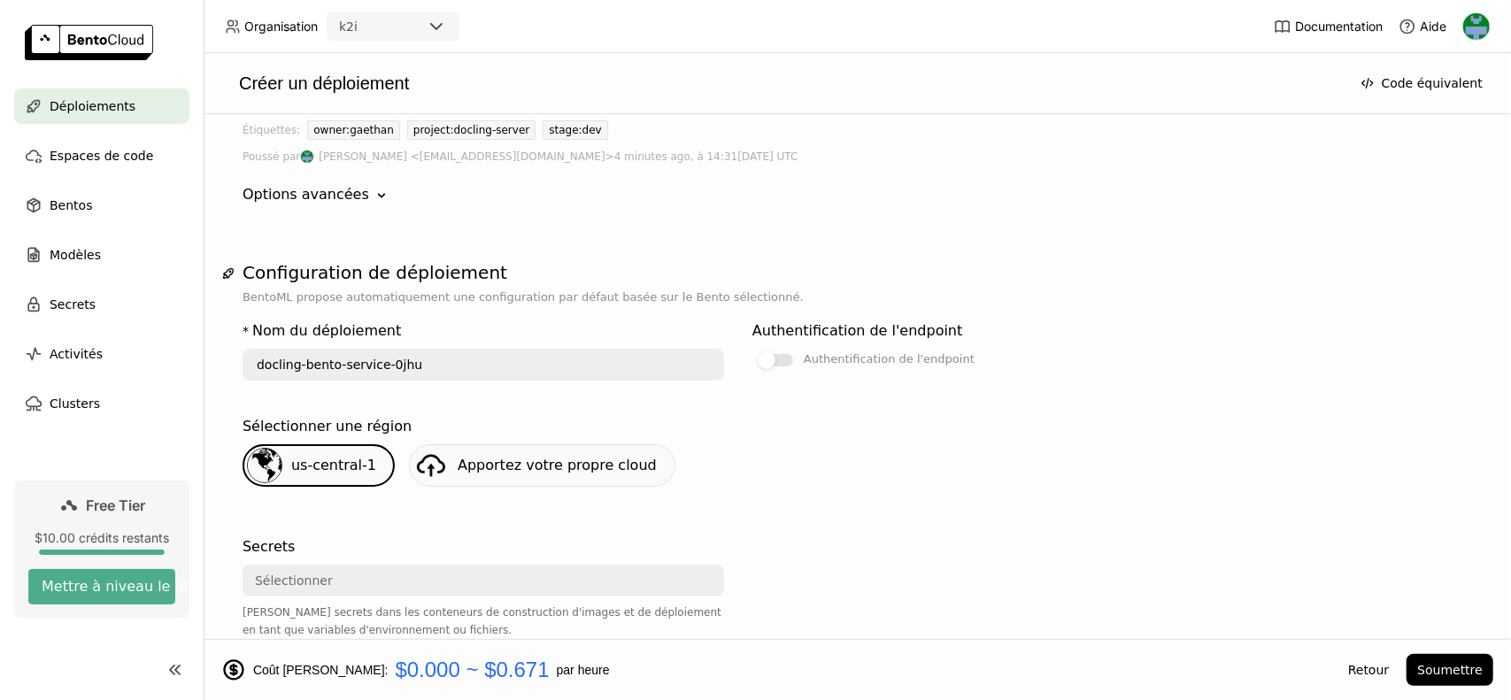
scroll to position [321, 0]
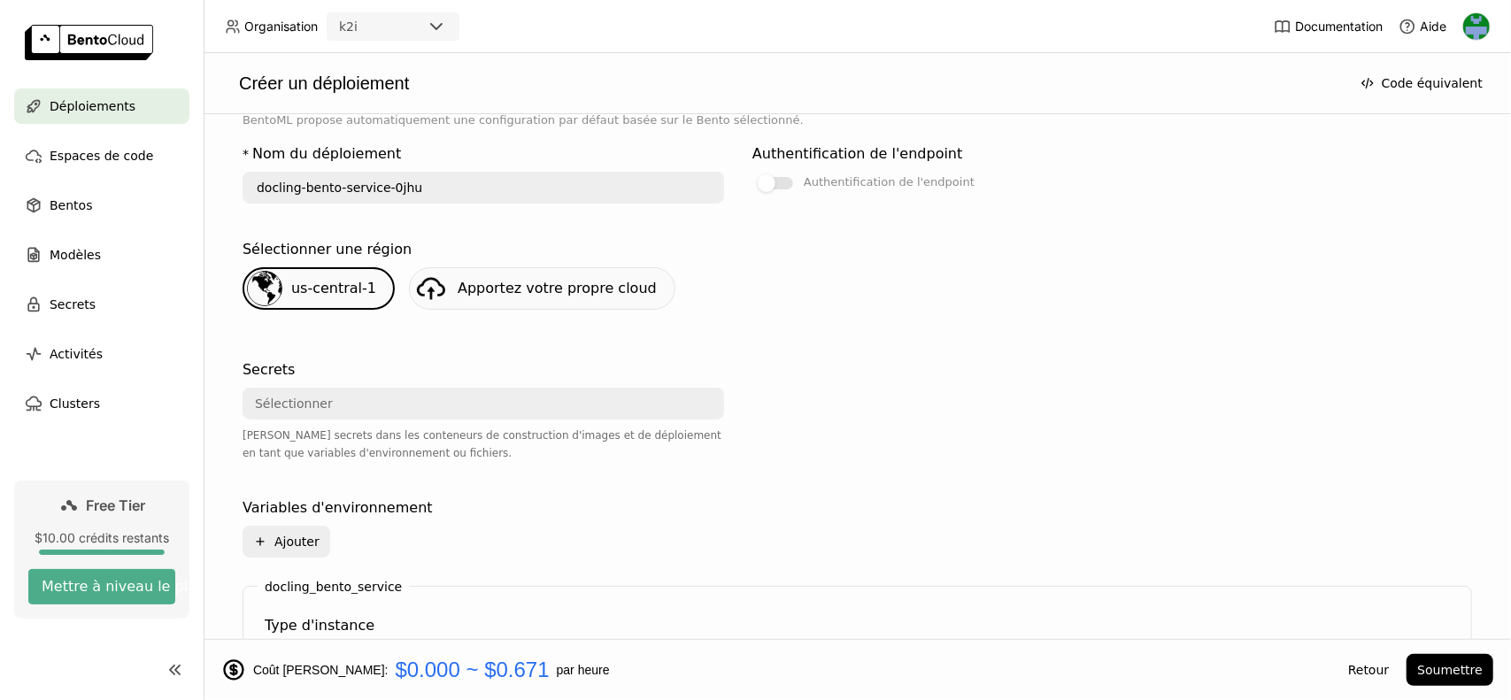
click at [498, 403] on div "Sélectionner" at bounding box center [477, 404] width 467 height 28
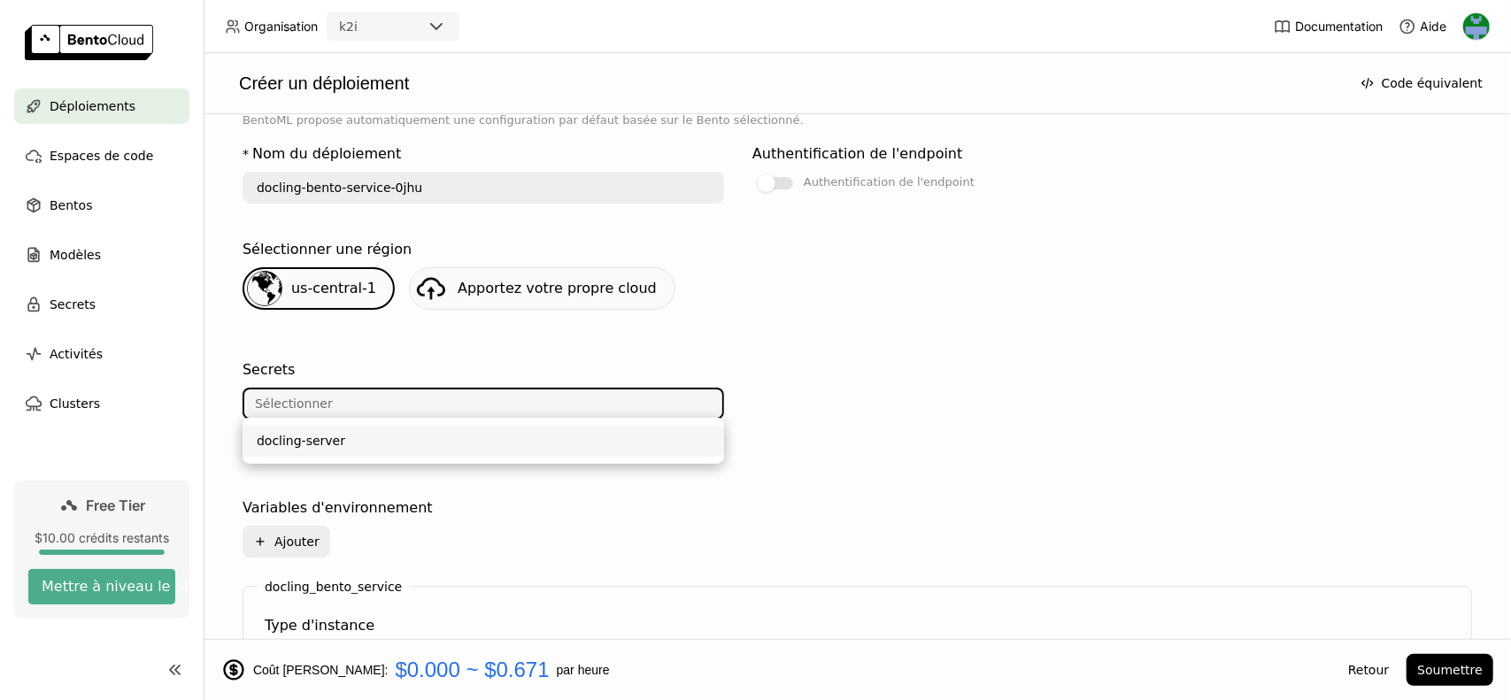
click at [494, 437] on div "docling-server" at bounding box center [483, 441] width 453 height 18
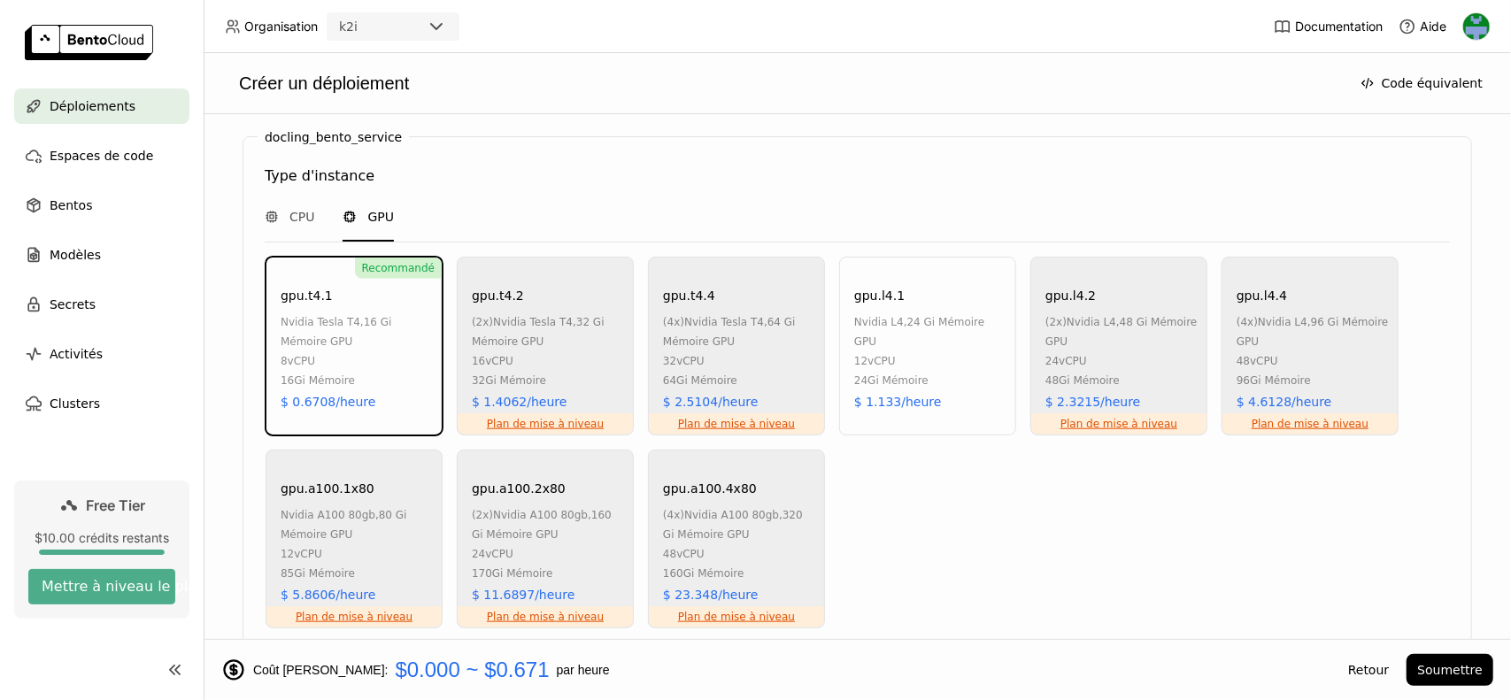
scroll to position [1465, 0]
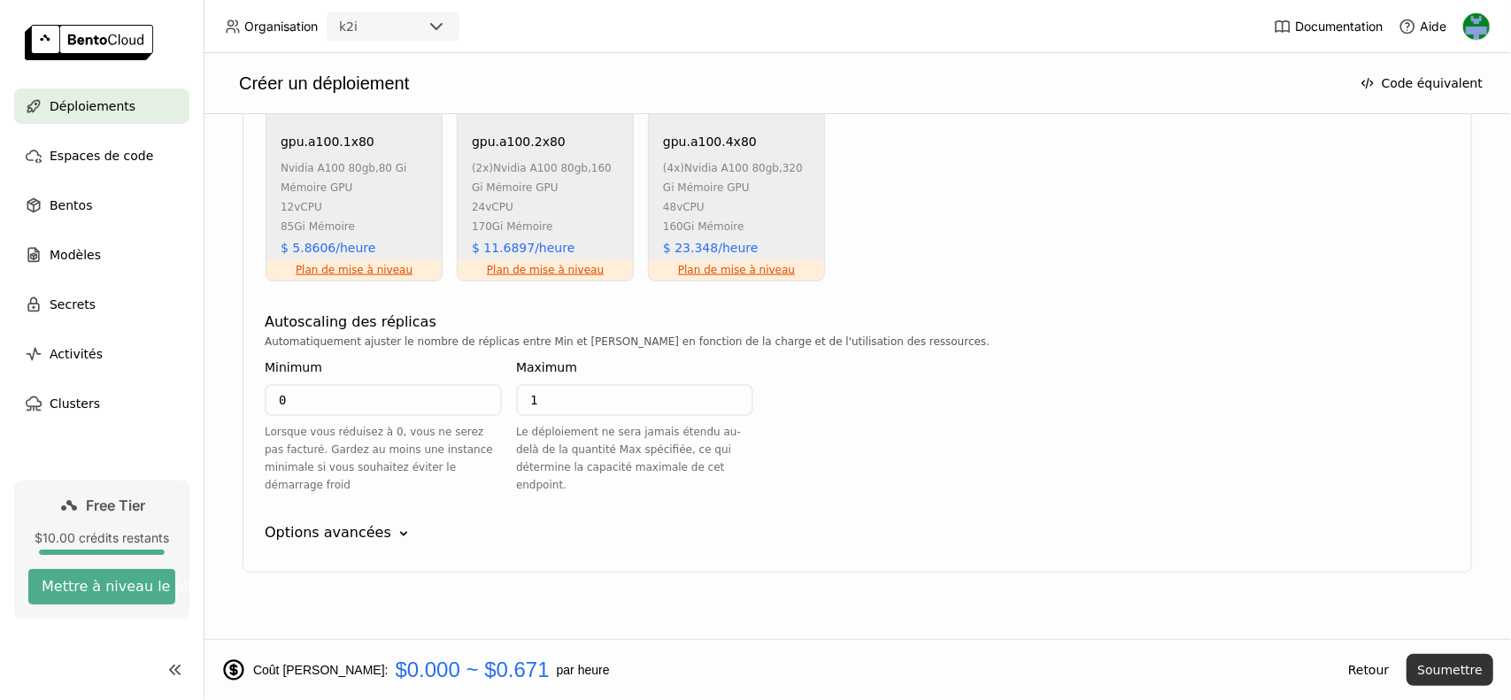
click at [1454, 676] on button "Soumettre" at bounding box center [1450, 670] width 87 height 32
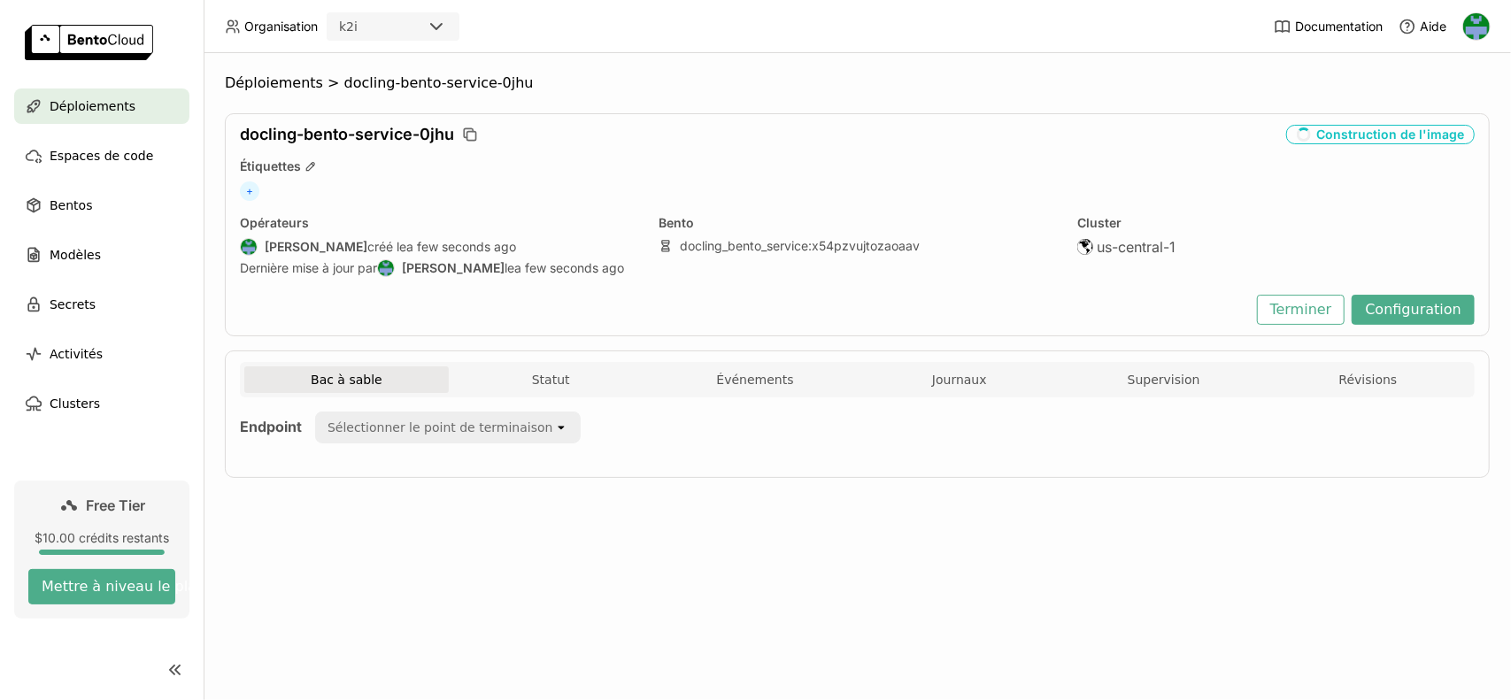
click at [108, 97] on span "Déploiements" at bounding box center [93, 106] width 86 height 21
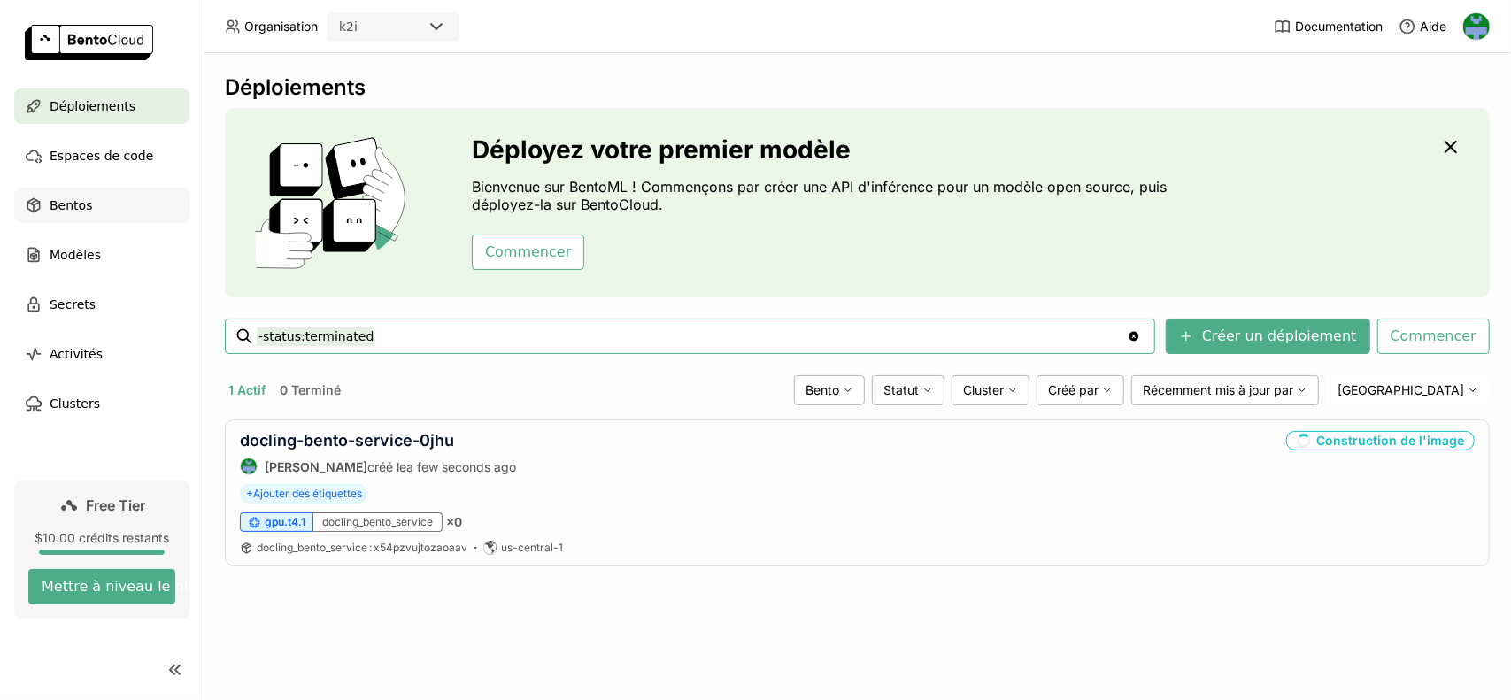
click at [77, 199] on span "Bentos" at bounding box center [71, 205] width 42 height 21
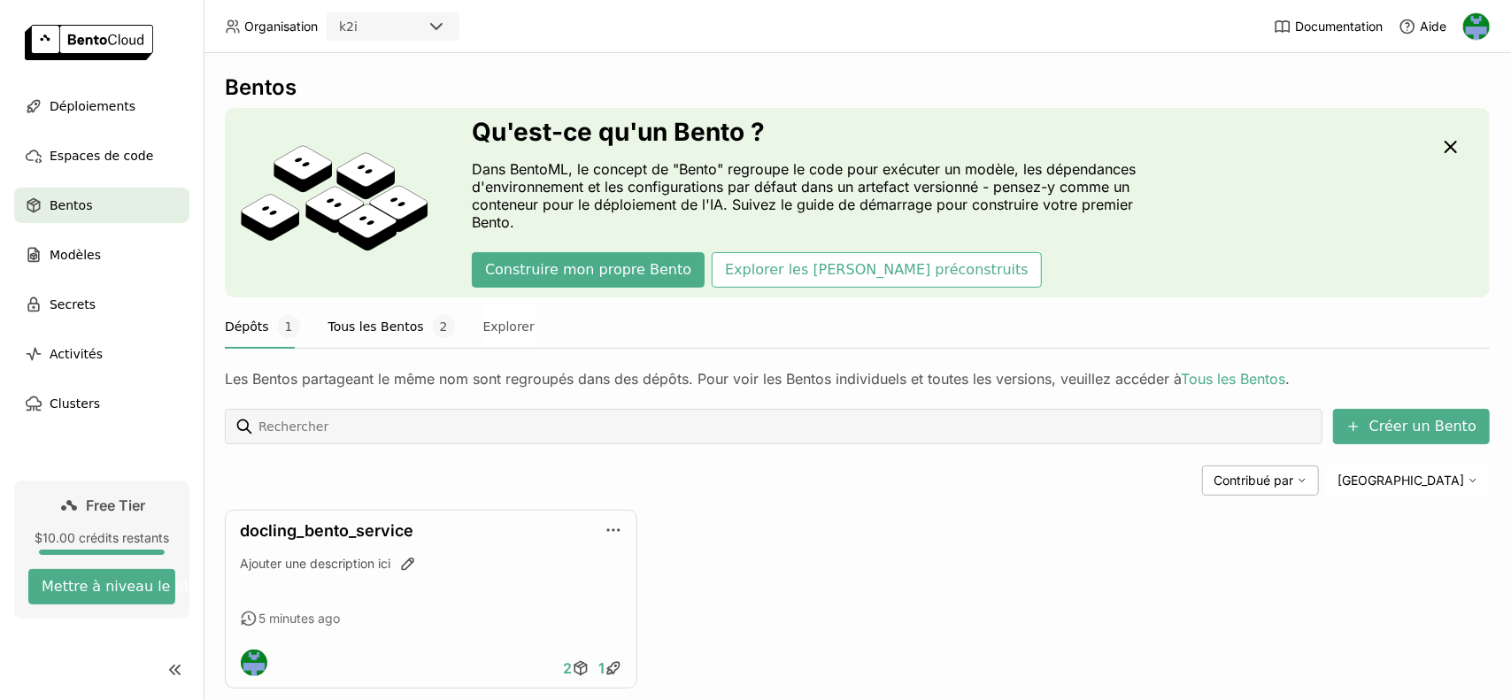
click at [330, 332] on button "Tous les Bentos 2" at bounding box center [391, 327] width 127 height 44
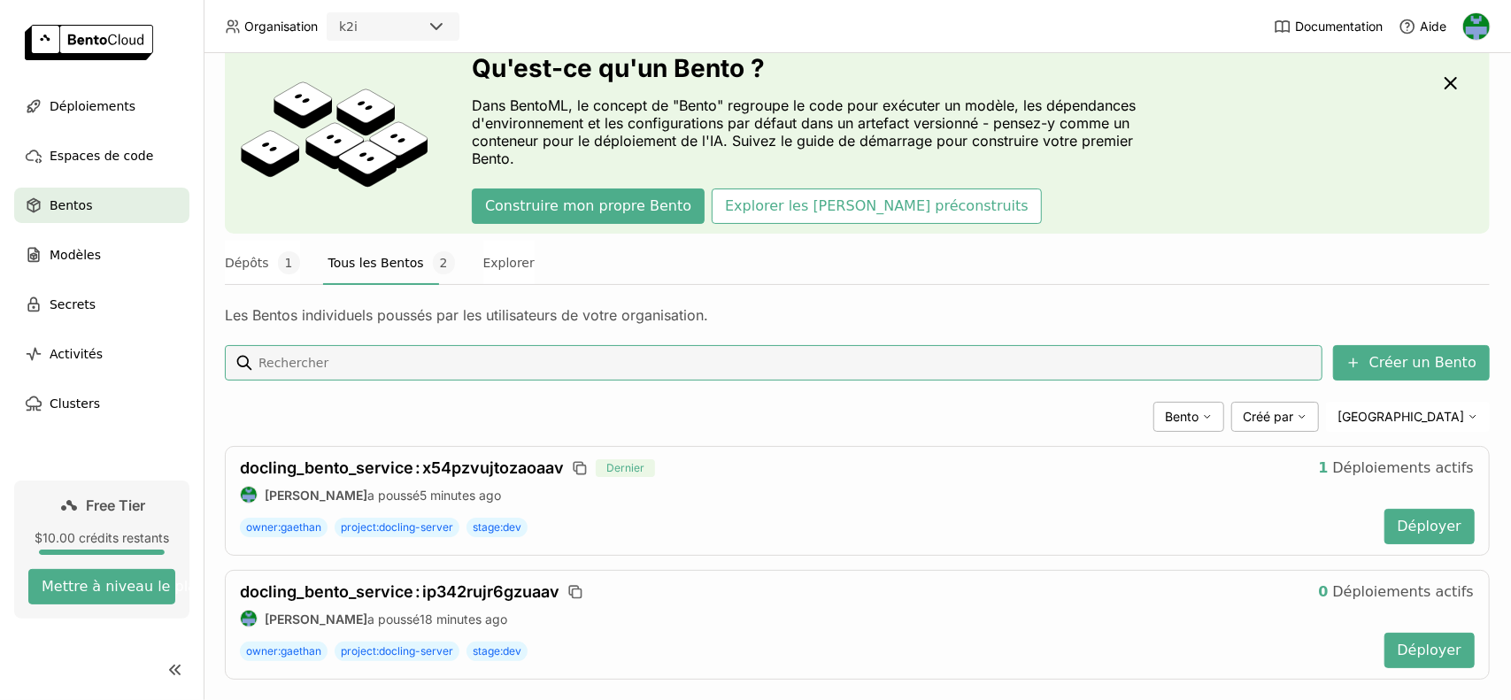
scroll to position [87, 0]
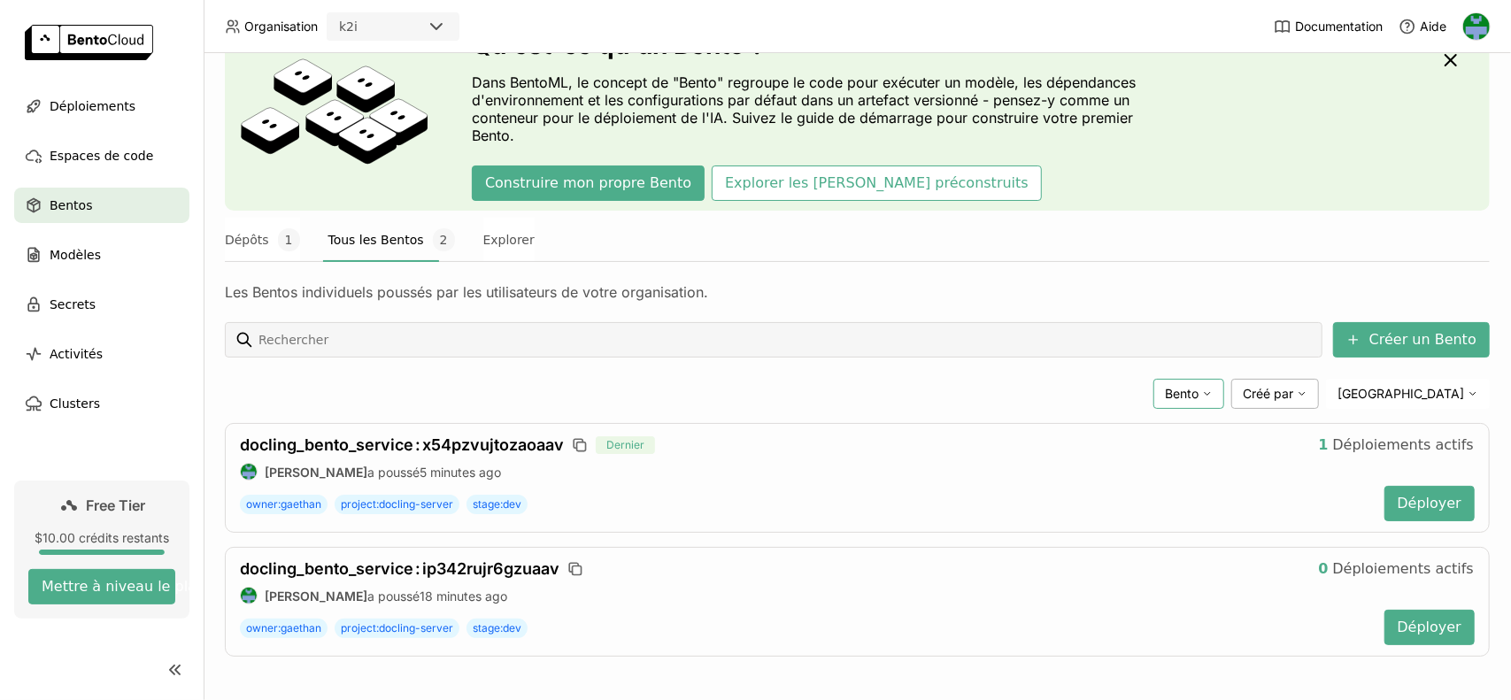
click at [1224, 383] on div "Bento" at bounding box center [1189, 394] width 71 height 30
click at [1294, 398] on span "Créé par" at bounding box center [1268, 394] width 50 height 16
click at [610, 580] on div "docling_bento_service : ip342rujr6gzuaav 0 Déploiements actifs [PERSON_NAME] a …" at bounding box center [857, 602] width 1265 height 110
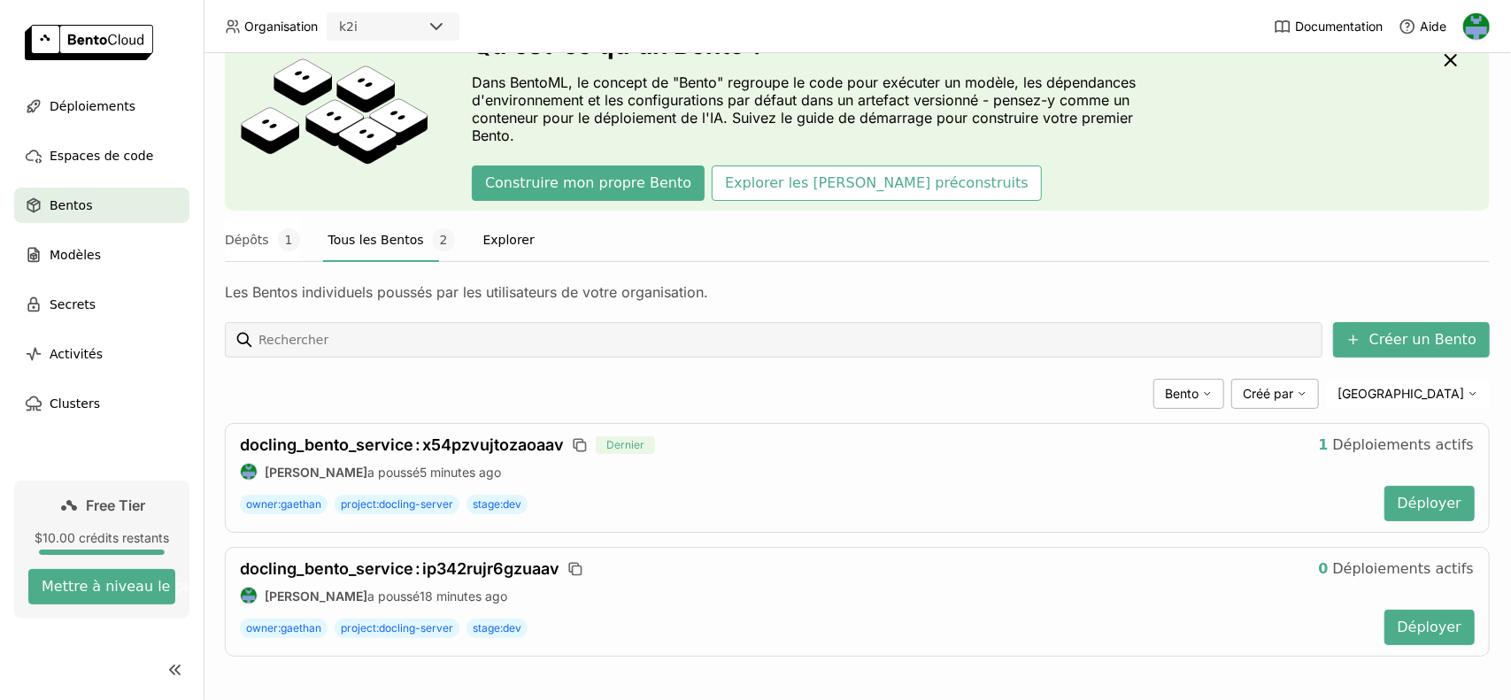
click at [502, 242] on button "Explorer" at bounding box center [508, 240] width 51 height 44
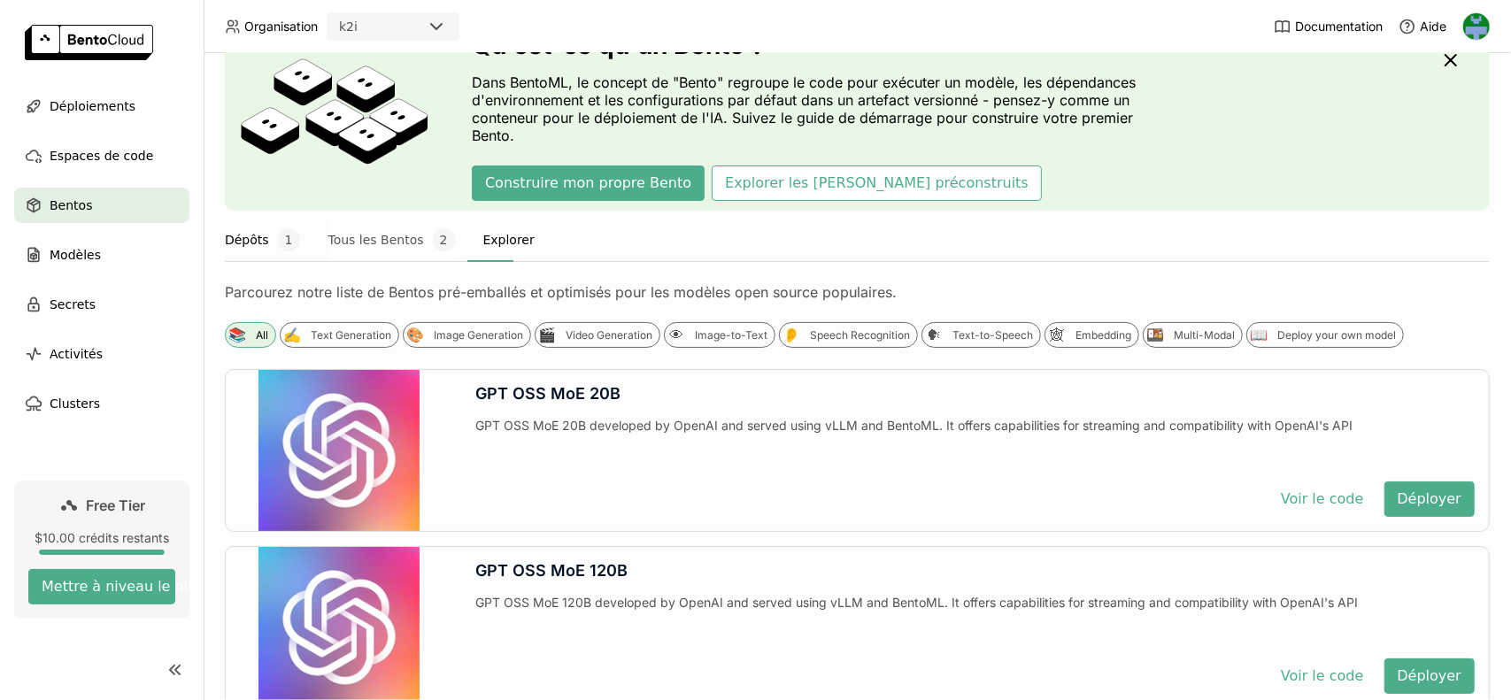
click at [240, 239] on button "Dépôts 1" at bounding box center [262, 240] width 75 height 44
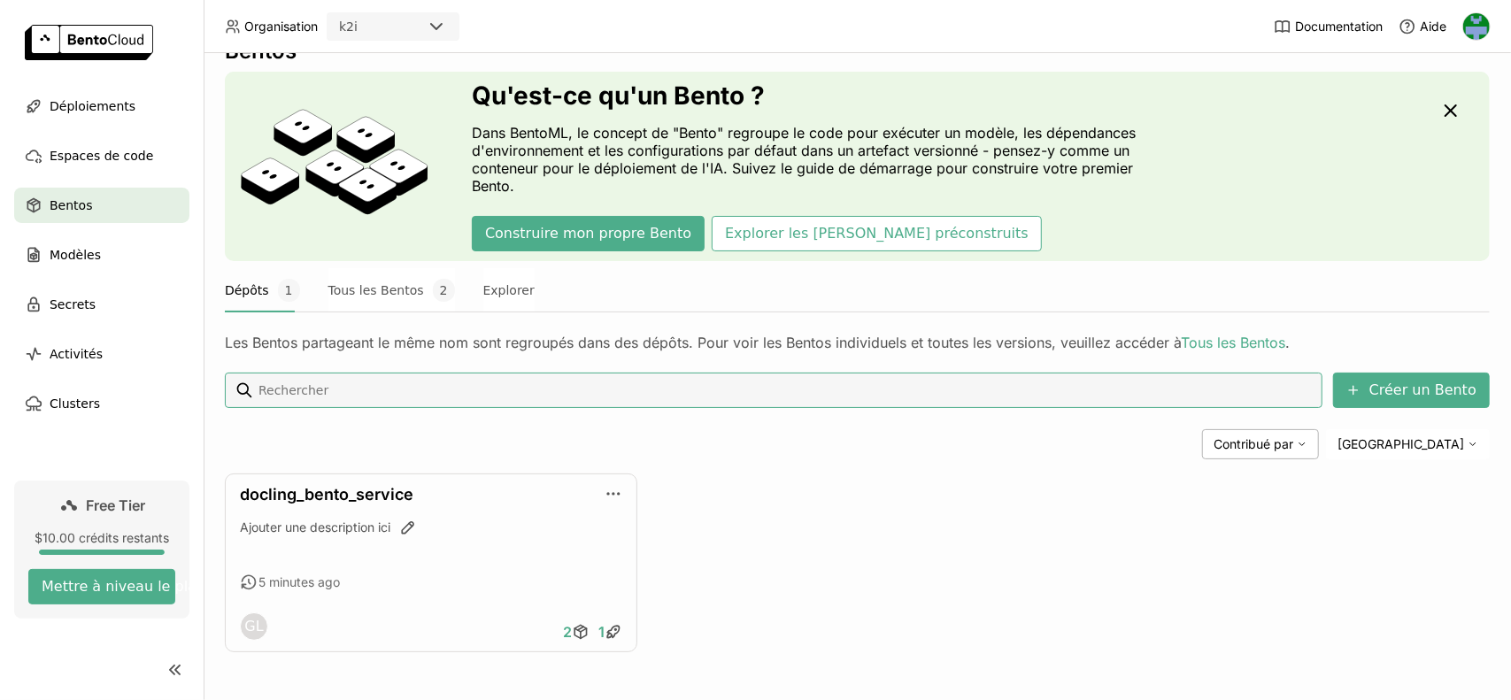
scroll to position [34, 0]
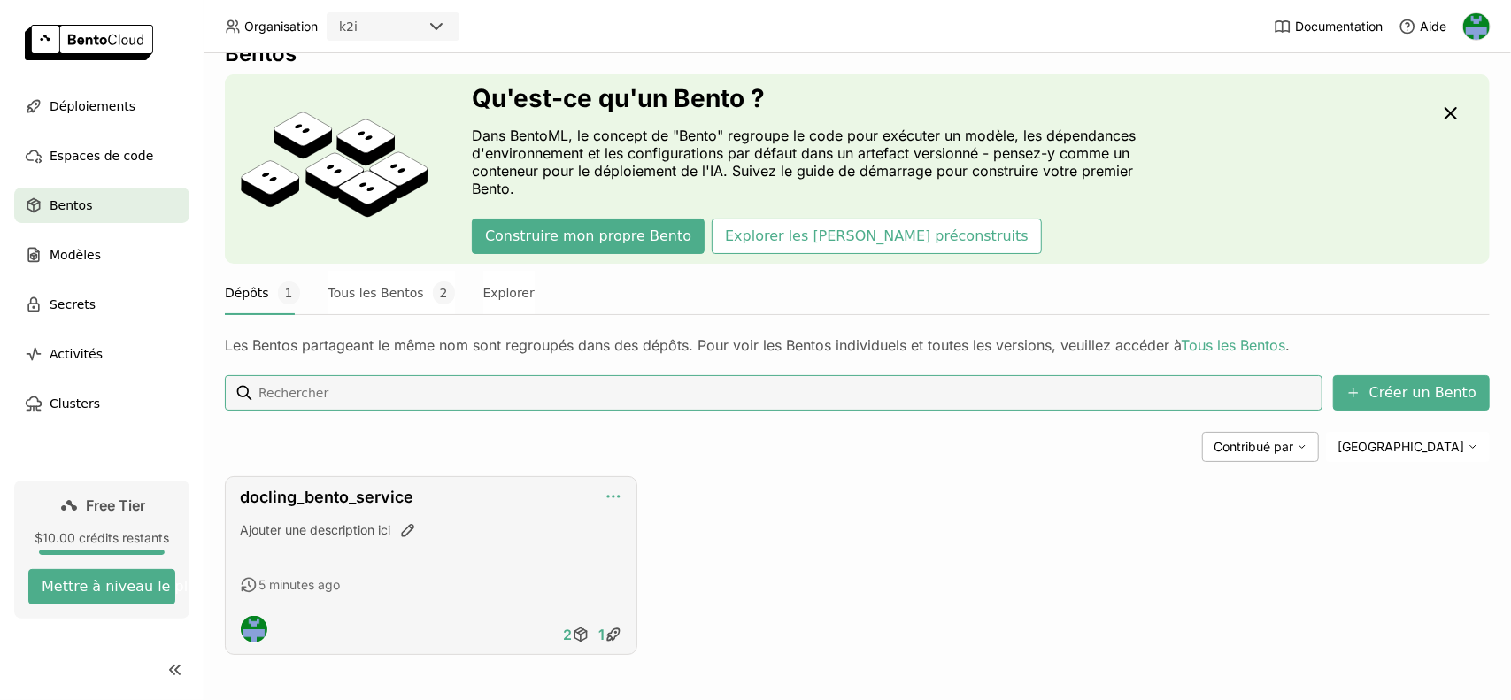
click at [613, 496] on icon "button" at bounding box center [614, 497] width 18 height 18
click at [508, 445] on div "Contribué par [PERSON_NAME]" at bounding box center [857, 447] width 1265 height 30
click at [578, 633] on icon at bounding box center [581, 635] width 18 height 18
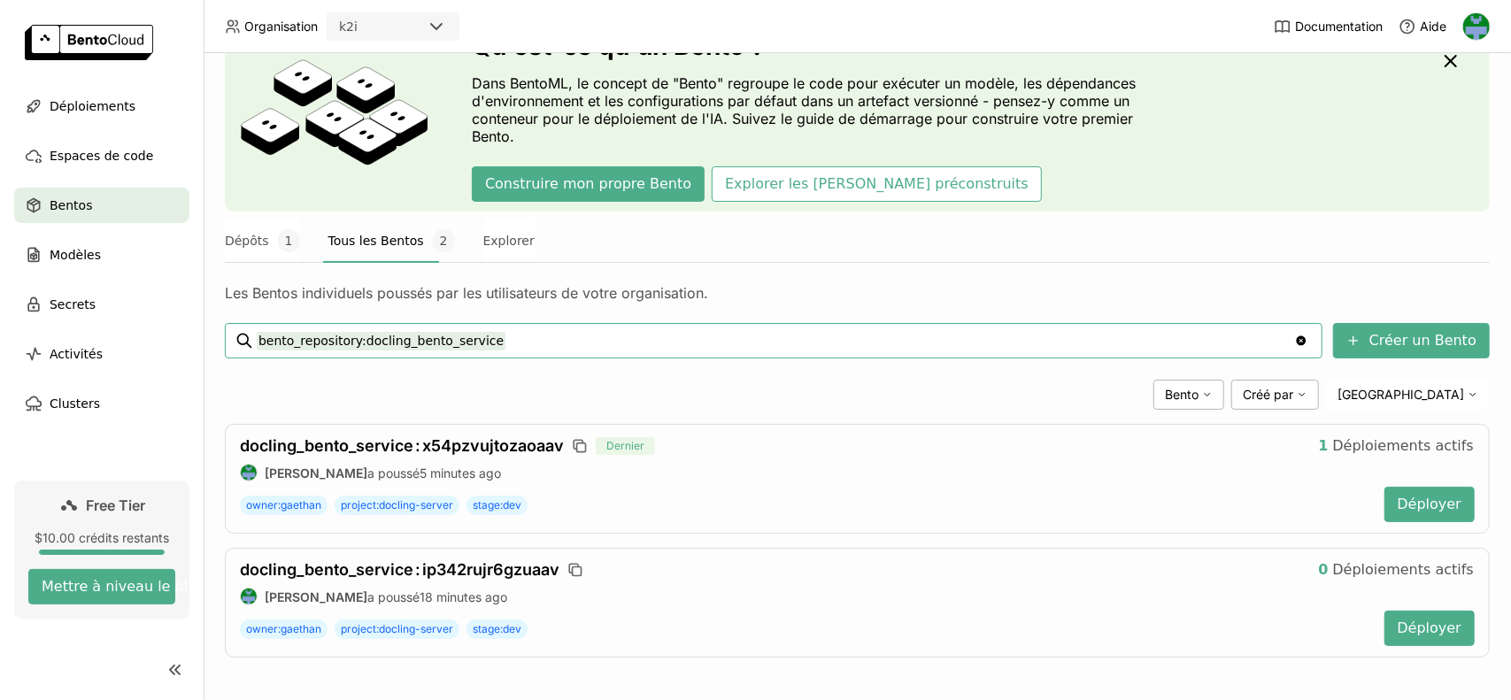
scroll to position [87, 0]
click at [92, 109] on span "Déploiements" at bounding box center [93, 106] width 86 height 21
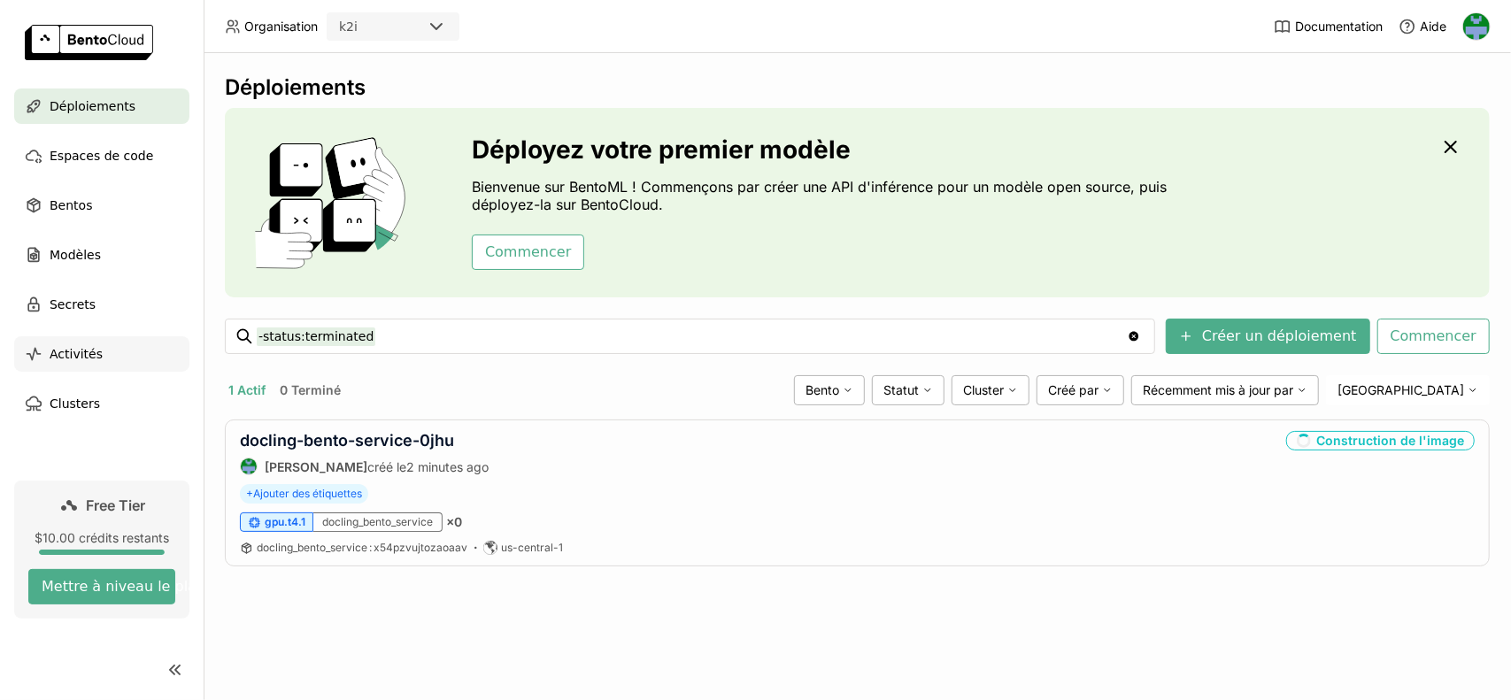
click at [103, 358] on div "Activités" at bounding box center [101, 353] width 175 height 35
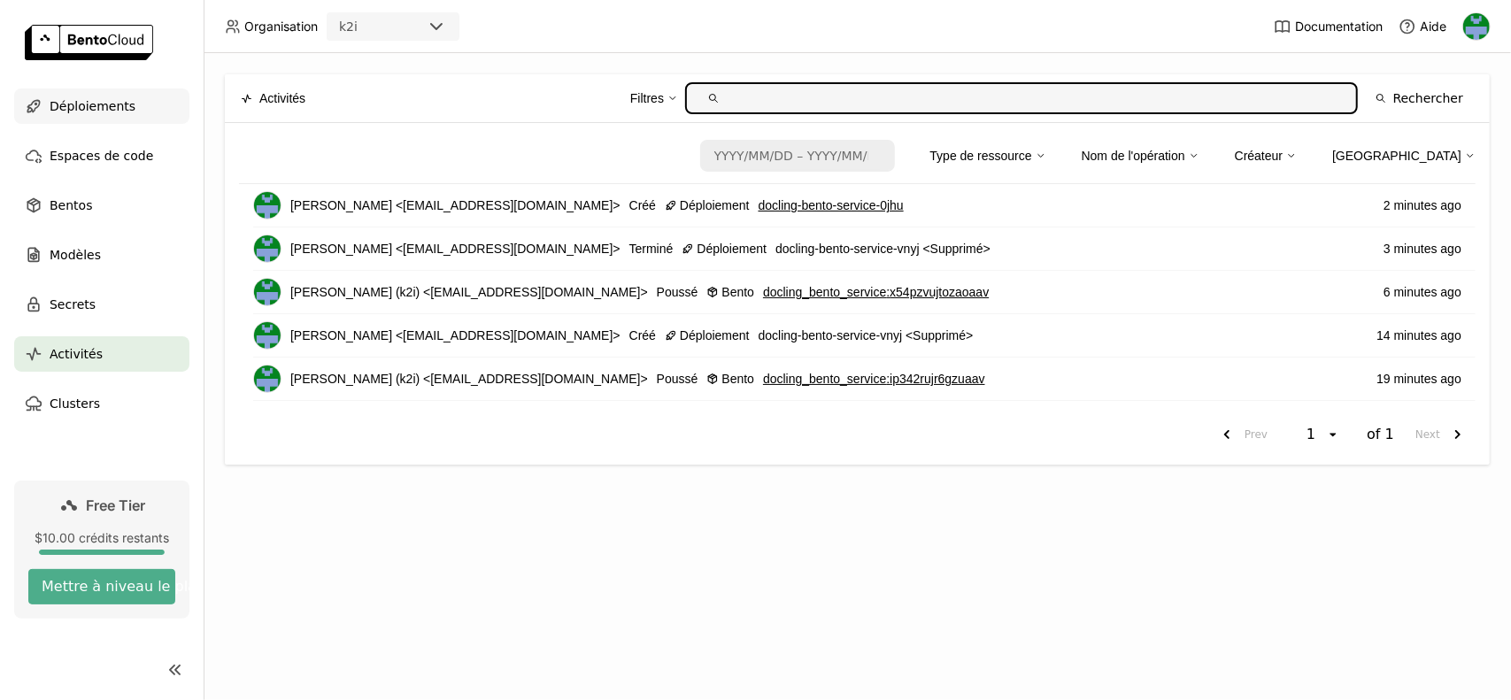
click at [93, 97] on span "Déploiements" at bounding box center [93, 106] width 86 height 21
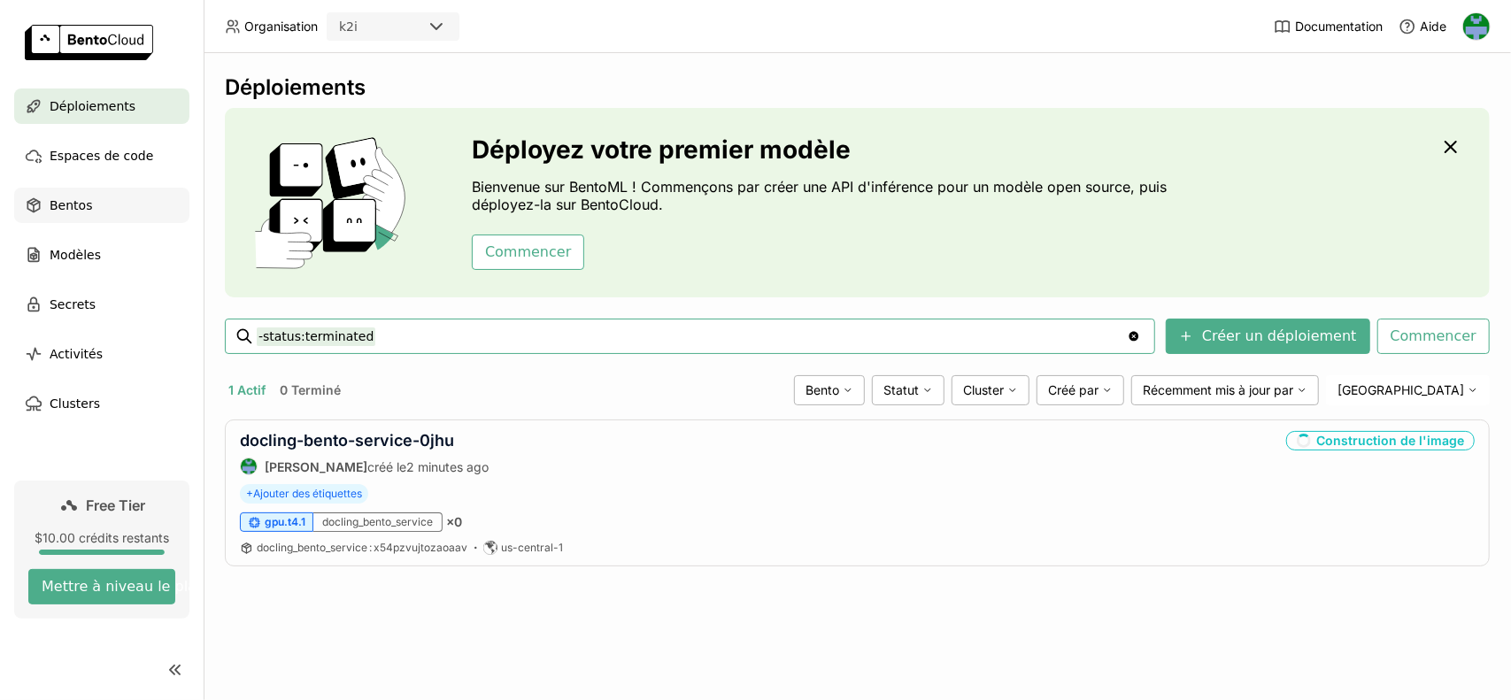
click at [77, 219] on div "Bentos" at bounding box center [101, 205] width 175 height 35
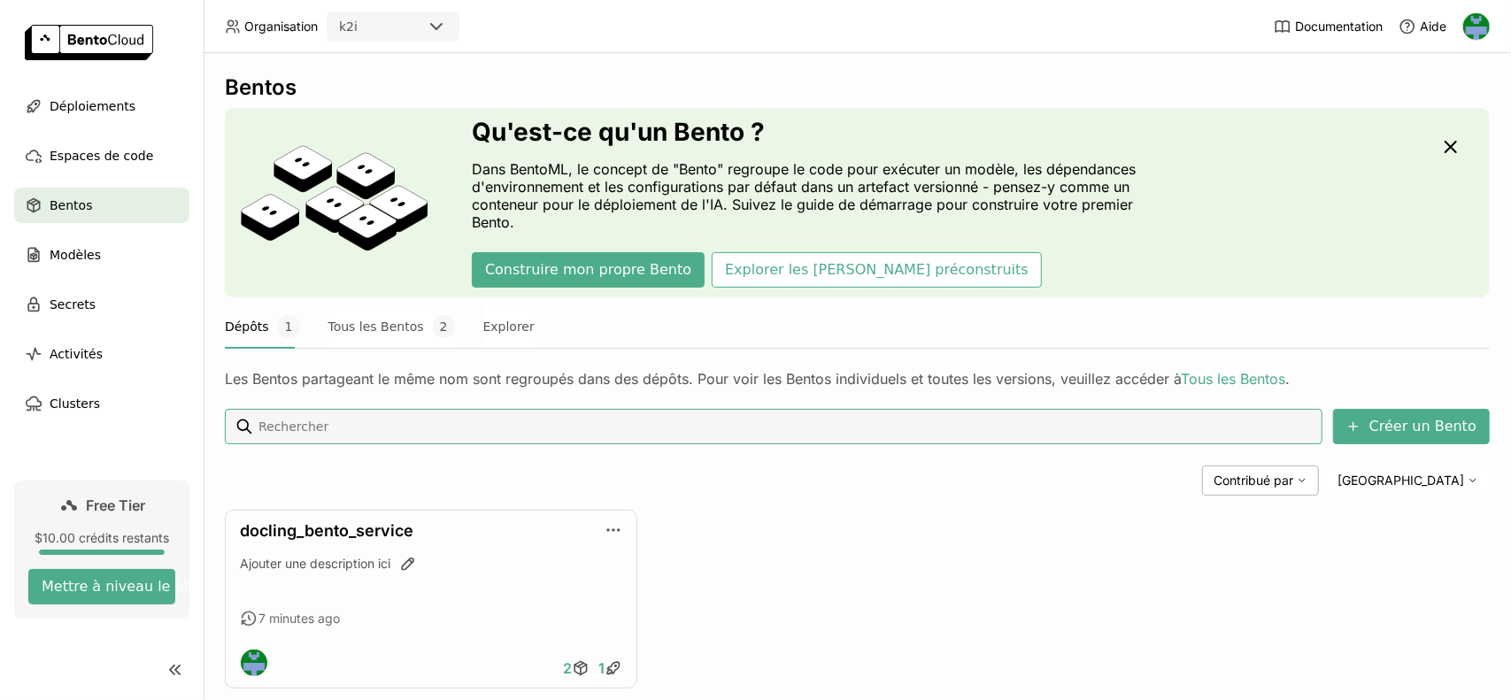
scroll to position [34, 0]
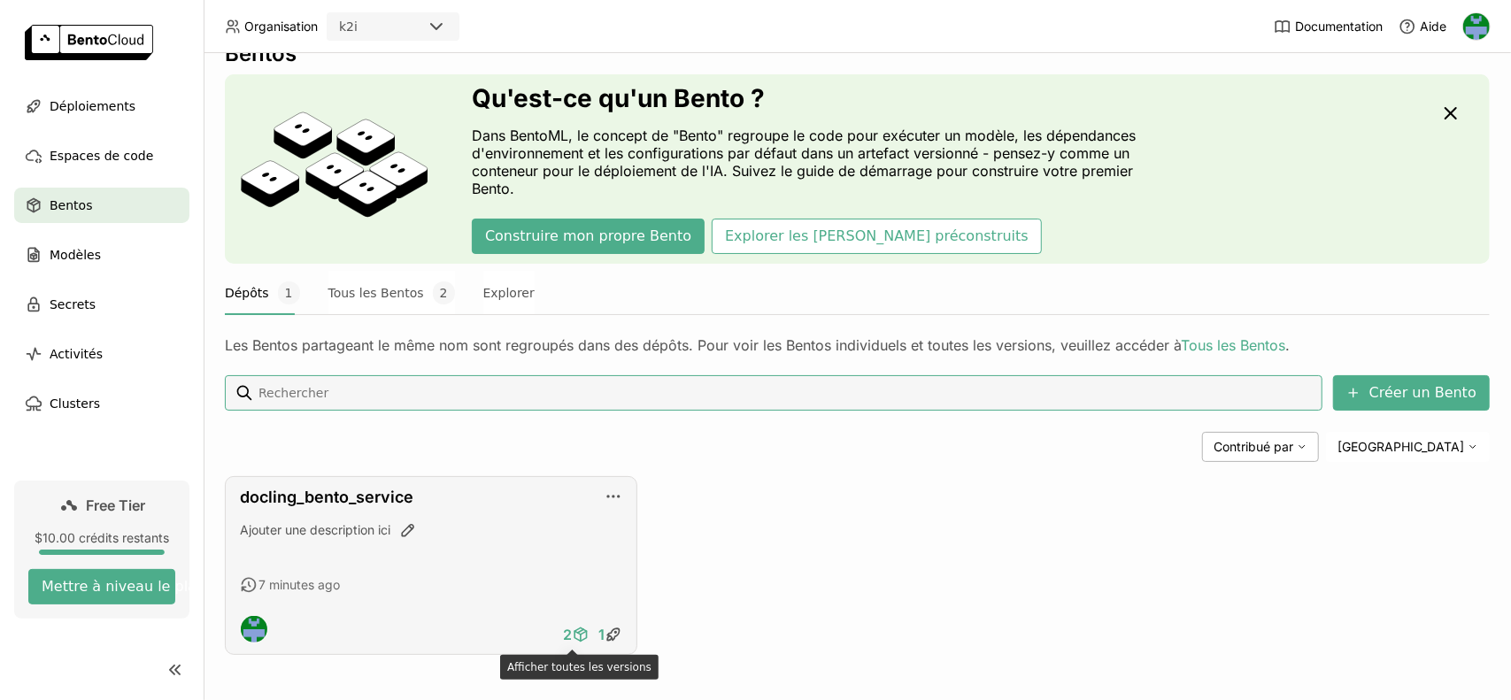
click at [577, 631] on icon at bounding box center [580, 631] width 6 height 4
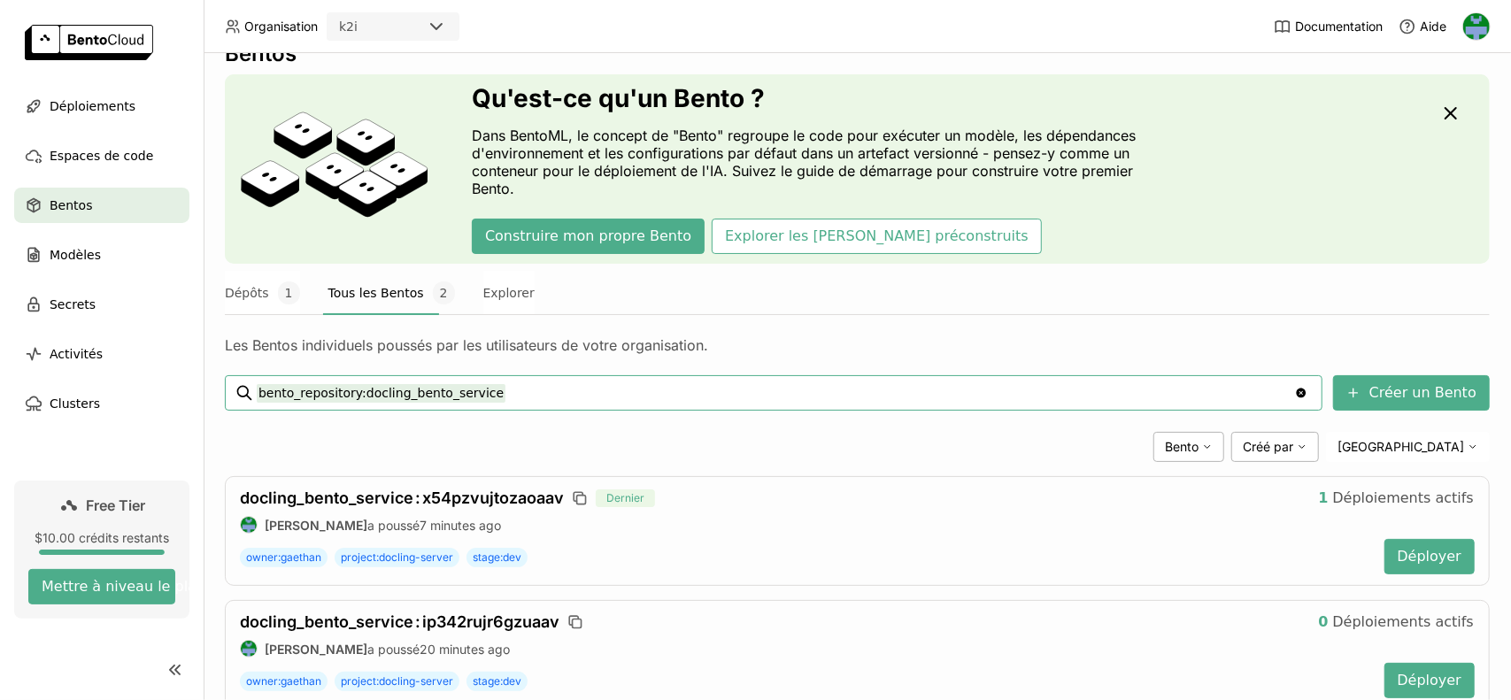
scroll to position [87, 0]
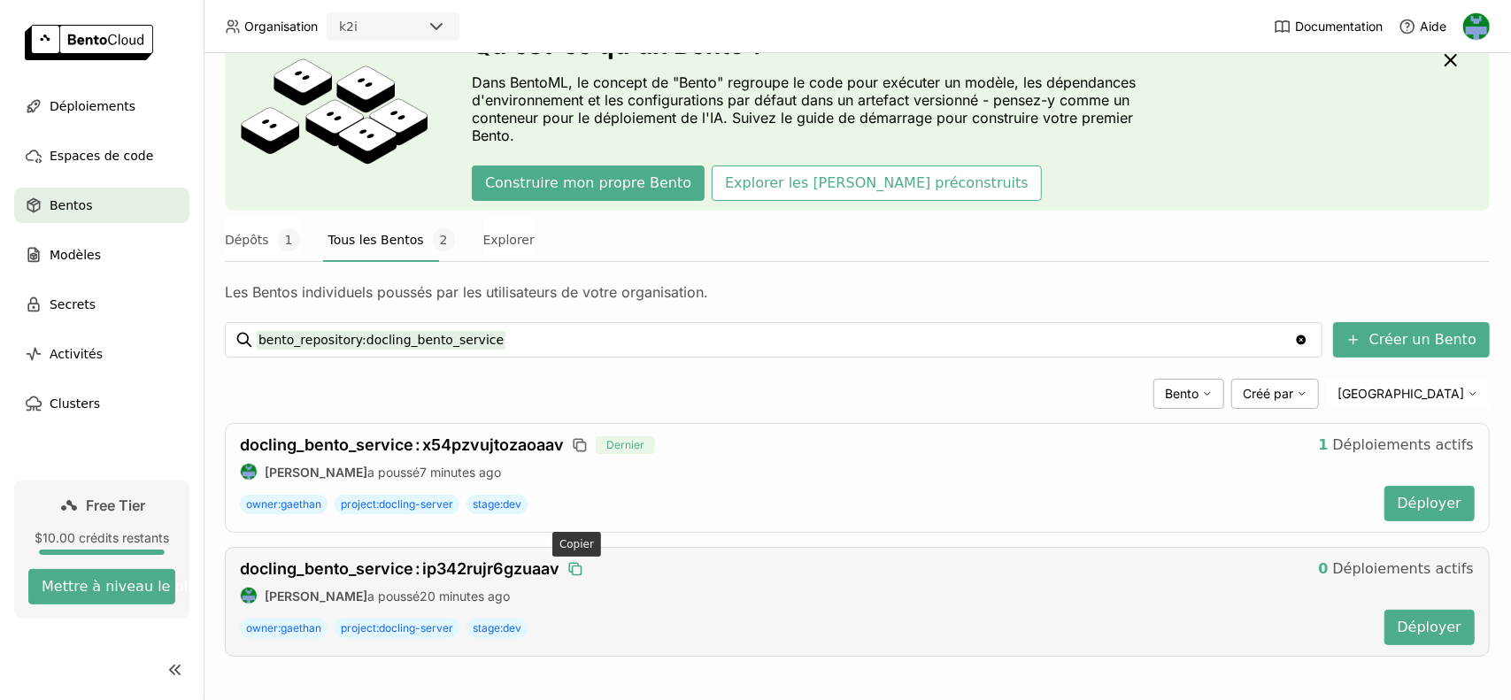
click at [576, 563] on icon "button" at bounding box center [573, 567] width 9 height 9
click at [287, 560] on span "docling_bento_service : ip342rujr6gzuaav" at bounding box center [400, 569] width 320 height 19
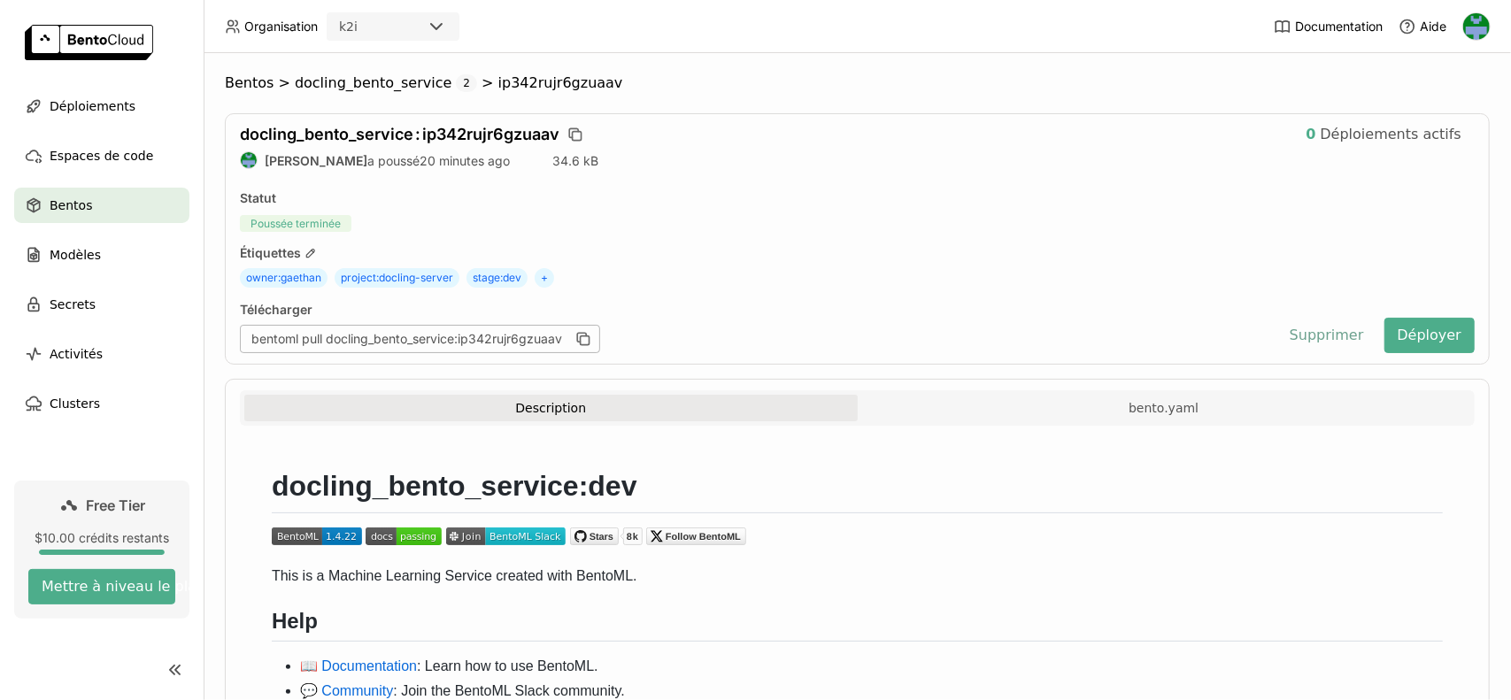
click at [1326, 335] on button "Supprimer" at bounding box center [1327, 335] width 101 height 35
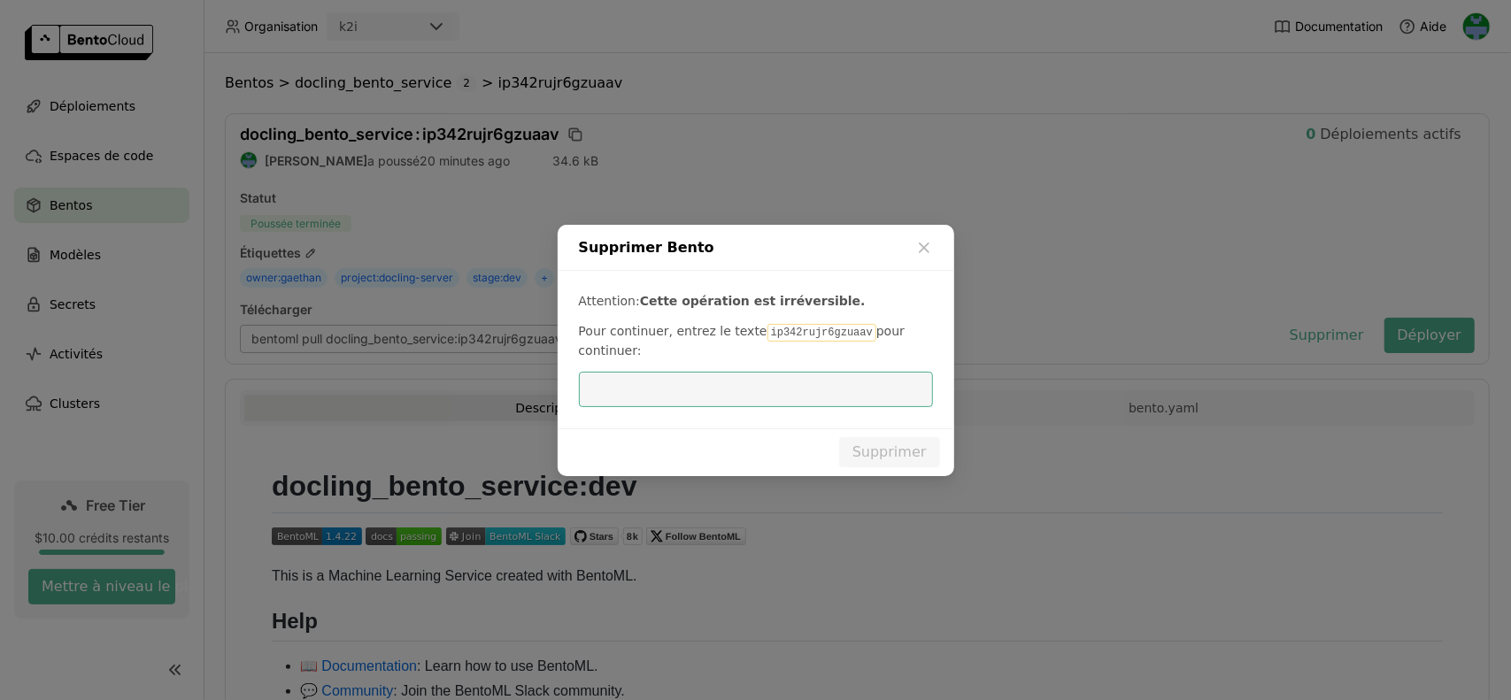
click at [788, 328] on code "ip342rujr6gzuaav" at bounding box center [822, 333] width 109 height 18
copy p "ip342rujr6gzuaav"
click at [737, 394] on input "dialog" at bounding box center [756, 390] width 333 height 34
paste input "ip342rujr6gzuaav"
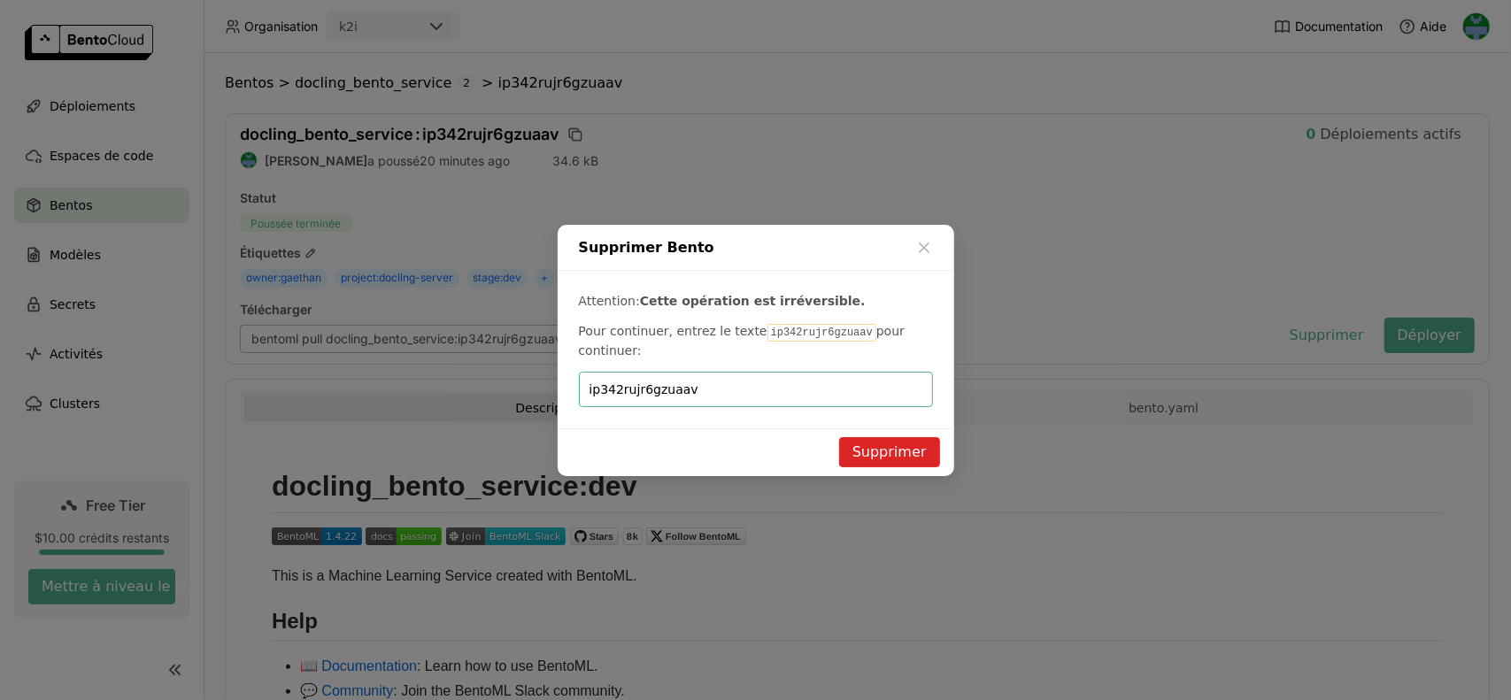
type input "ip342rujr6gzuaav"
click at [893, 448] on button "Supprimer" at bounding box center [889, 452] width 101 height 30
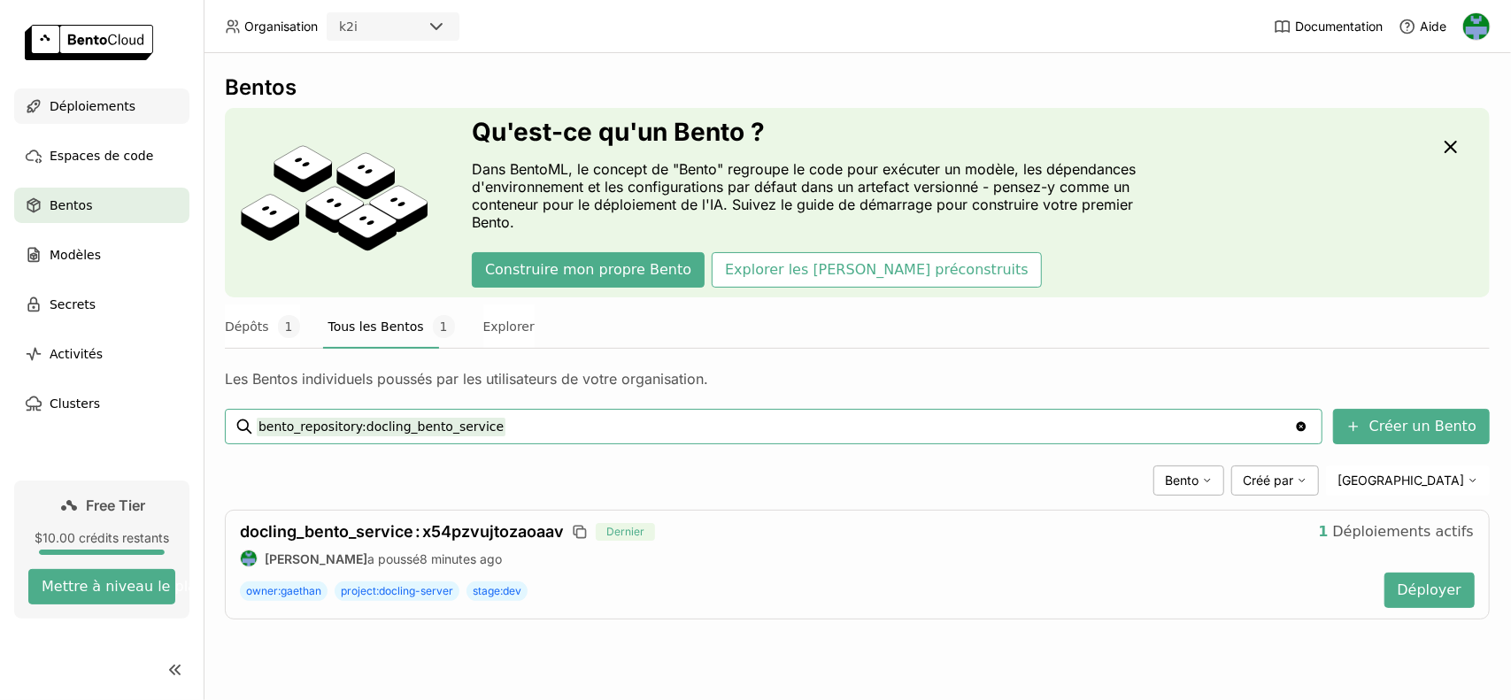
click at [96, 110] on span "Déploiements" at bounding box center [93, 106] width 86 height 21
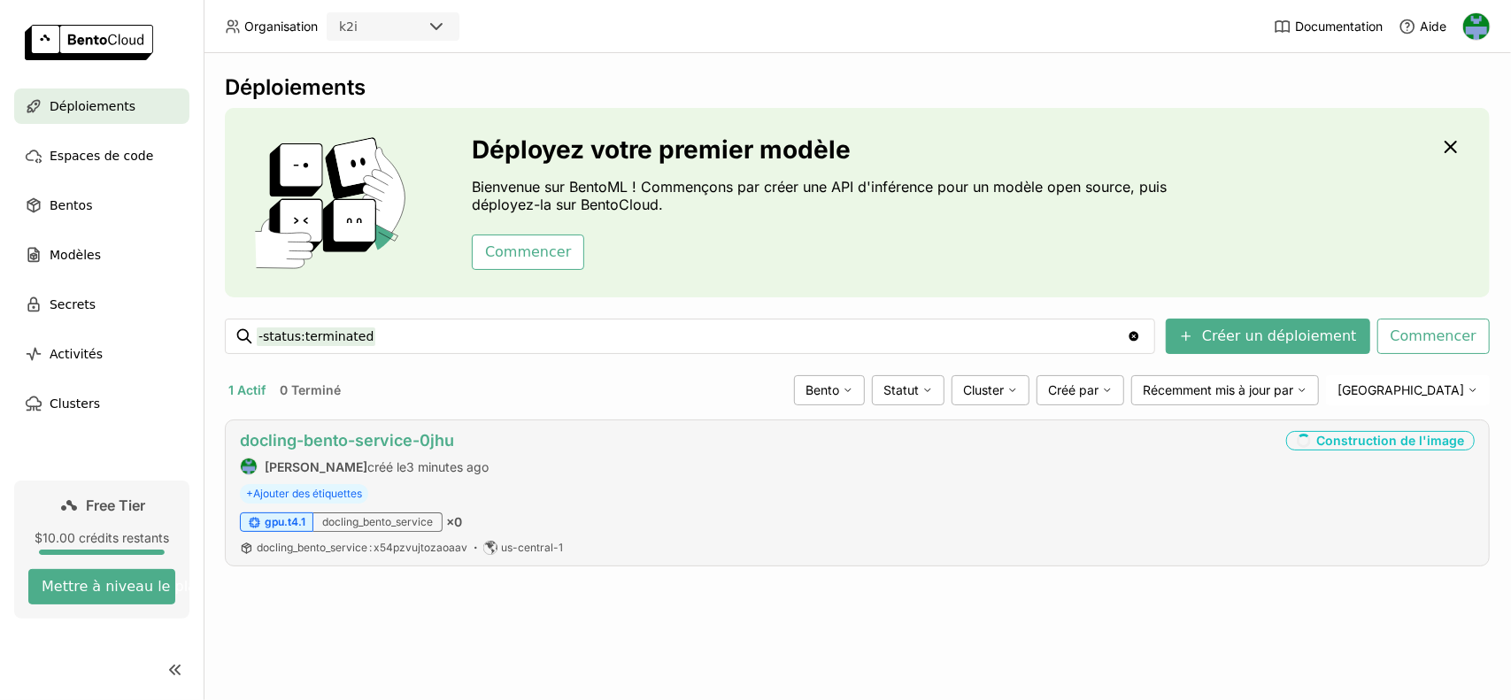
click at [322, 437] on link "docling-bento-service-0jhu" at bounding box center [347, 440] width 214 height 19
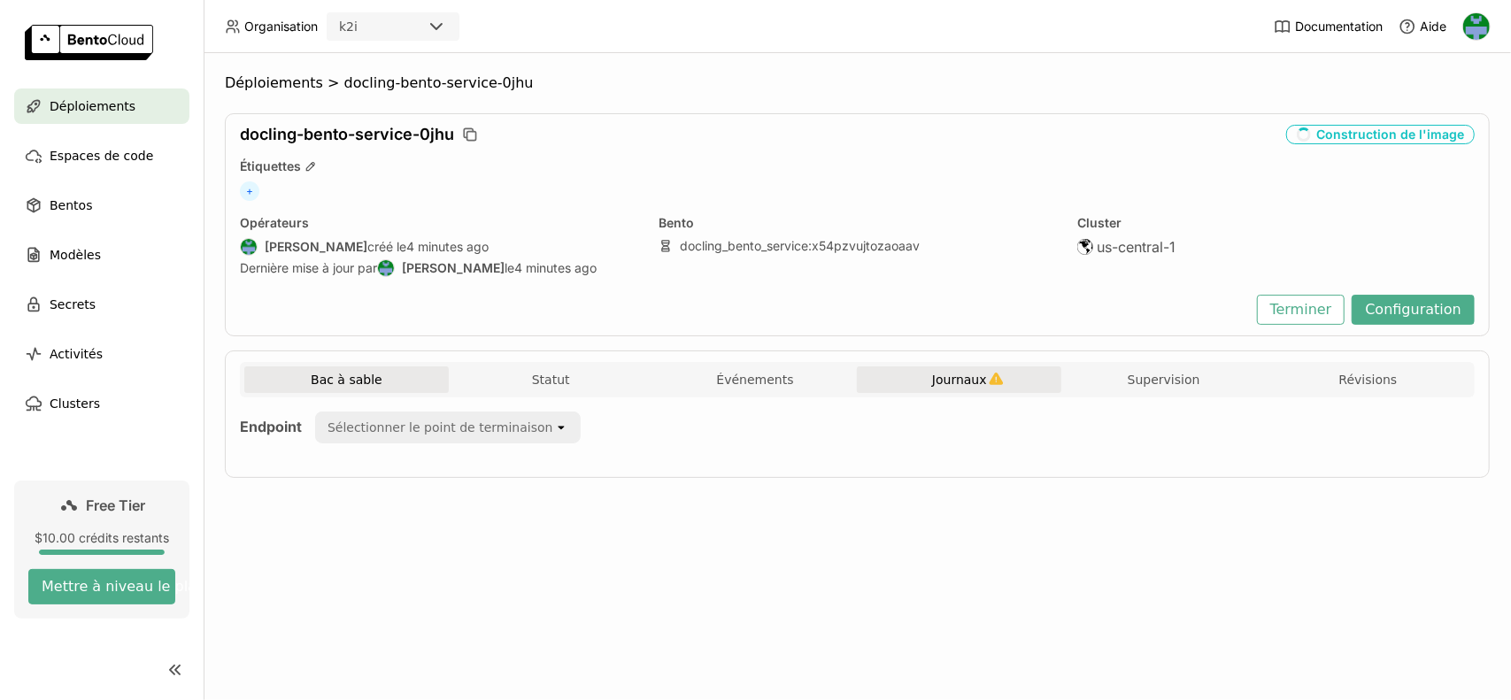
click at [954, 375] on span "Journaux" at bounding box center [959, 380] width 55 height 16
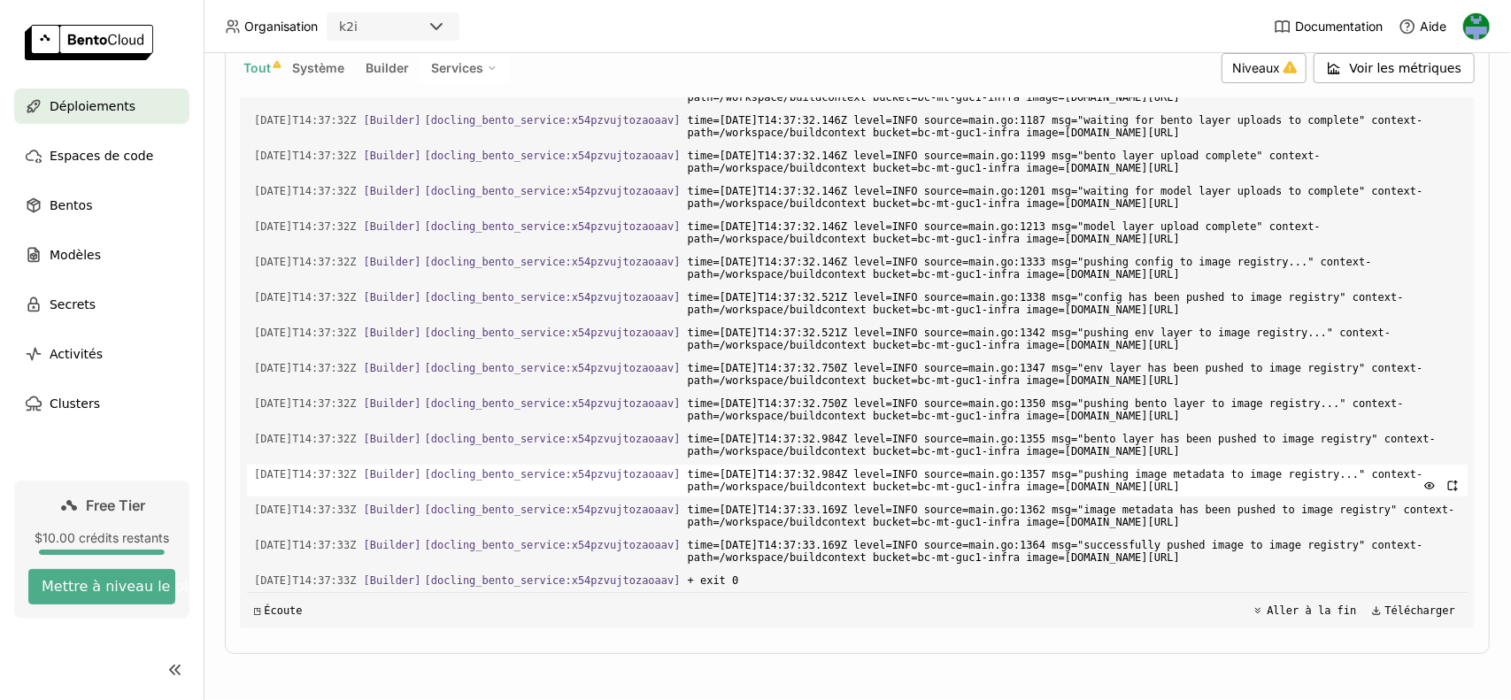
scroll to position [6013, 0]
click at [97, 158] on span "Espaces de code" at bounding box center [102, 155] width 104 height 21
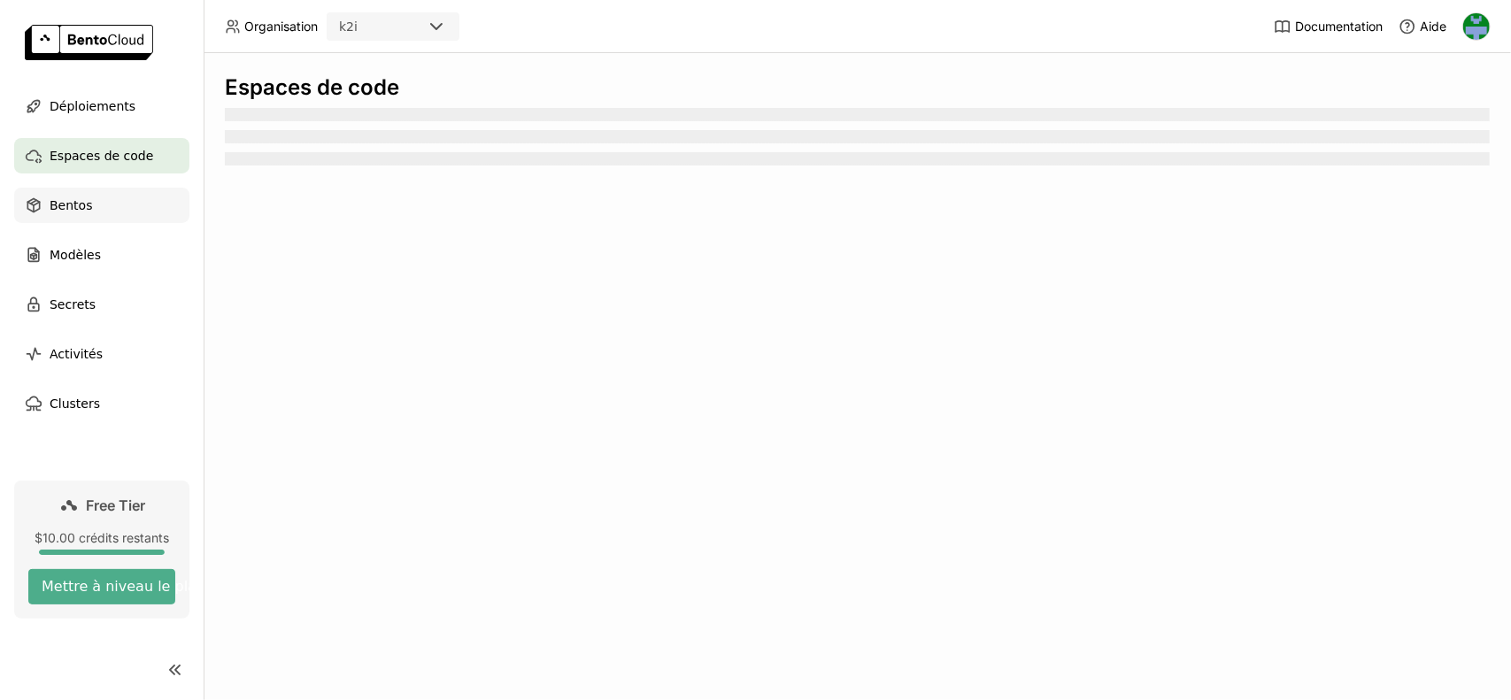
click at [93, 208] on div "Bentos" at bounding box center [101, 205] width 175 height 35
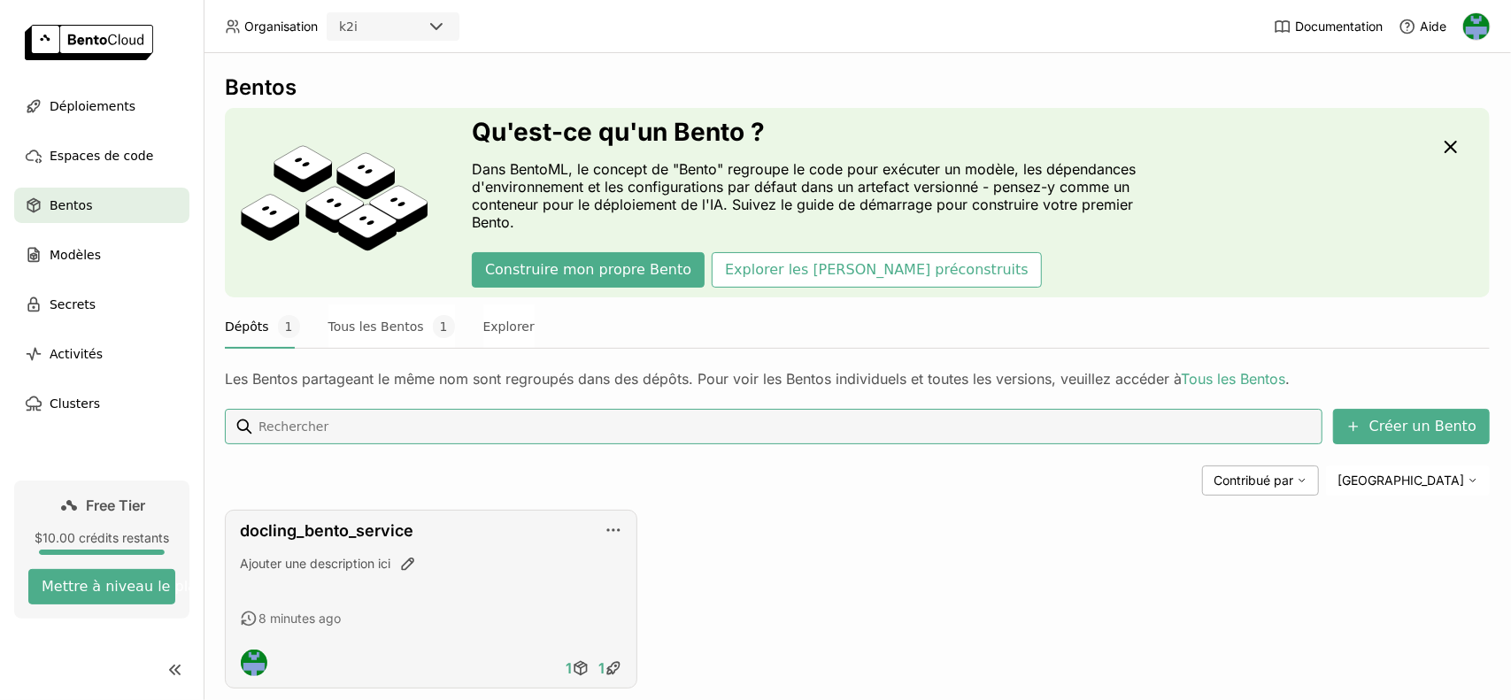
scroll to position [34, 0]
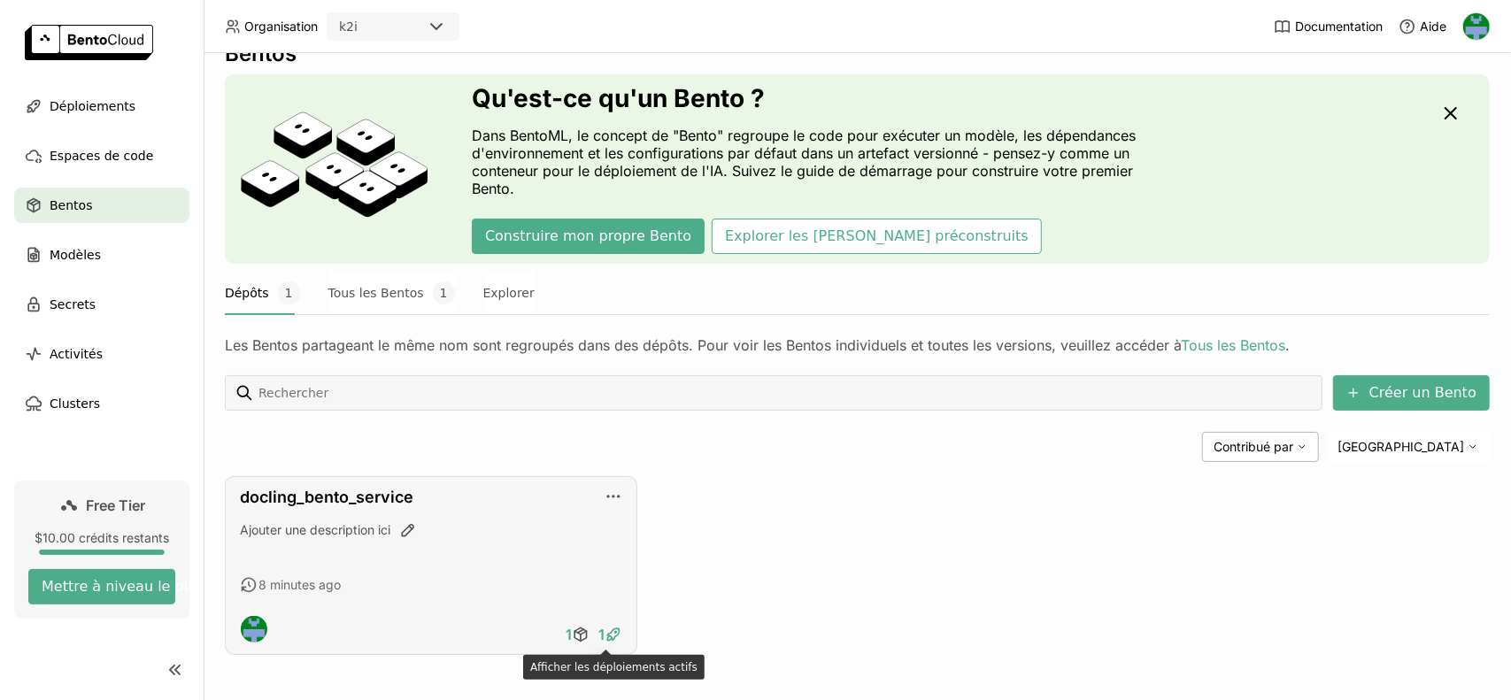
click at [606, 630] on icon at bounding box center [614, 635] width 18 height 18
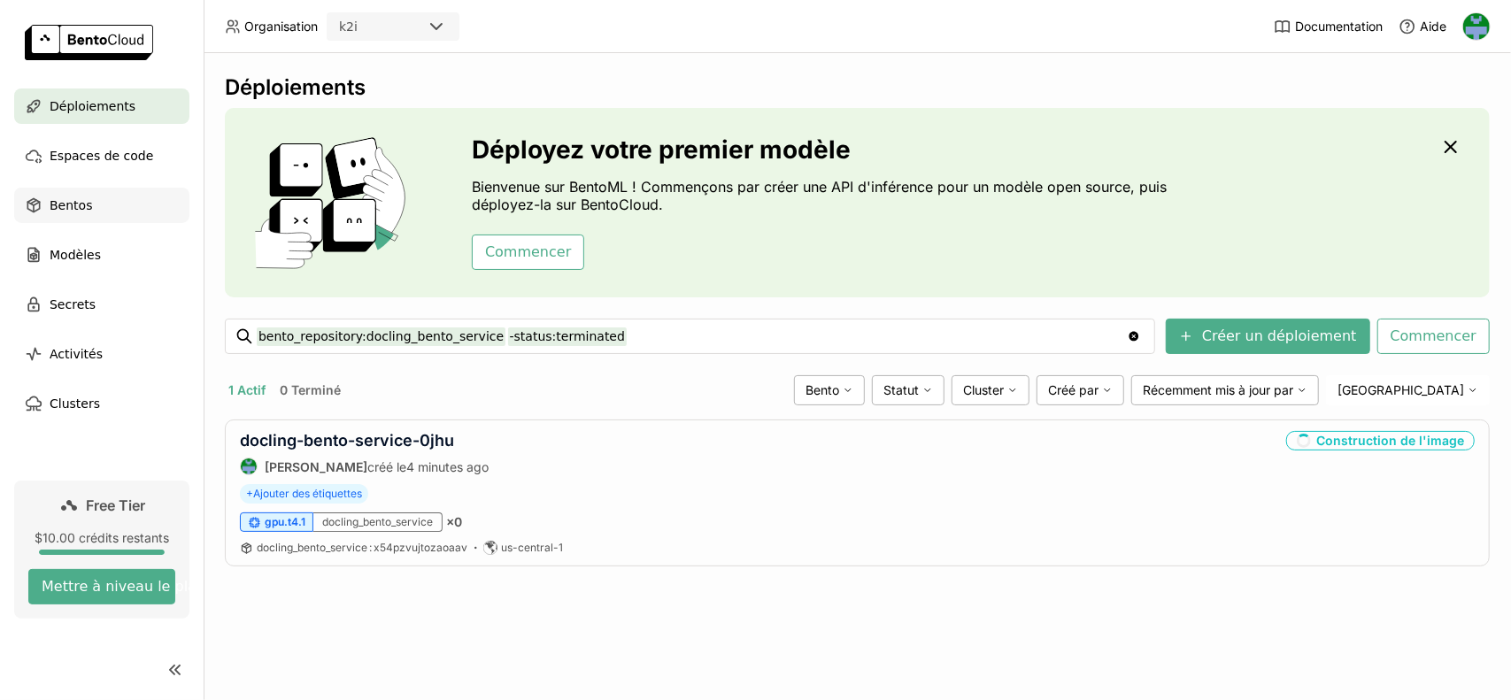
click at [58, 197] on span "Bentos" at bounding box center [71, 205] width 42 height 21
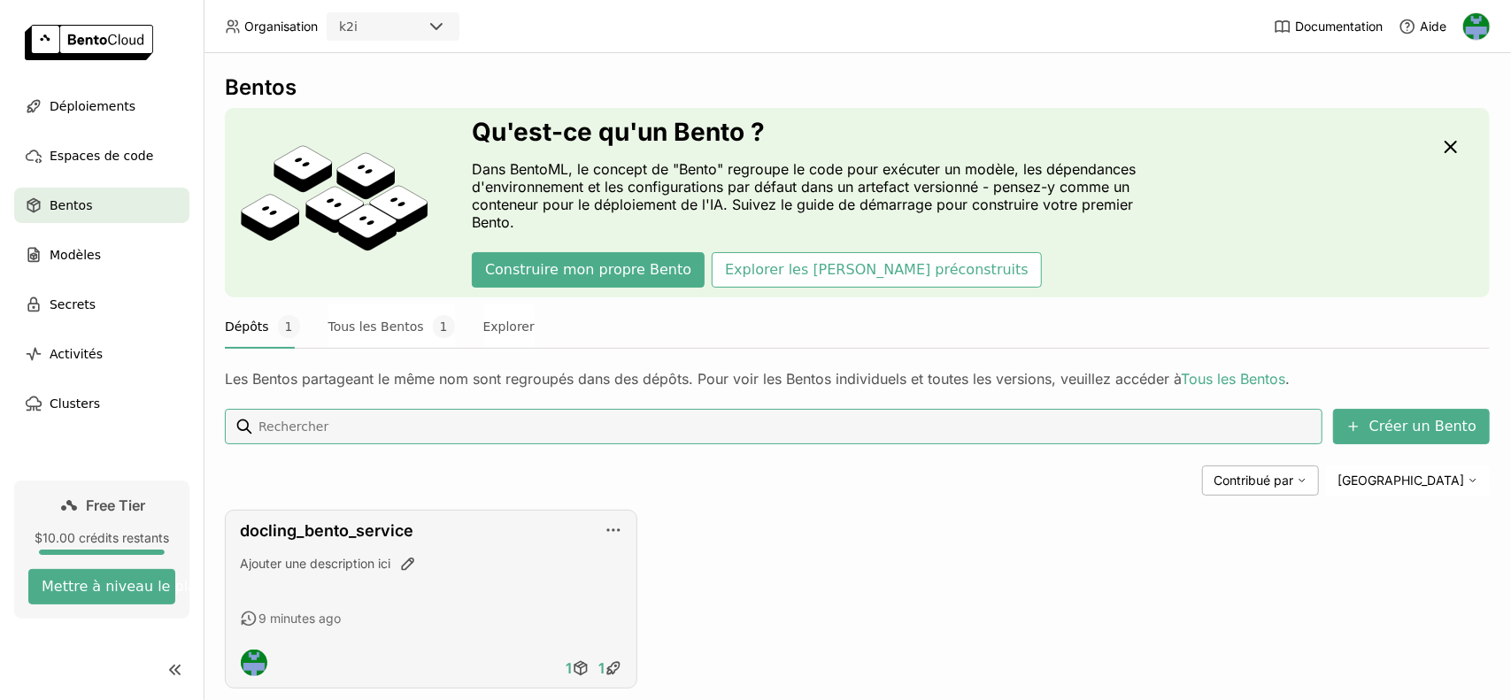
scroll to position [34, 0]
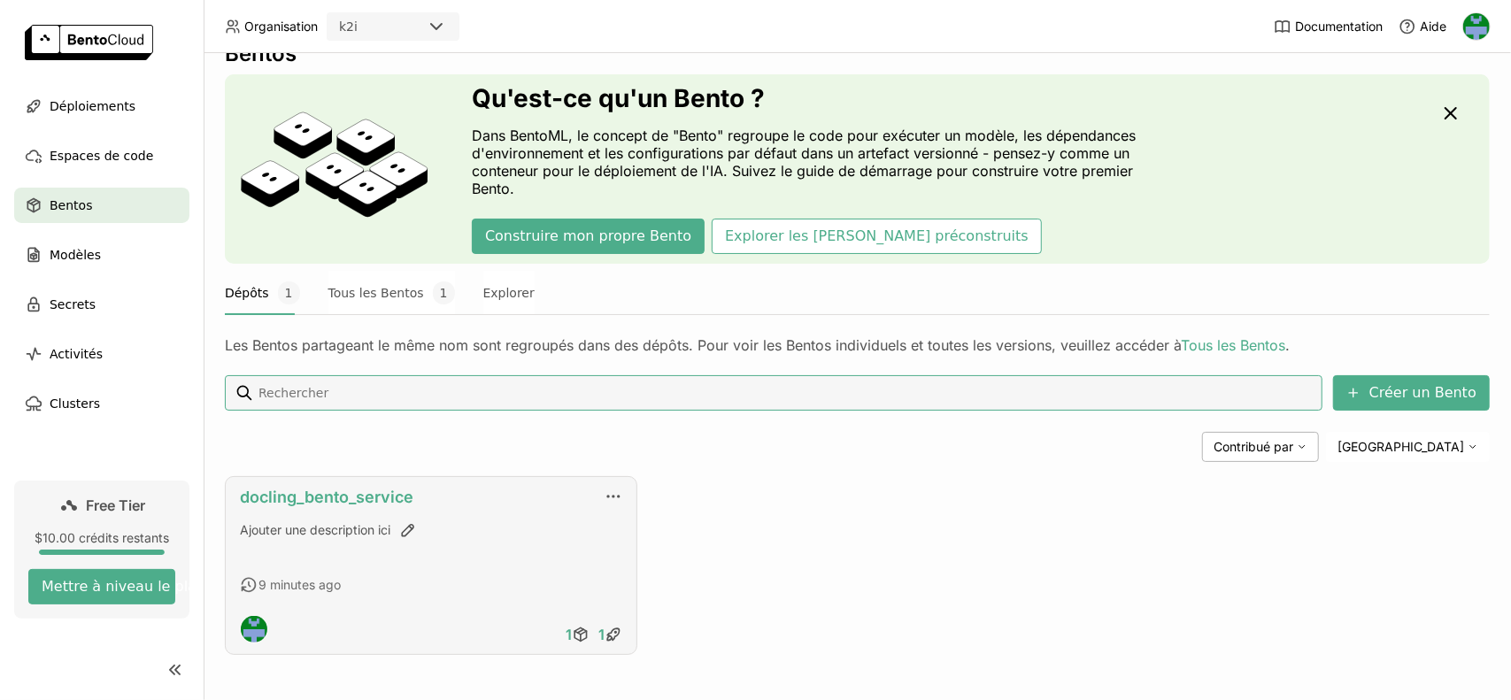
click at [305, 493] on link "docling_bento_service" at bounding box center [327, 497] width 174 height 19
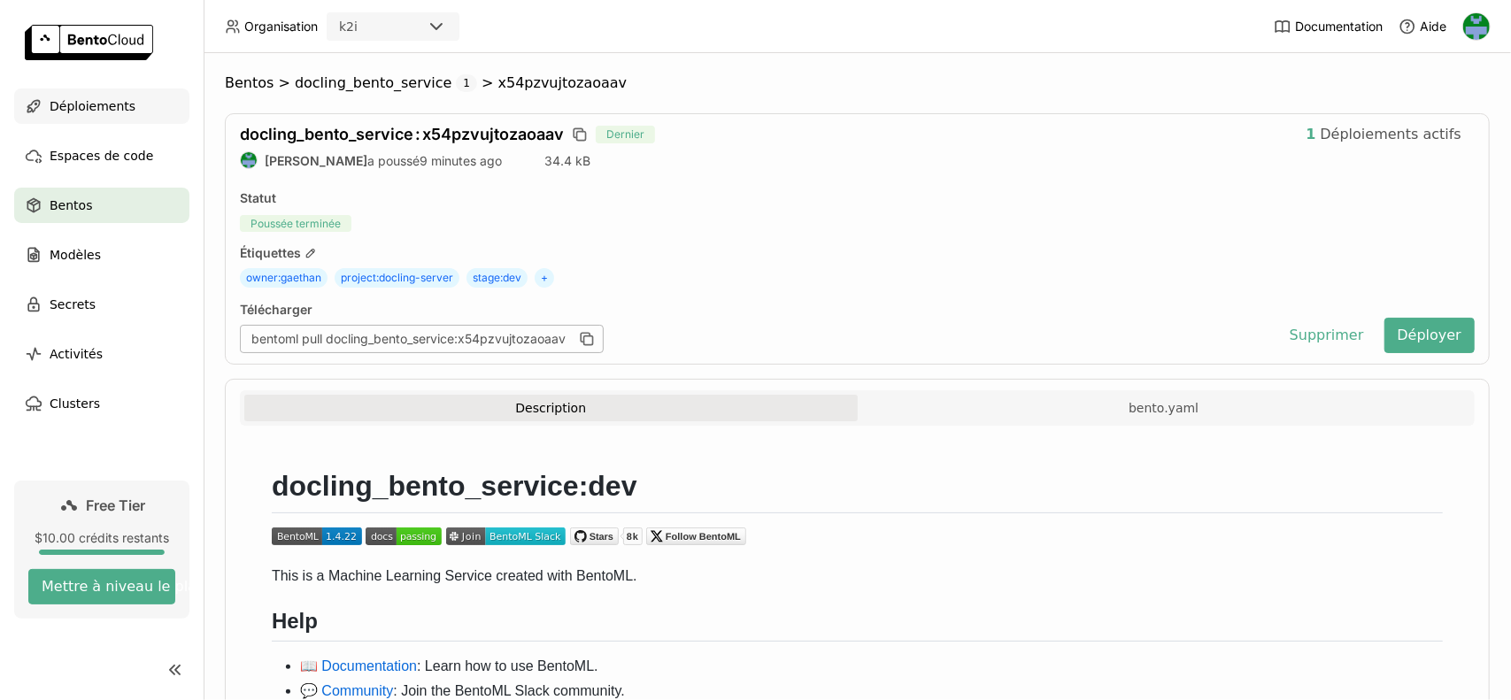
click at [89, 105] on span "Déploiements" at bounding box center [93, 106] width 86 height 21
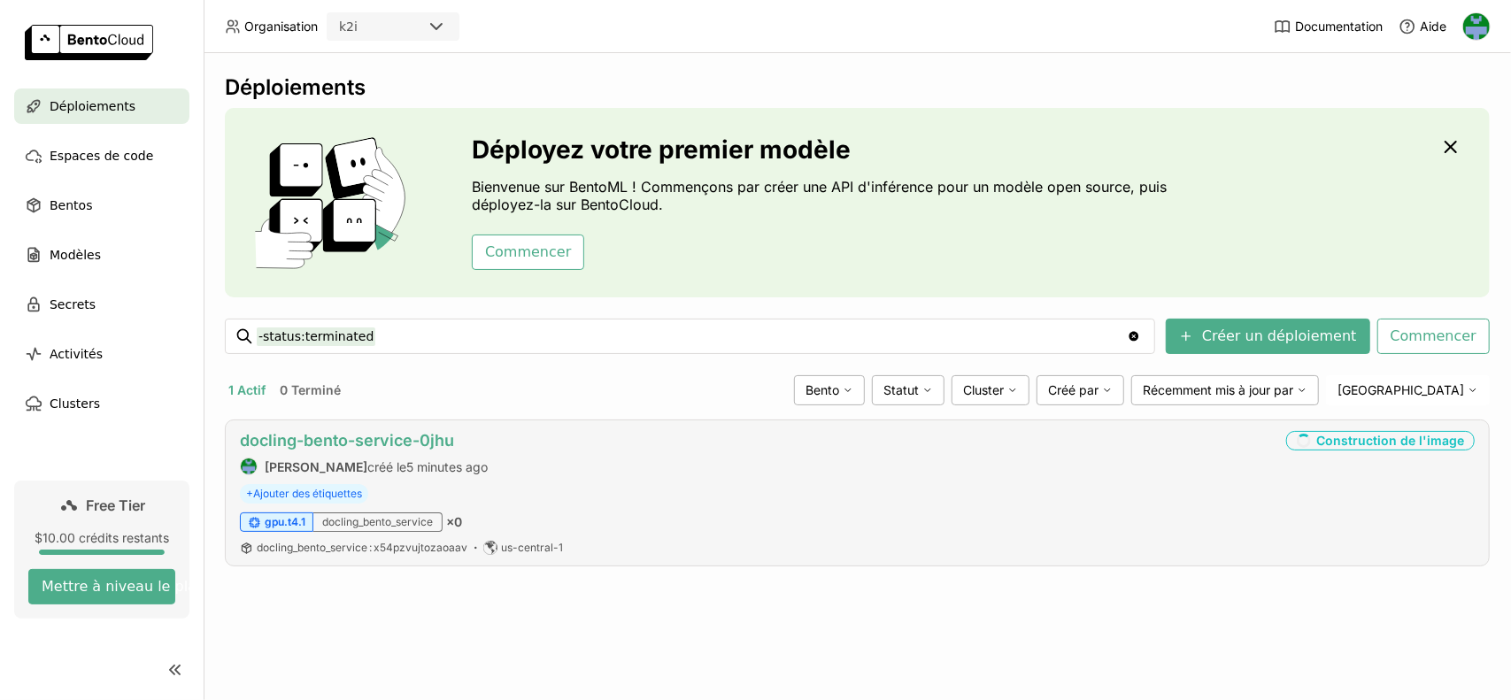
click at [271, 436] on link "docling-bento-service-0jhu" at bounding box center [347, 440] width 214 height 19
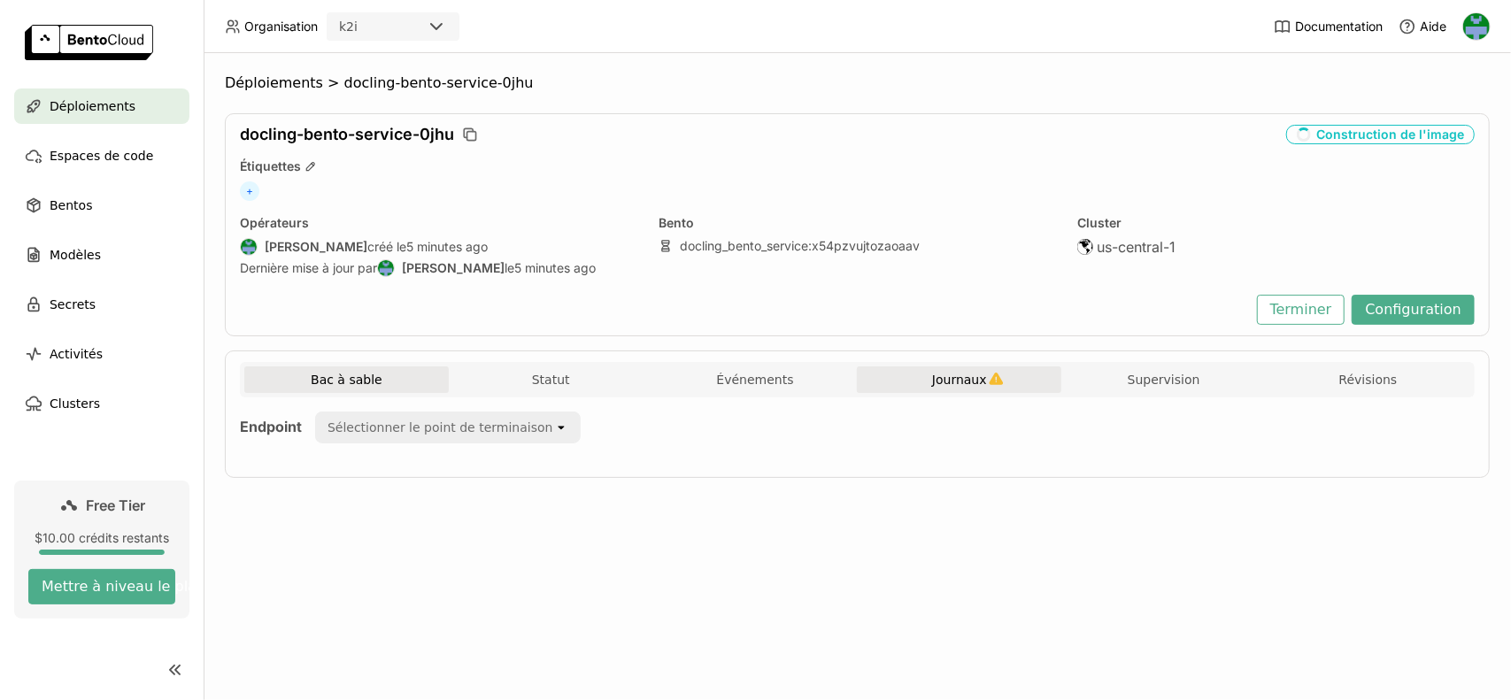
click at [965, 376] on span "Journaux" at bounding box center [959, 380] width 55 height 16
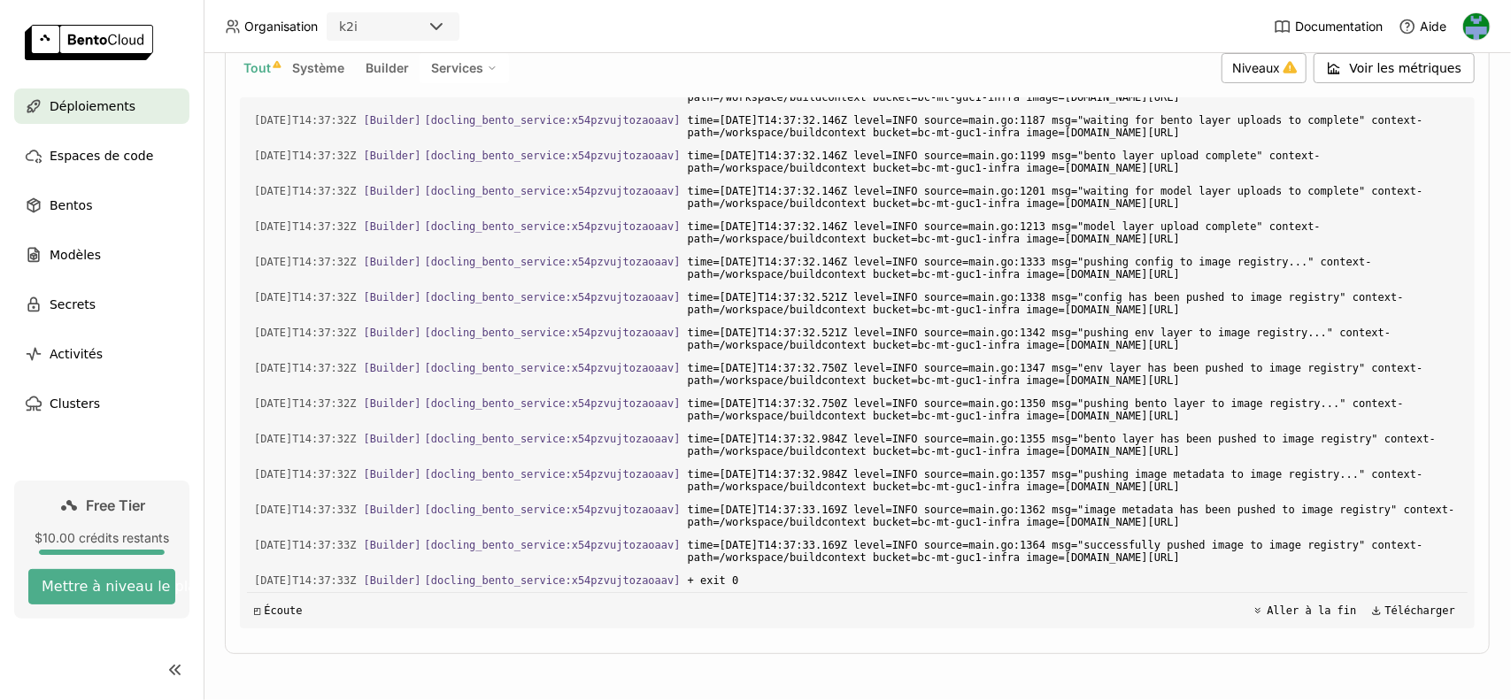
scroll to position [6013, 0]
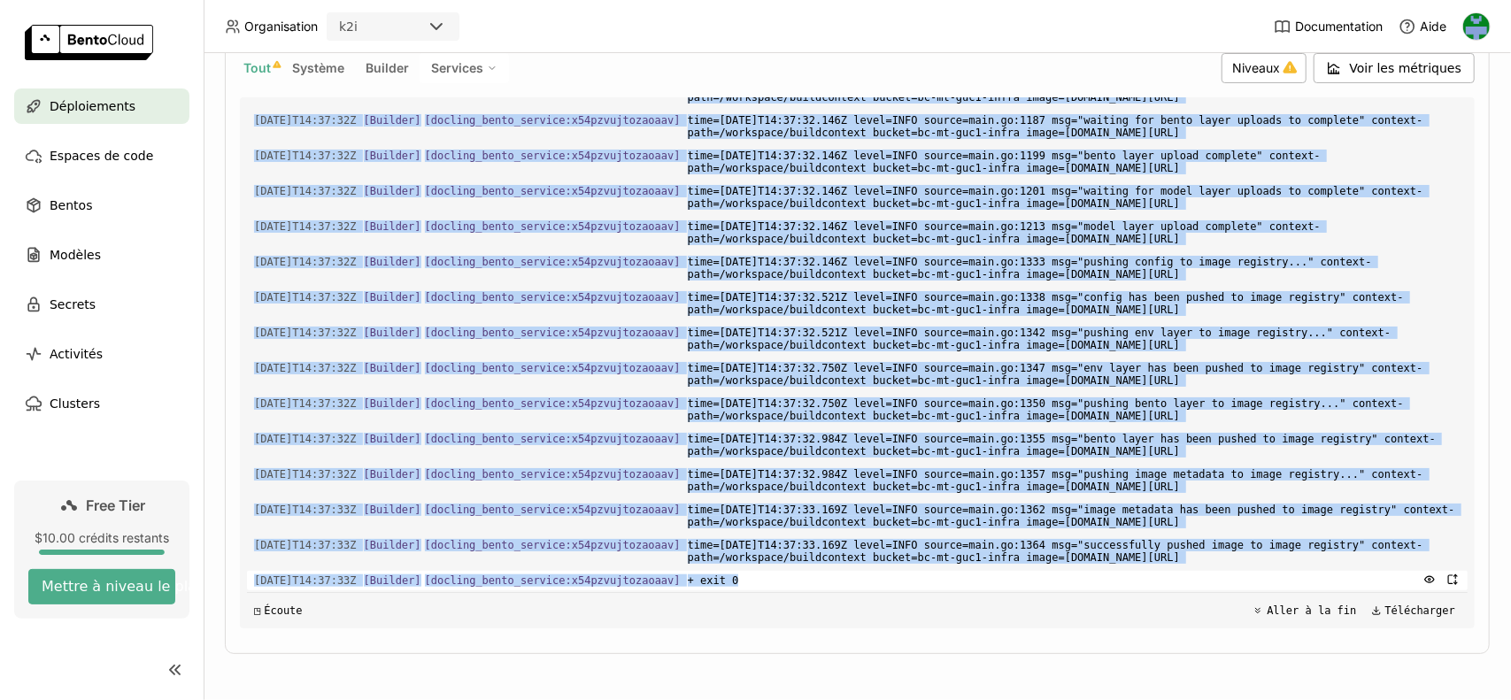
drag, startPoint x: 282, startPoint y: 265, endPoint x: 1061, endPoint y: 576, distance: 838.3
click at [1061, 576] on div "Charger les journaux plus anciens [DATE]T14:36:24Z [Builder] [ docling_bento_se…" at bounding box center [857, 362] width 1221 height 531
copy div "96-58L43:94:86I [Dolorsi] [ ametcon_adipi_elitsed:d59eiusmodtempor ] incid ----…"
click at [276, 615] on div "◳ Écoute" at bounding box center [278, 611] width 49 height 12
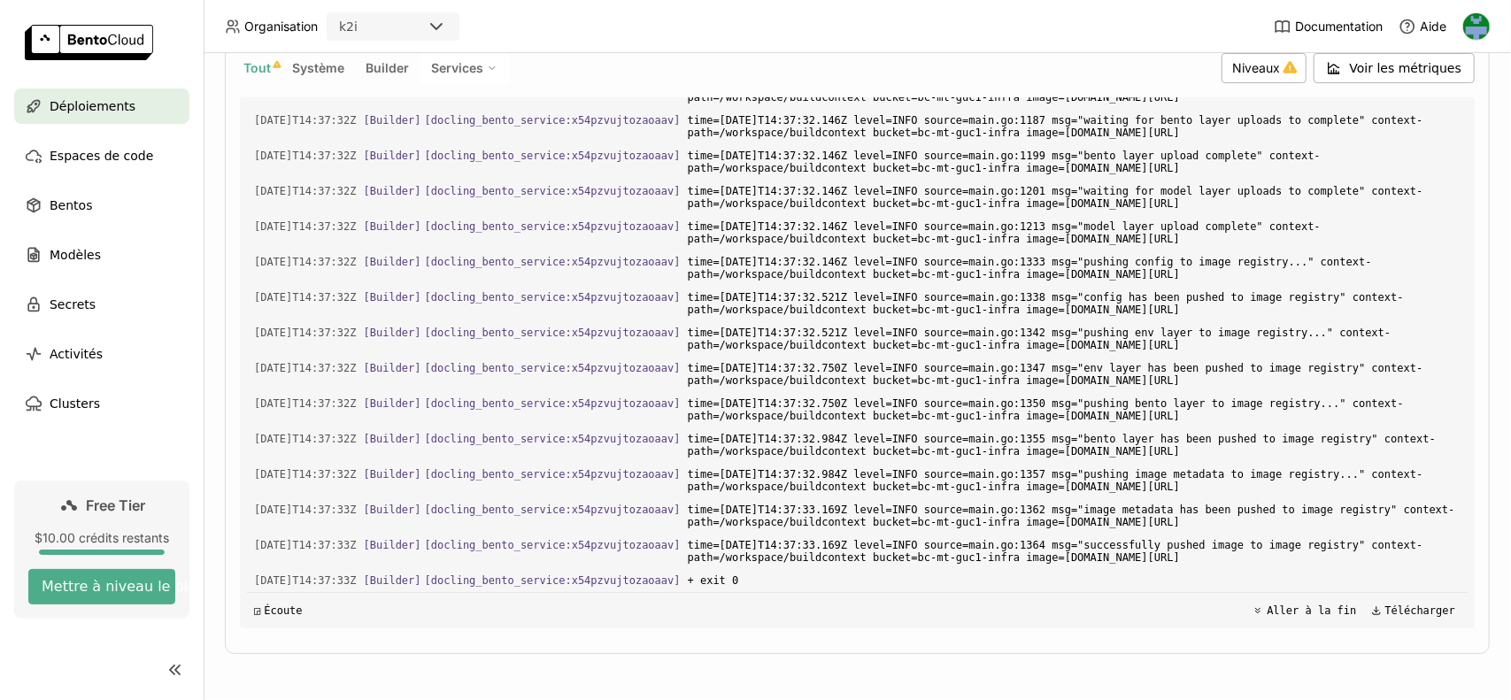
click at [256, 606] on span "◲" at bounding box center [257, 611] width 6 height 12
click at [995, 500] on span "time=[DATE]T14:37:33.169Z level=INFO source=main.go:1362 msg="image metadata ha…" at bounding box center [1074, 516] width 773 height 32
click at [1247, 603] on button "Aller à la fin" at bounding box center [1304, 610] width 114 height 21
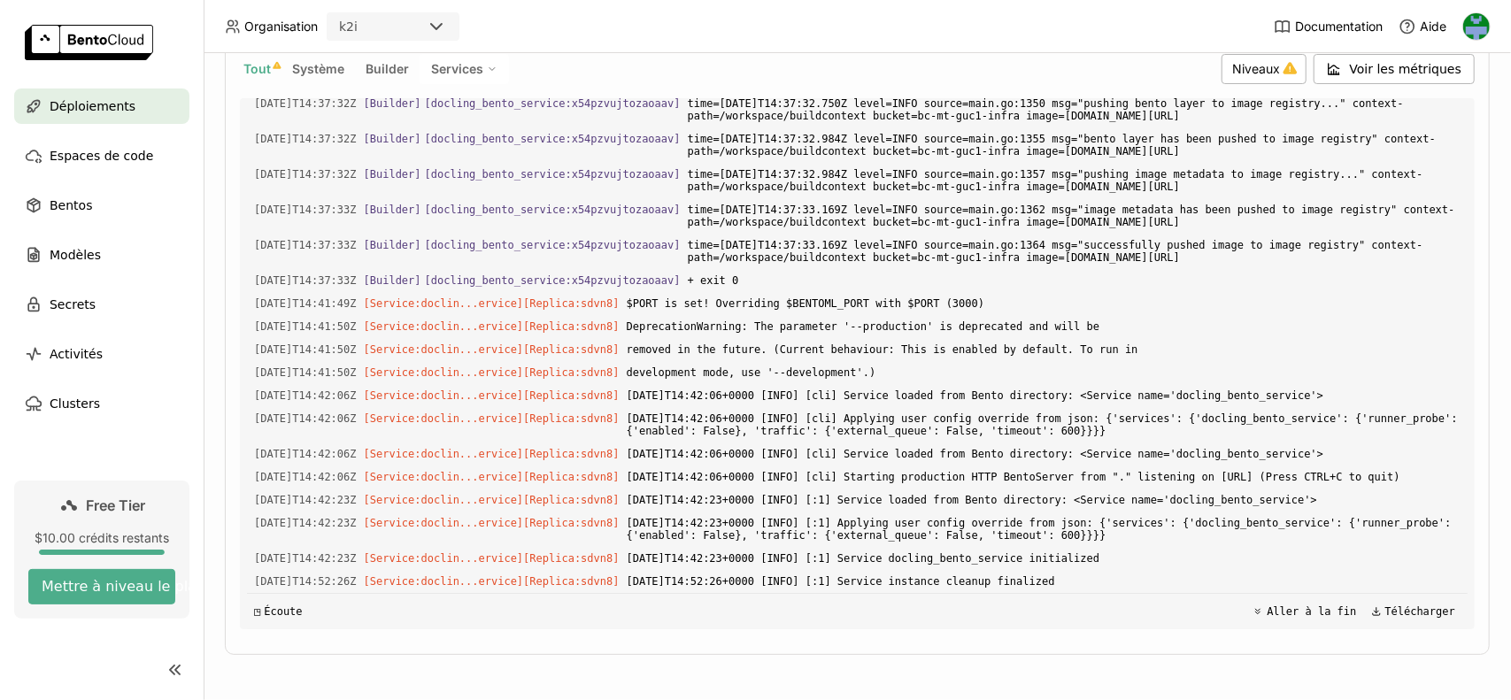
scroll to position [6335, 0]
drag, startPoint x: 256, startPoint y: 254, endPoint x: 1179, endPoint y: 582, distance: 979.8
click at [1179, 582] on div "Charger les journaux plus anciens [DATE]T14:36:24Z [Builder] [ docling_bento_se…" at bounding box center [857, 363] width 1221 height 531
copy div "[DATE]T14:37:33Z [Builder] [ docling_bento_service:x54pzvujtozaoaav ] + exit 0 …"
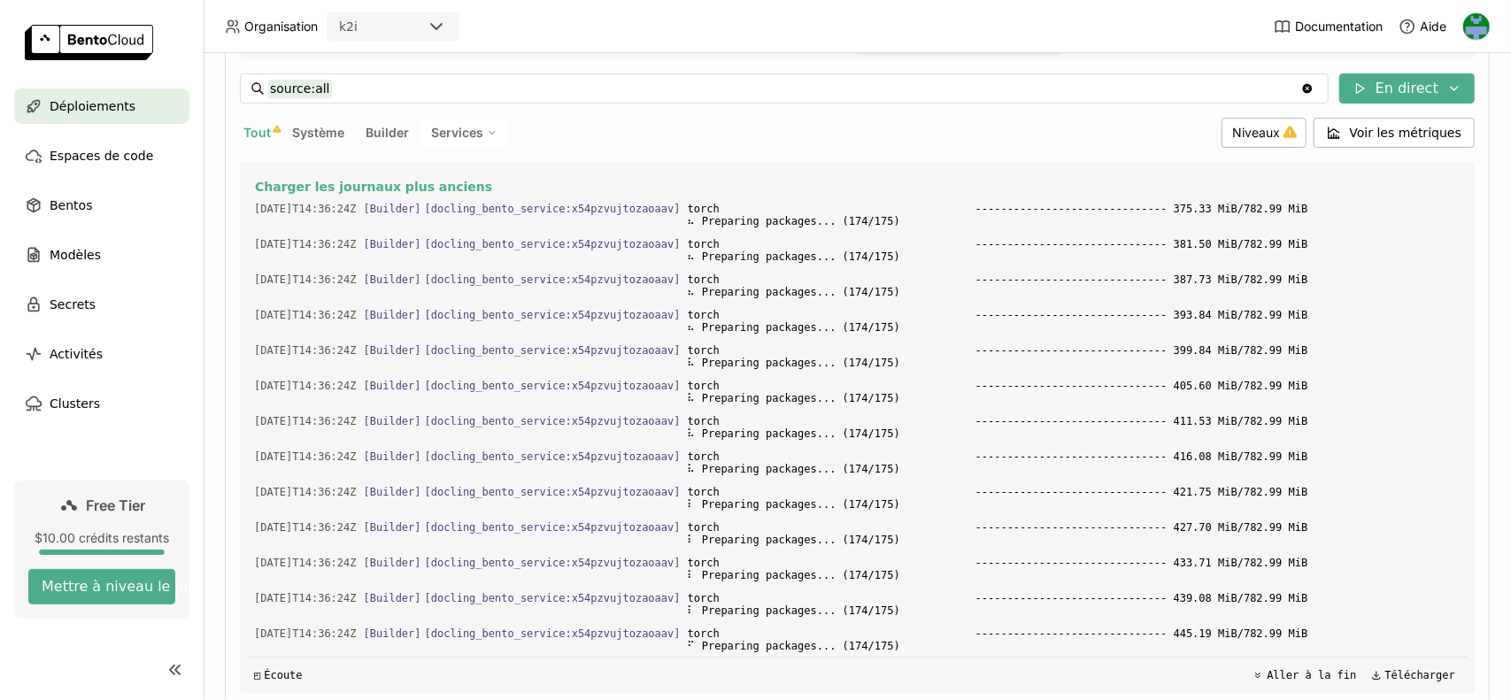
scroll to position [158, 0]
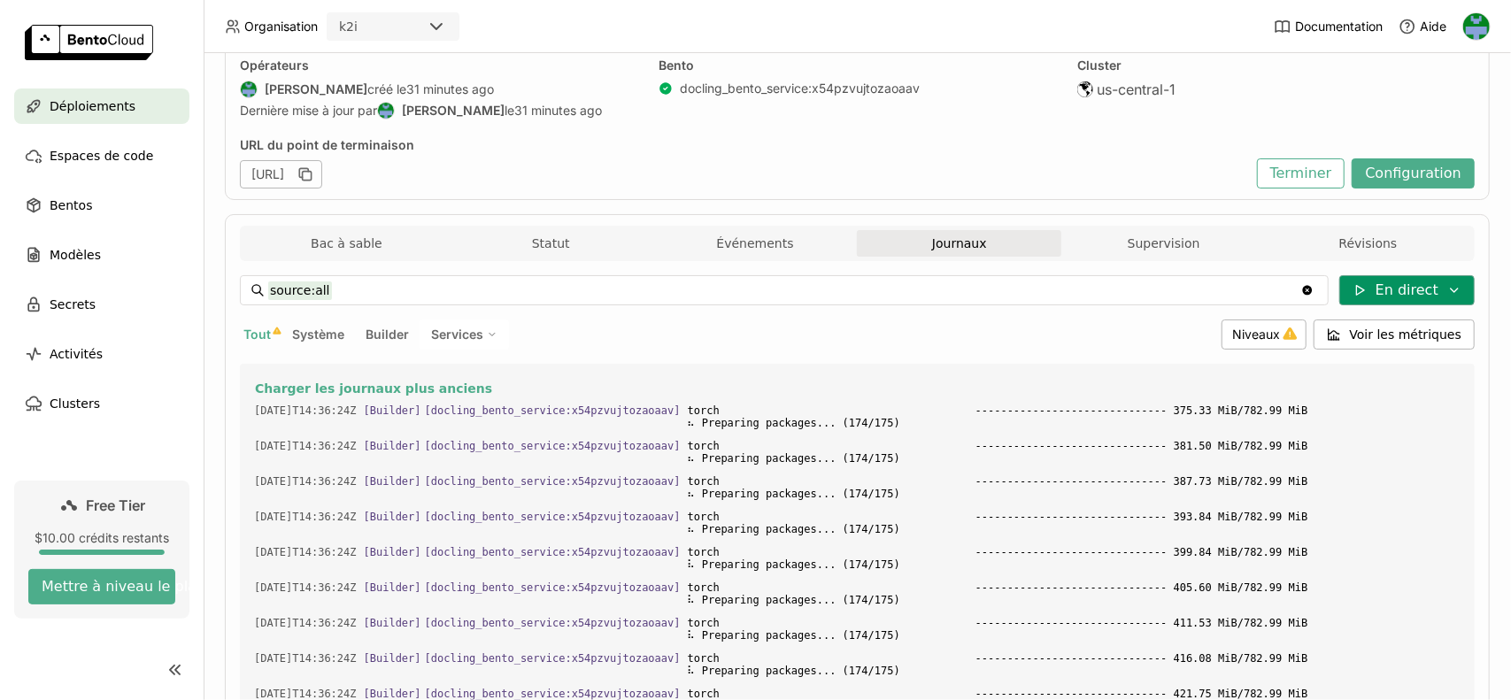
click at [1448, 283] on icon at bounding box center [1455, 290] width 14 height 14
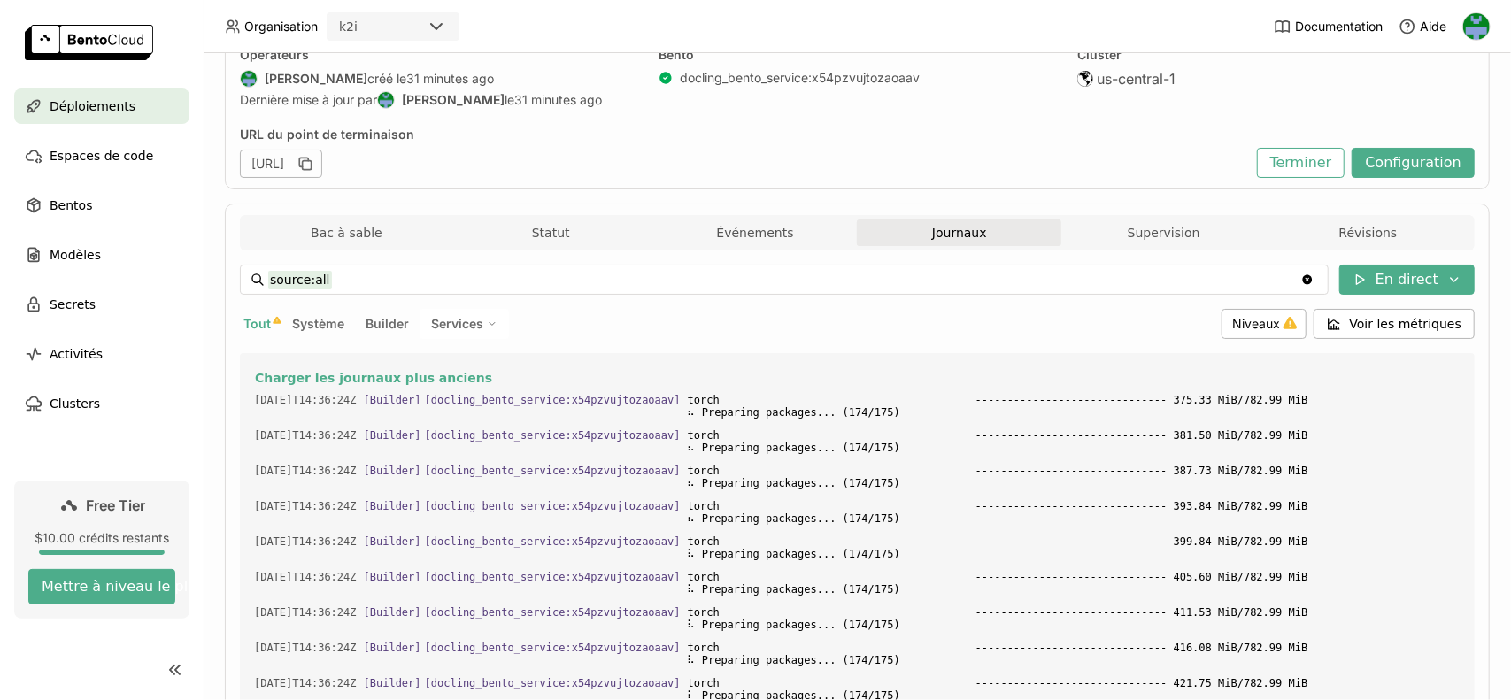
click at [1232, 109] on div "Cluster us-central-1" at bounding box center [1276, 80] width 398 height 66
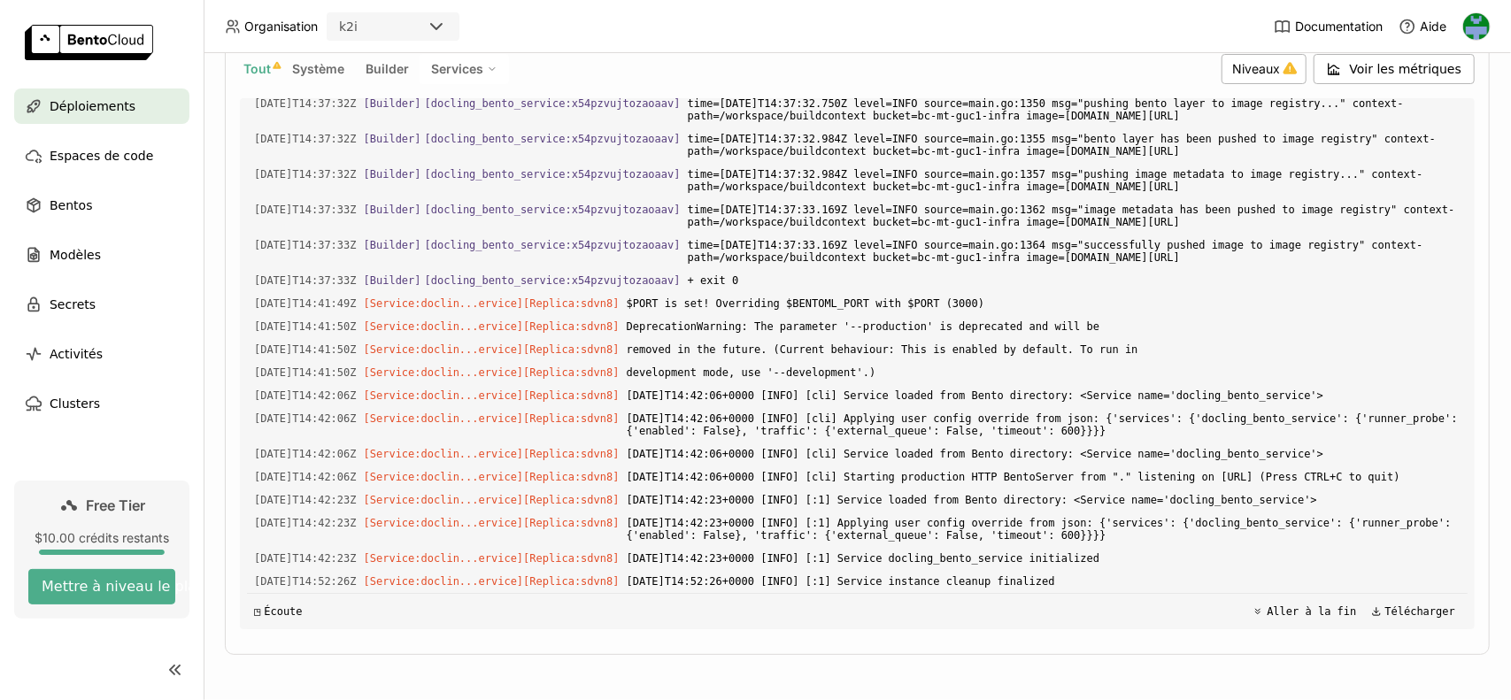
scroll to position [0, 0]
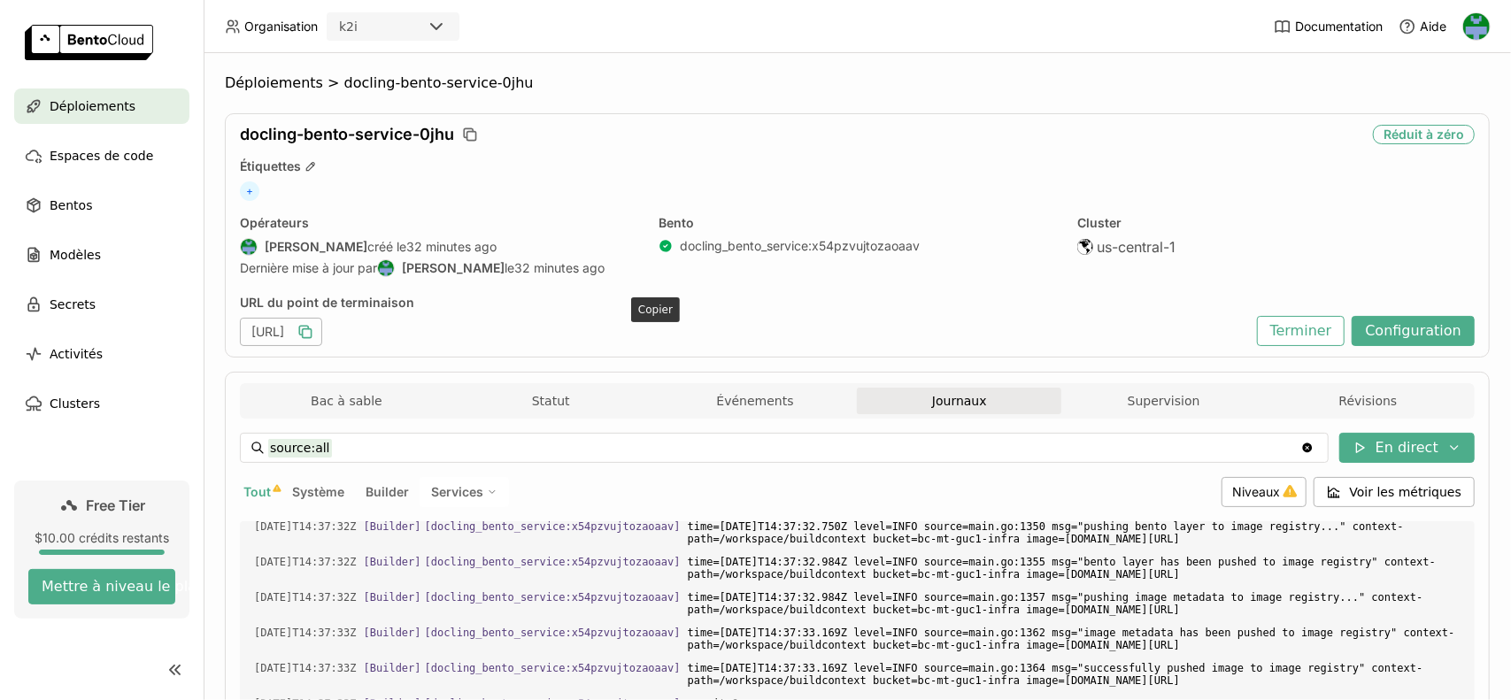
click at [314, 334] on icon "button" at bounding box center [306, 332] width 18 height 18
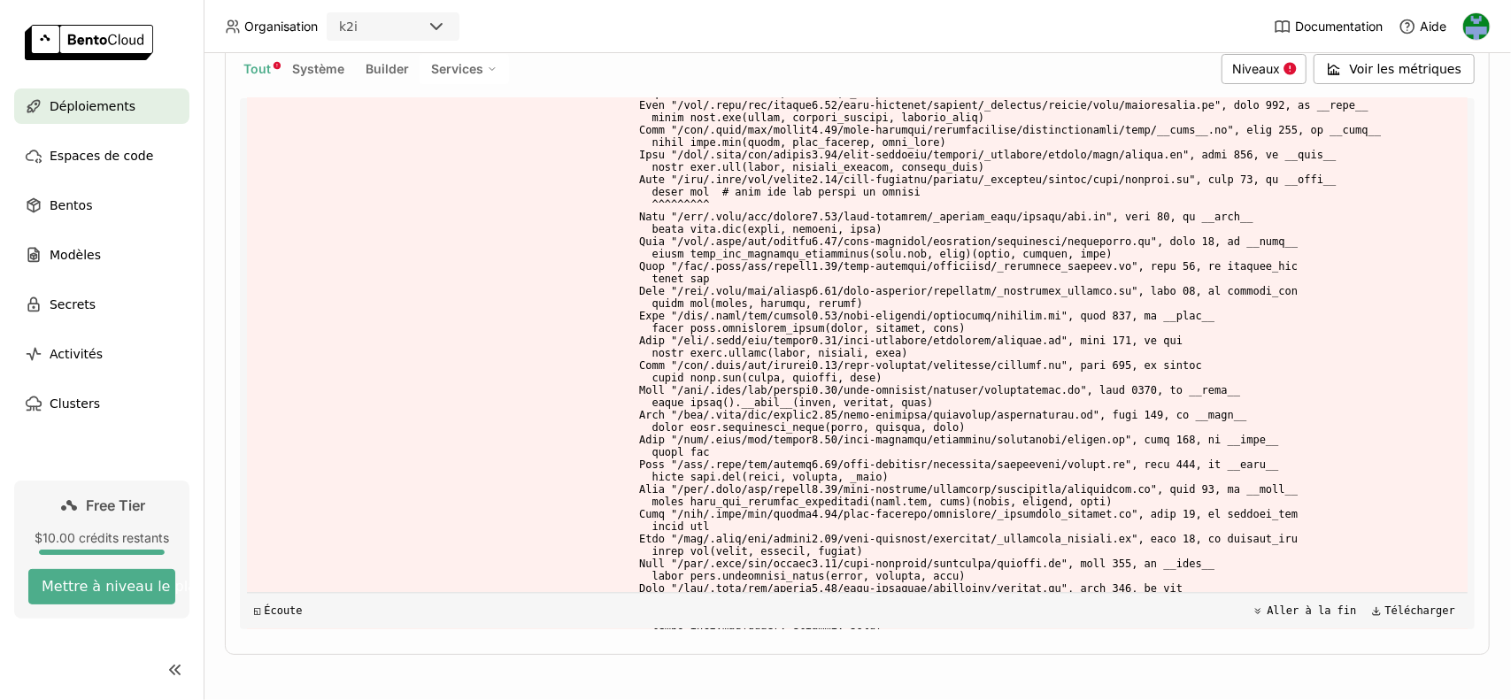
scroll to position [6851, 0]
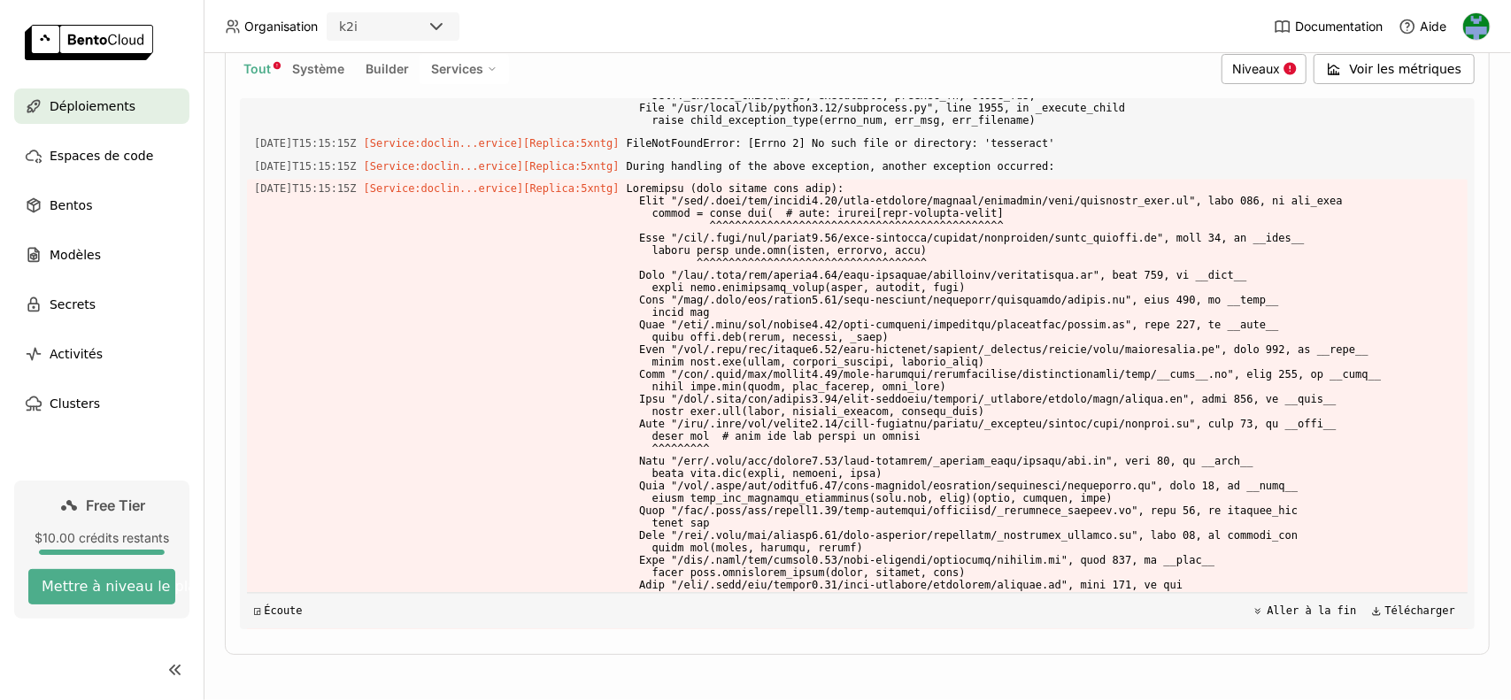
drag, startPoint x: 356, startPoint y: 490, endPoint x: 421, endPoint y: 573, distance: 105.4
click at [954, 601] on div "Charger les journaux plus anciens [DATE]T14:36:24Z [Builder] [ docling_bento_se…" at bounding box center [857, 363] width 1221 height 531
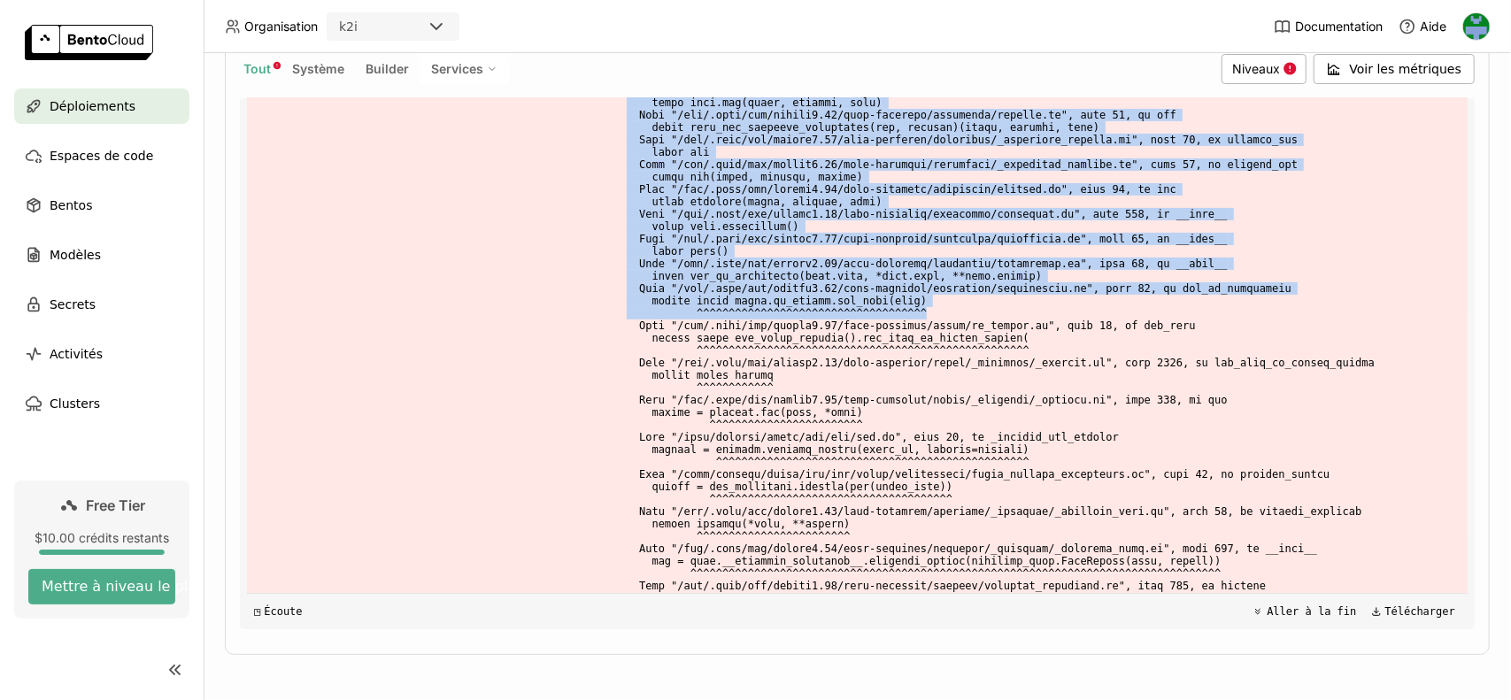
scroll to position [10570, 0]
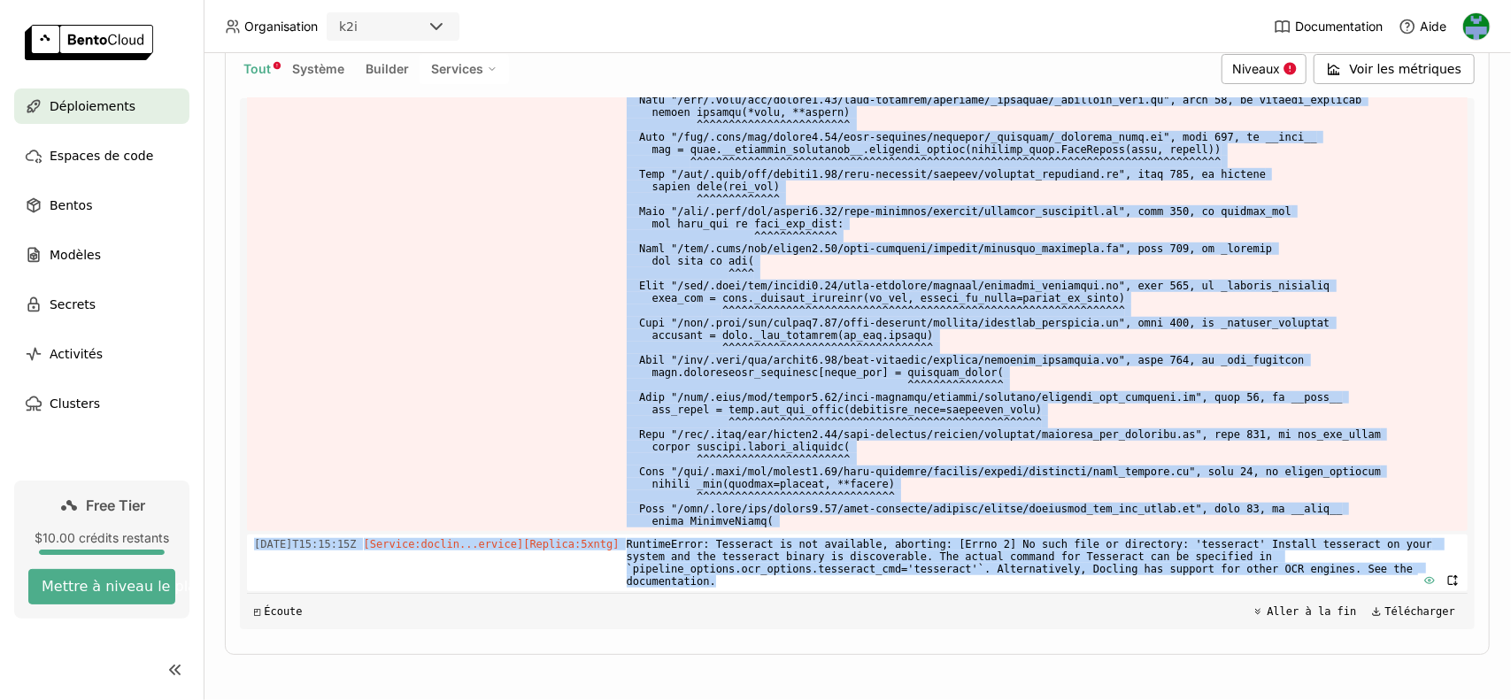
drag, startPoint x: 625, startPoint y: 534, endPoint x: 1413, endPoint y: 573, distance: 788.9
click at [1413, 573] on div "Charger les journaux plus anciens [DATE]T14:36:24Z [Builder] [ docling_bento_se…" at bounding box center [857, 363] width 1221 height 531
copy div "025-09-04T15:15:14+0000 [INFO] [:1] [TECHNICAL_ID] (scheme=http,method=POST,pat…"
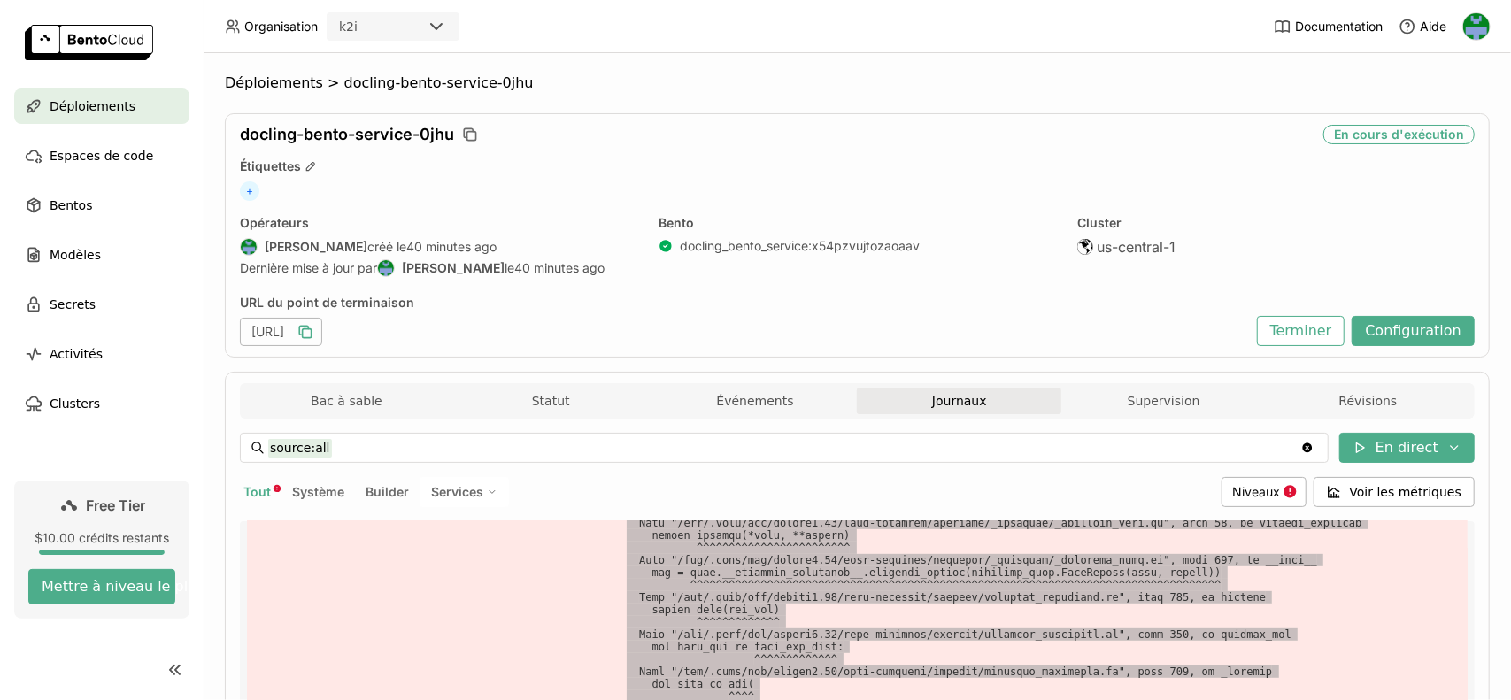
scroll to position [423, 0]
